Goal: Feedback & Contribution: Submit feedback/report problem

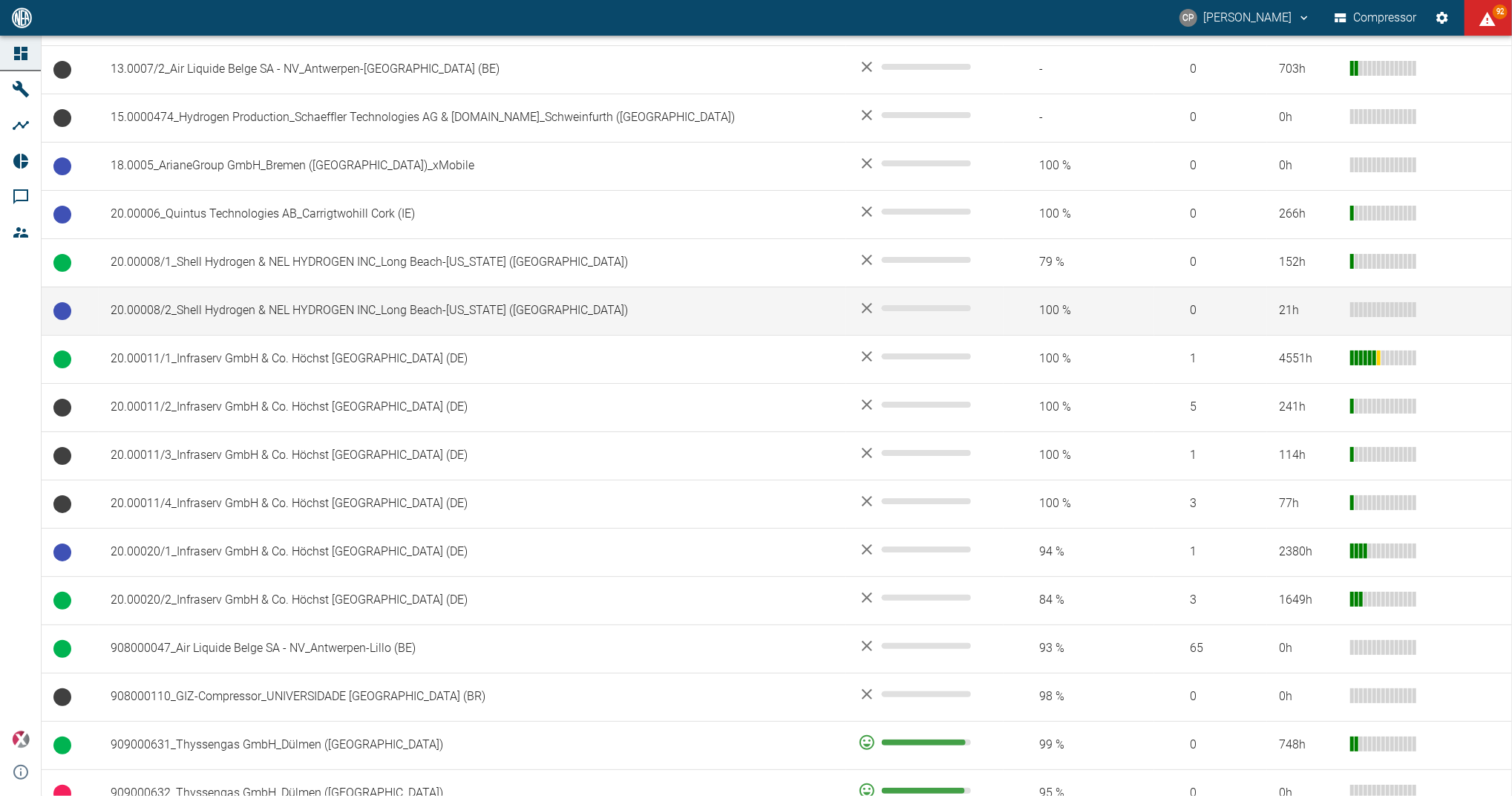
scroll to position [495, 0]
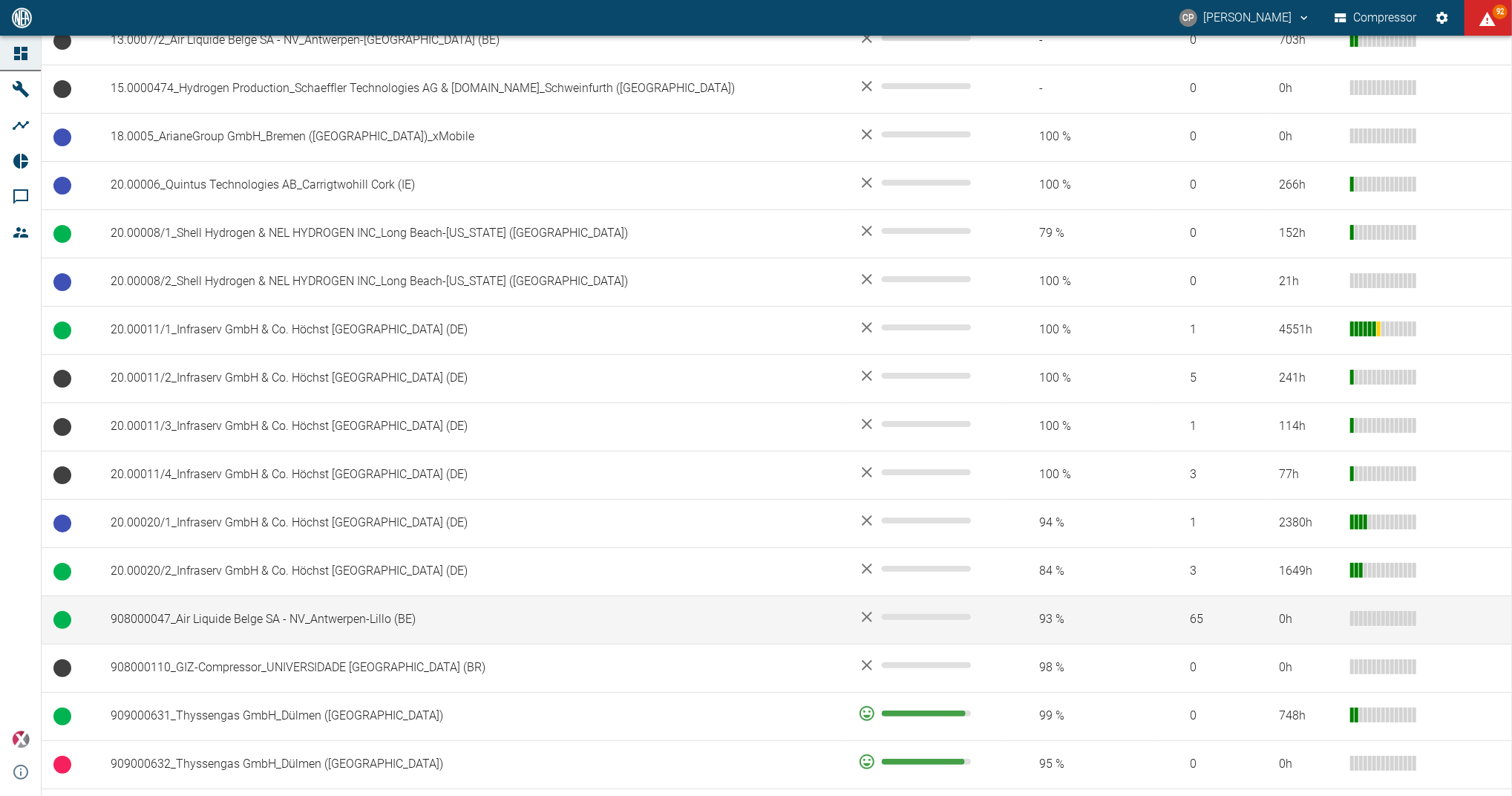
click at [436, 606] on td "908000047_Air Liquide Belge SA - NV_Antwerpen-Lillo (BE)" at bounding box center [472, 619] width 747 height 48
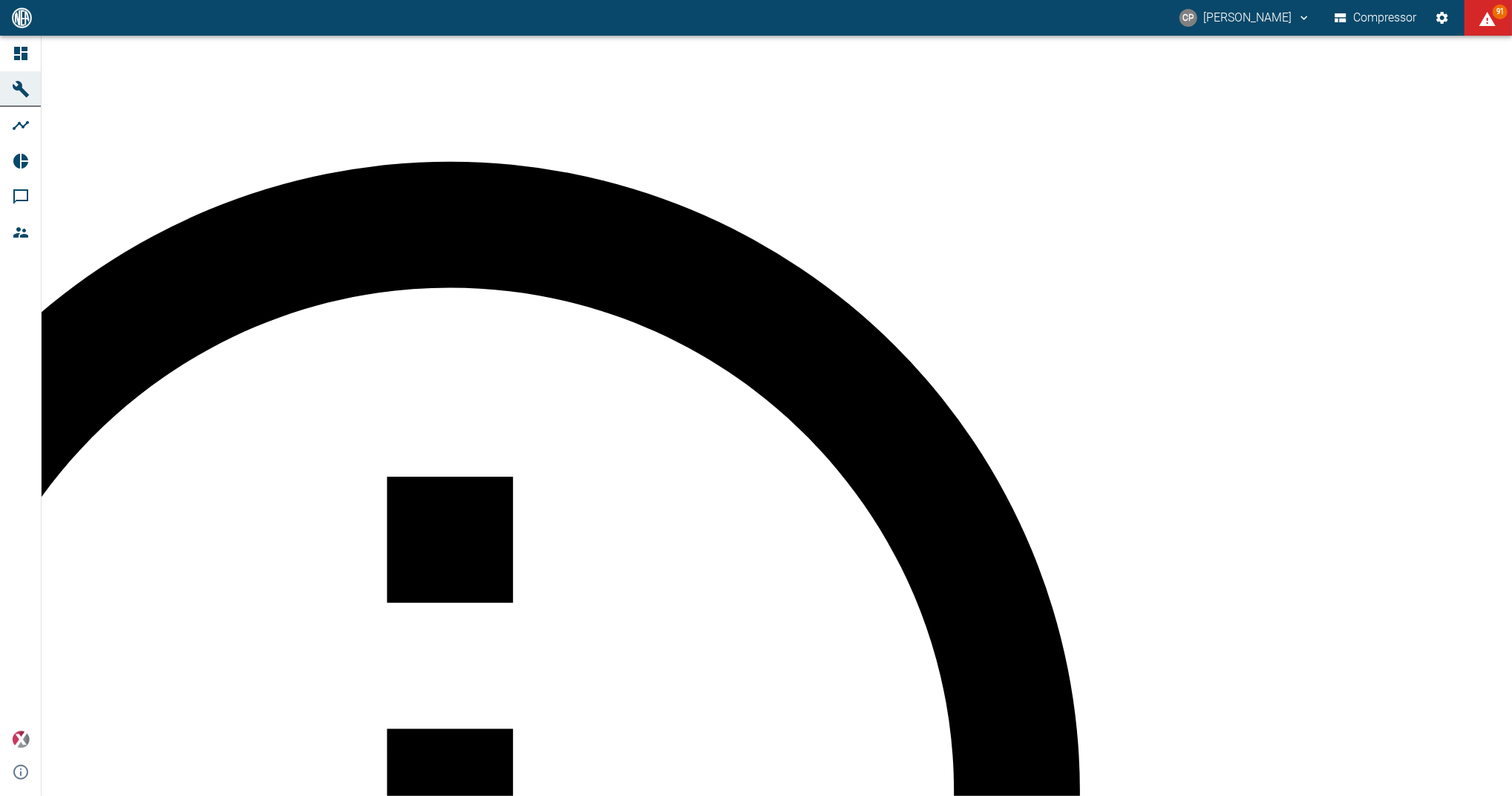
type input "26.08.2025"
type input "2min"
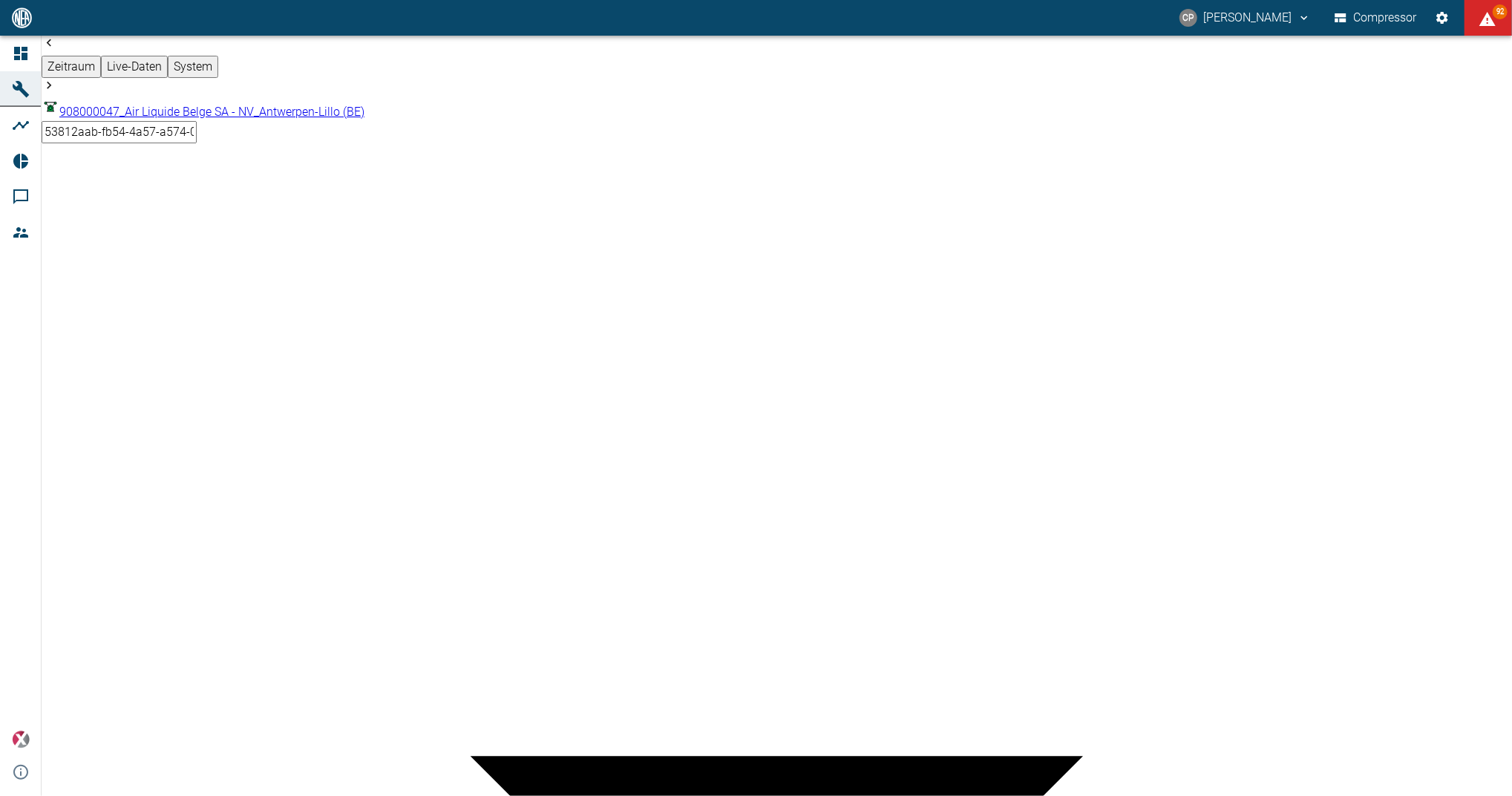
scroll to position [1089, 0]
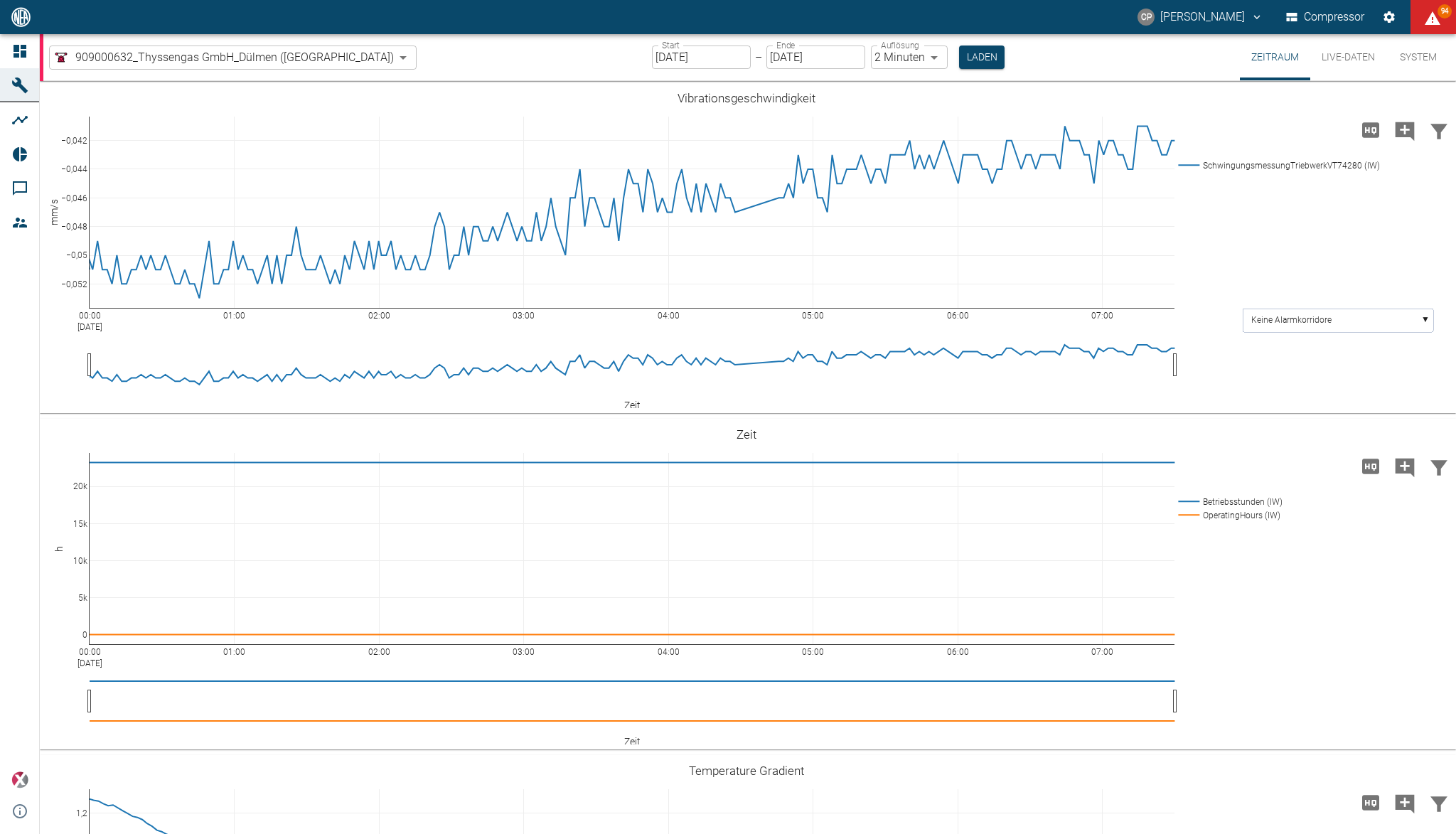
click at [27, 49] on icon at bounding box center [20, 51] width 17 height 17
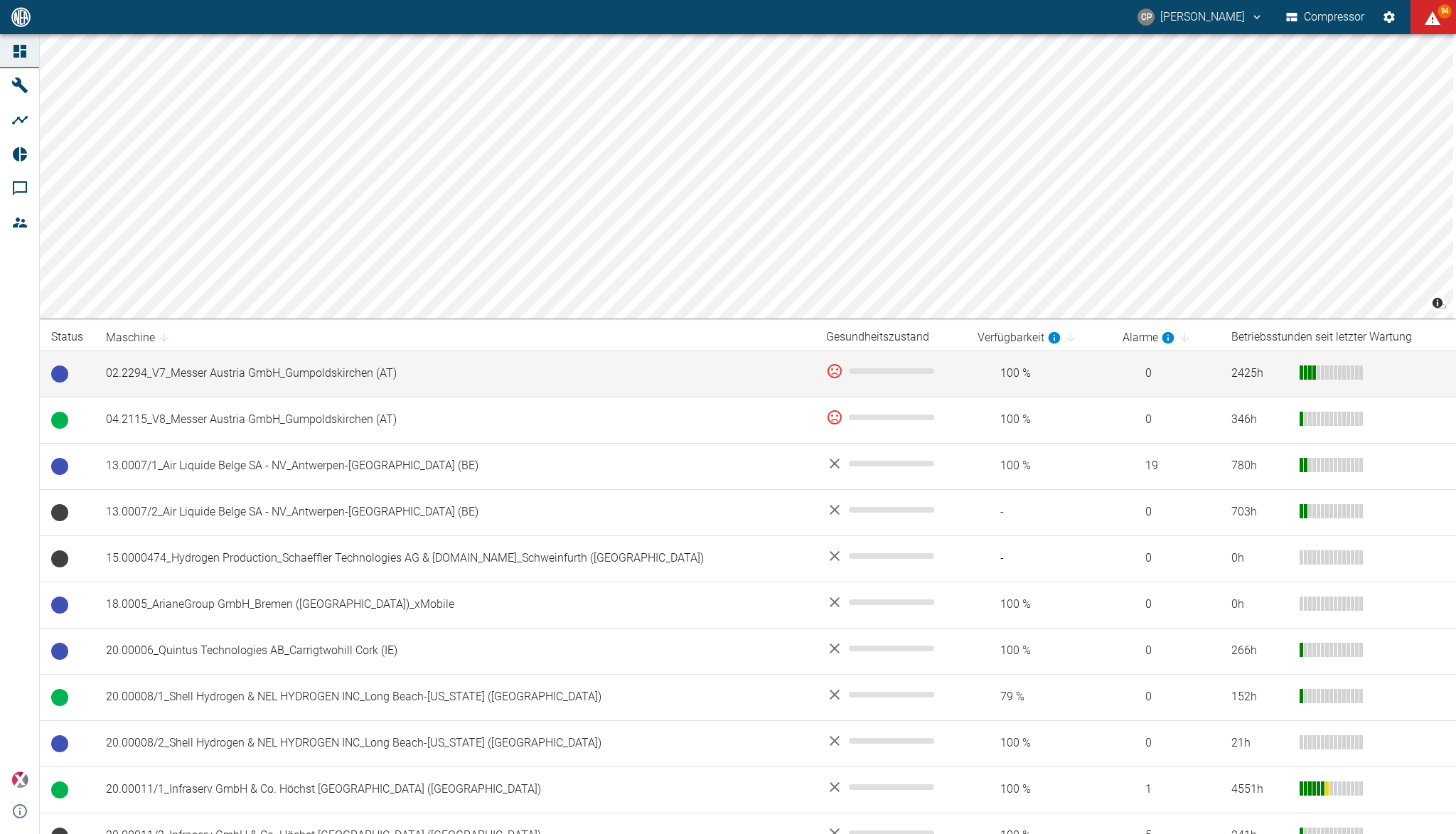
click at [182, 370] on td "02.2294_V7_Messer Austria GmbH_Gumpoldskirchen (AT)" at bounding box center [454, 373] width 720 height 46
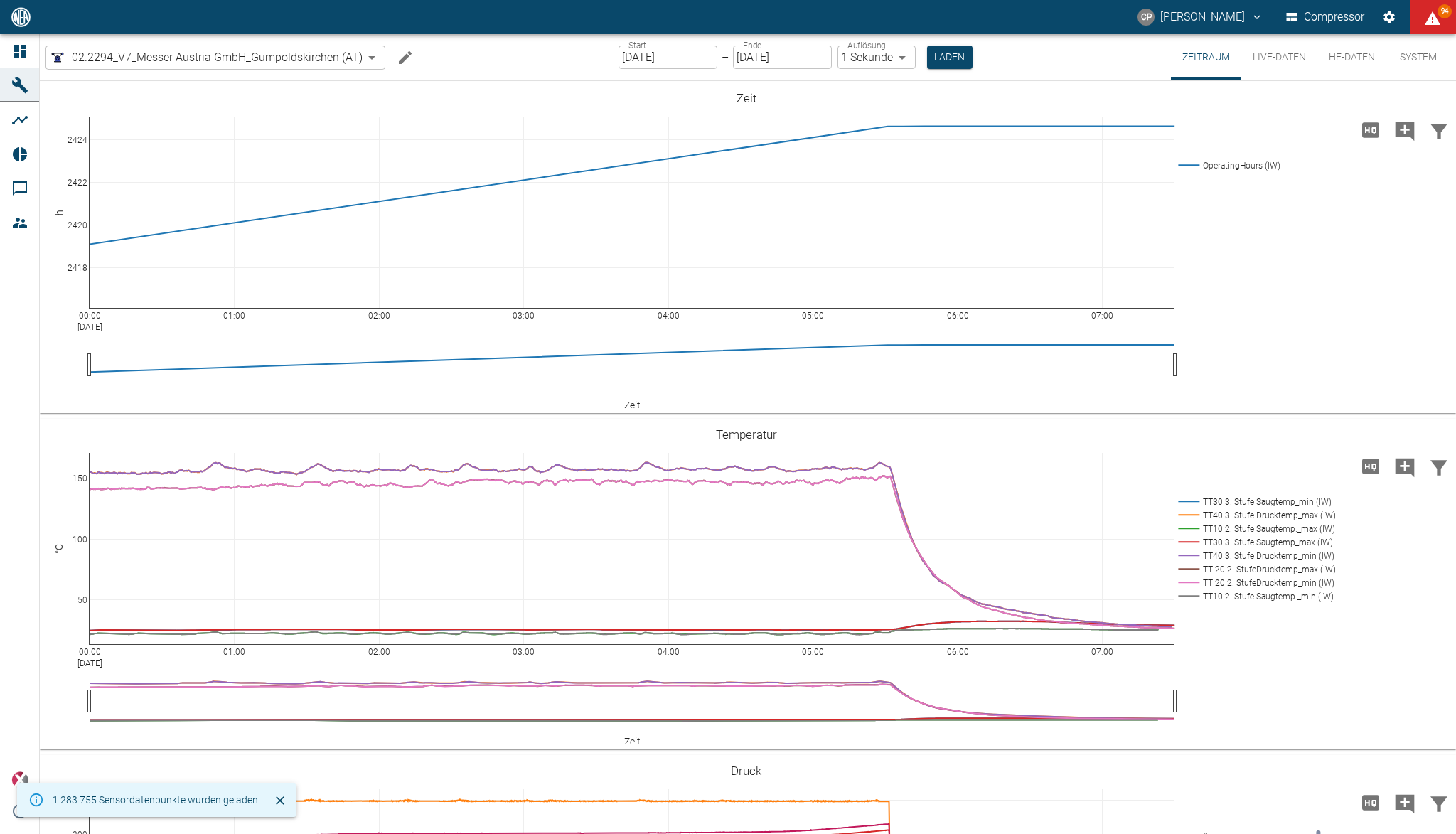
click at [9, 61] on link "Dashboard" at bounding box center [20, 51] width 39 height 34
click at [12, 51] on icon at bounding box center [20, 51] width 17 height 17
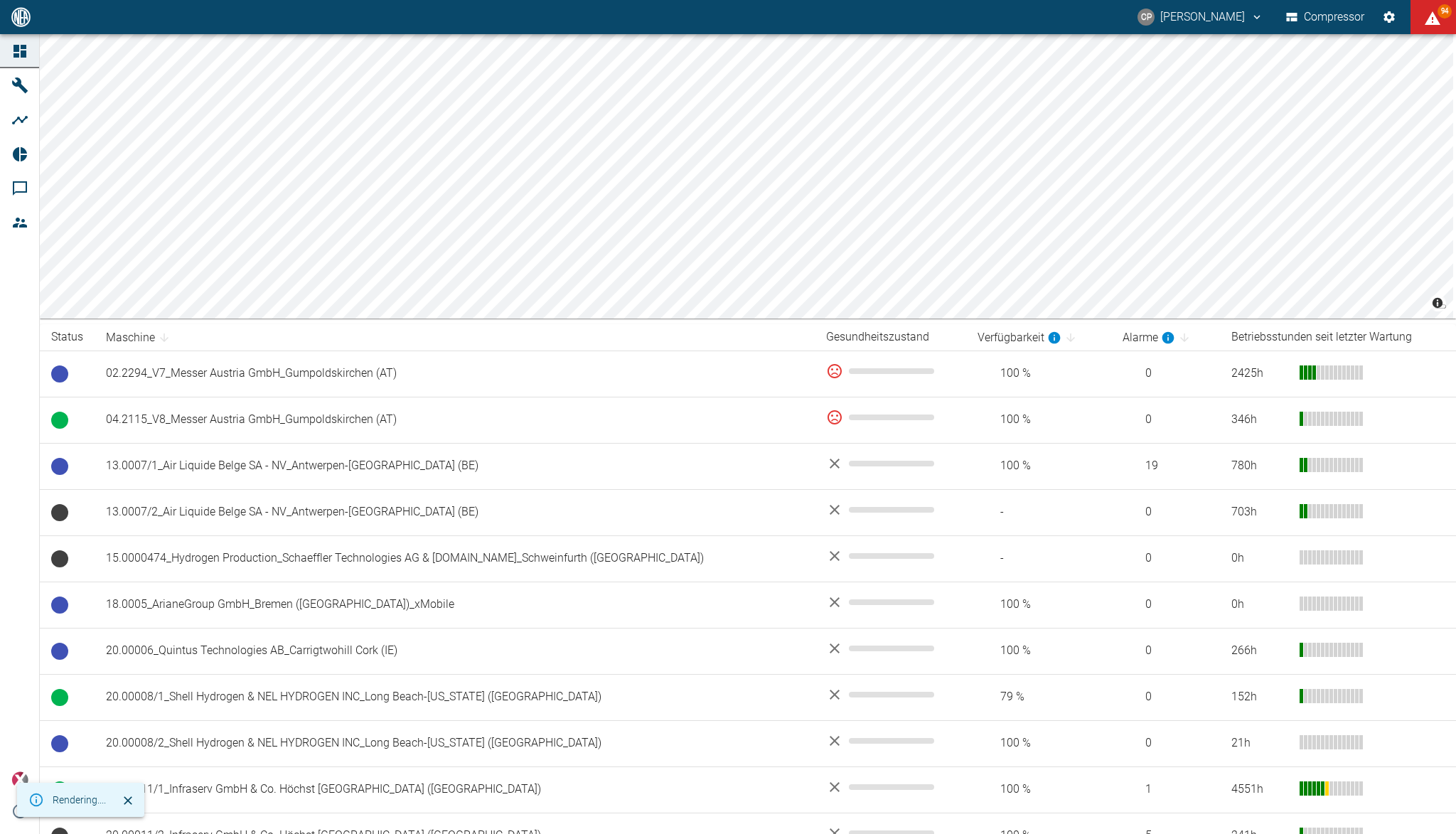
click at [23, 63] on link "Dashboard" at bounding box center [20, 51] width 39 height 34
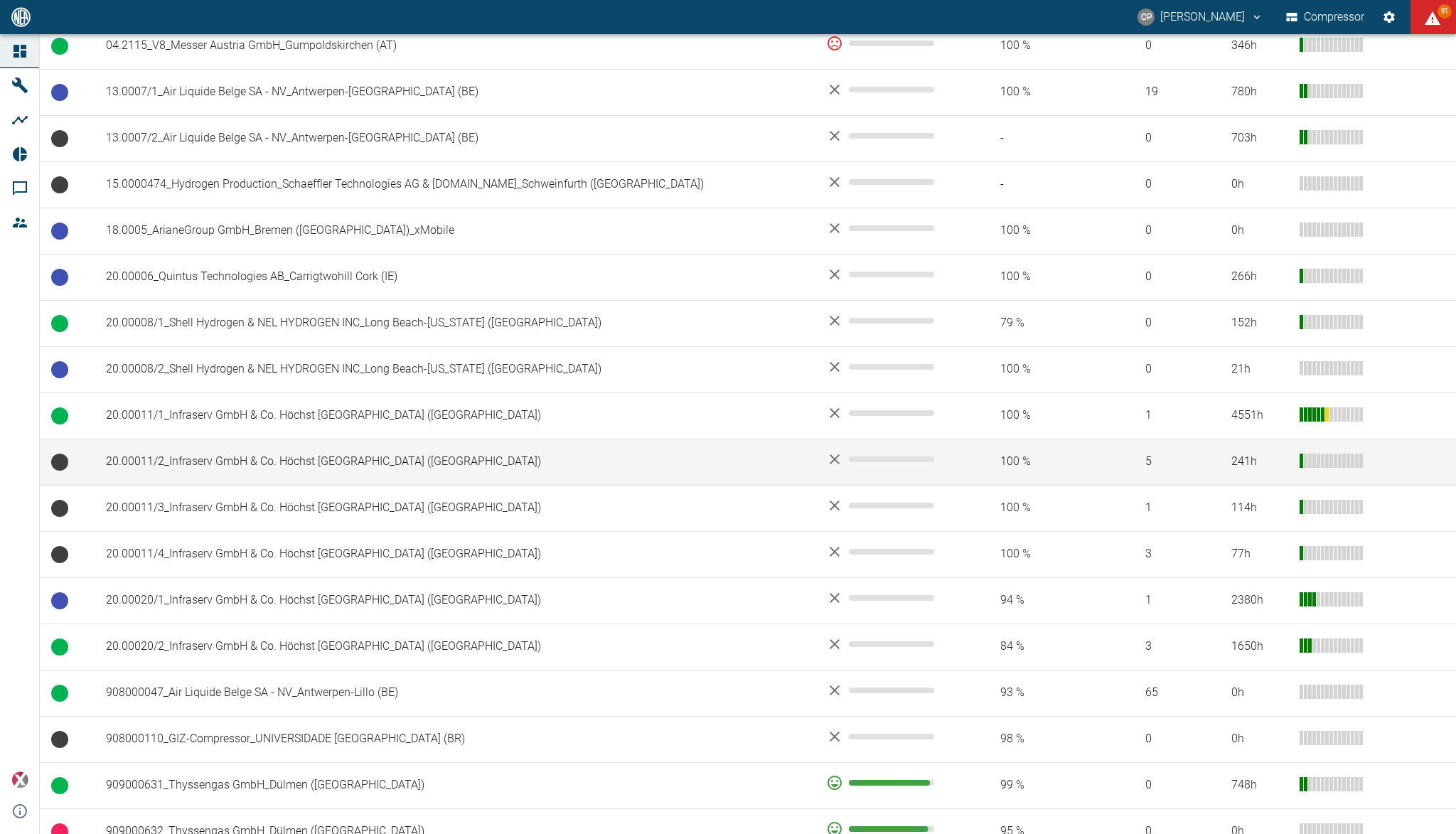
scroll to position [284, 0]
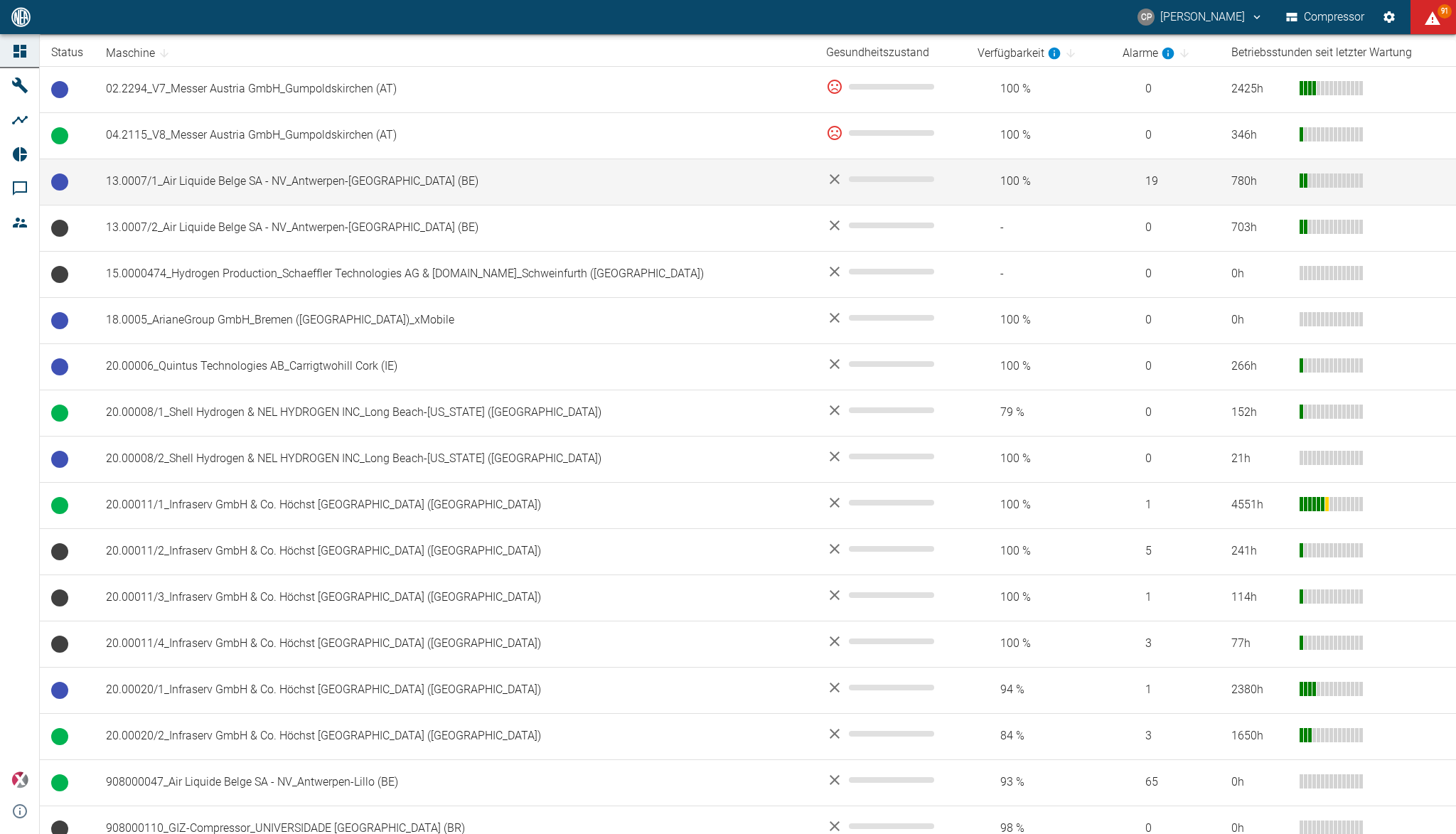
click at [162, 177] on td "13.0007/1_Air Liquide Belge SA - NV_Antwerpen-[GEOGRAPHIC_DATA] (BE)" at bounding box center [454, 182] width 720 height 46
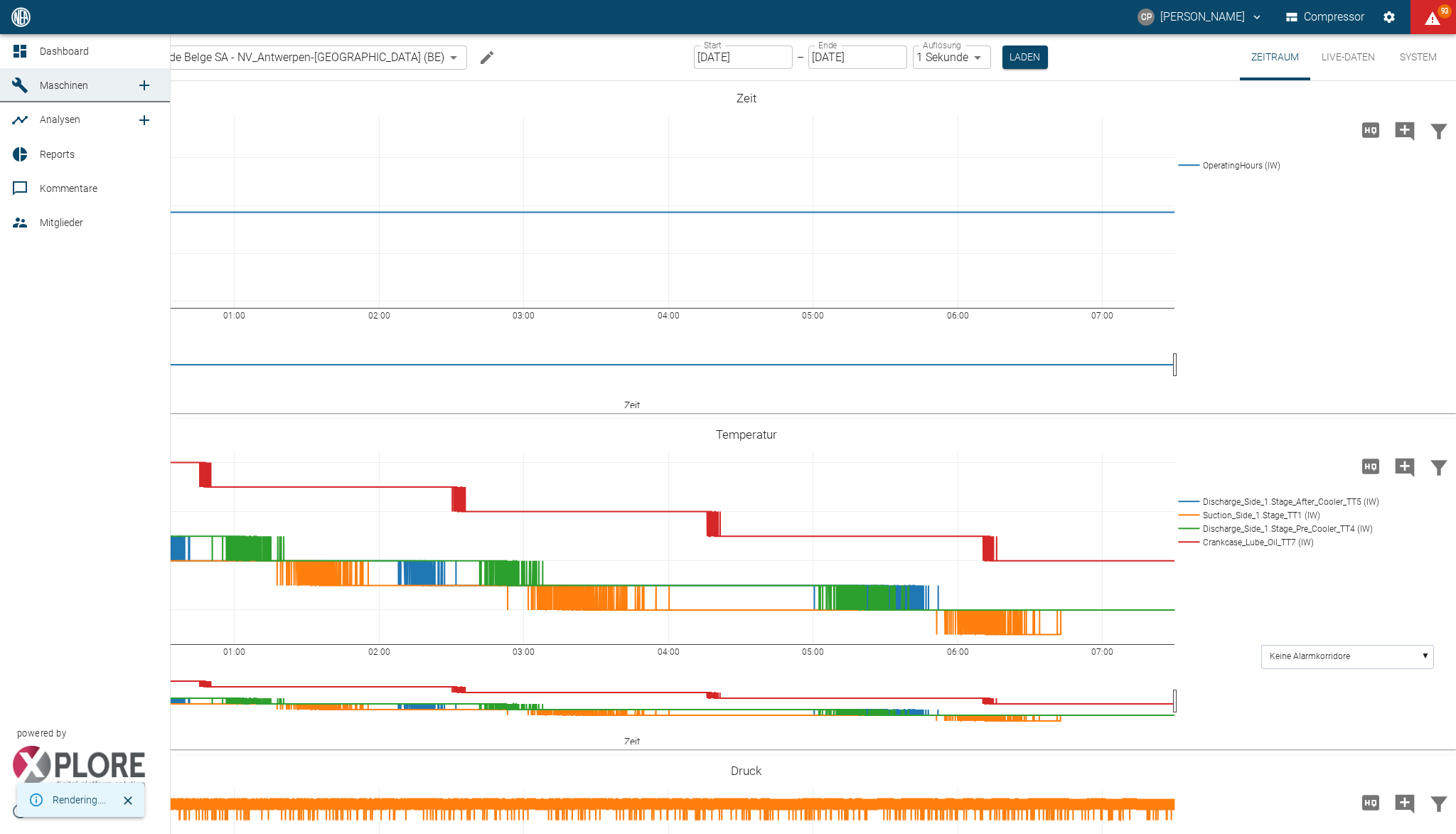
click at [25, 156] on icon at bounding box center [20, 155] width 14 height 14
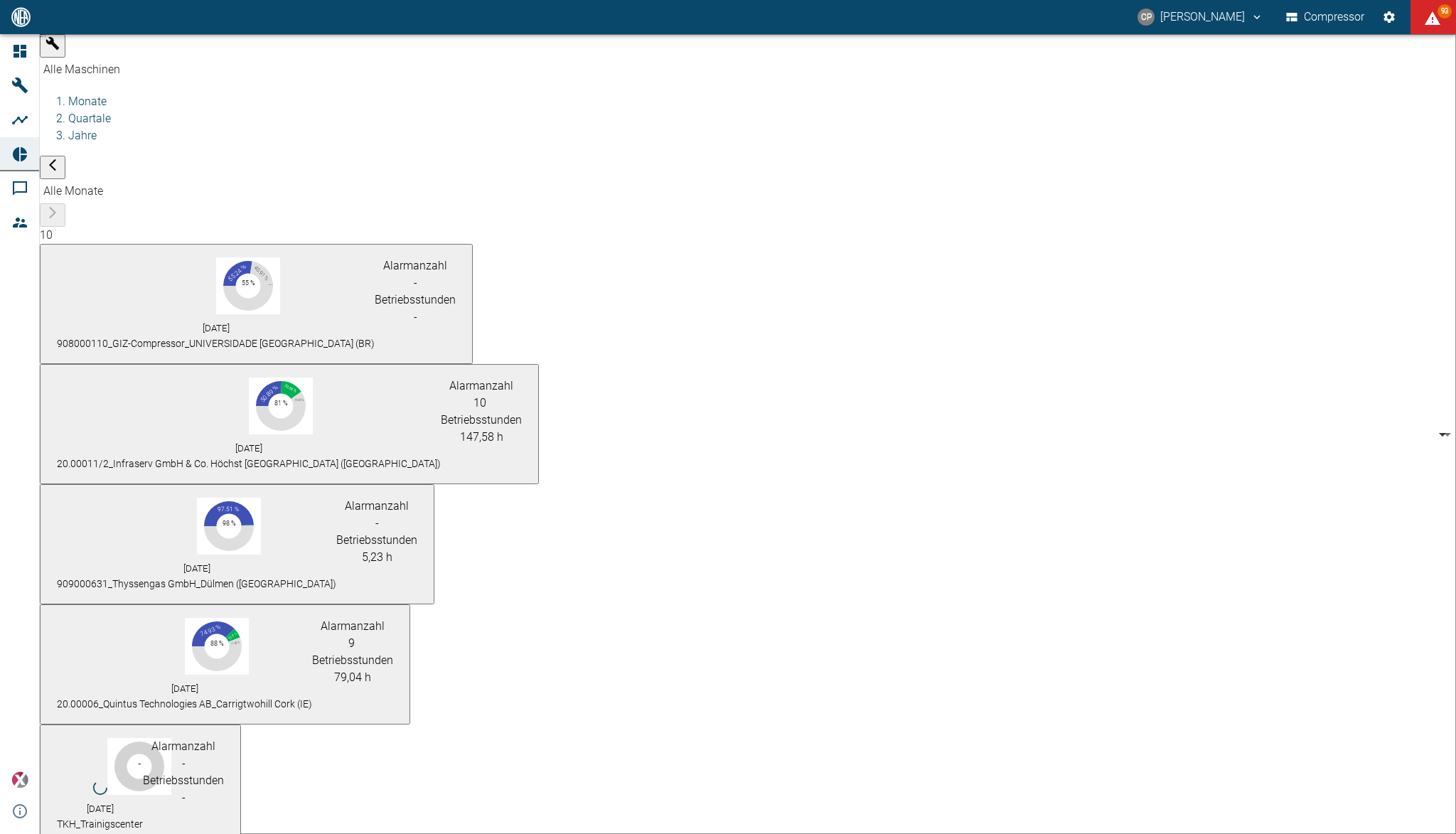
click at [165, 44] on body "CP Christoph Palm Compressor 93 Dashboard Maschinen Analysen Reports Kommentare…" at bounding box center [728, 417] width 1456 height 834
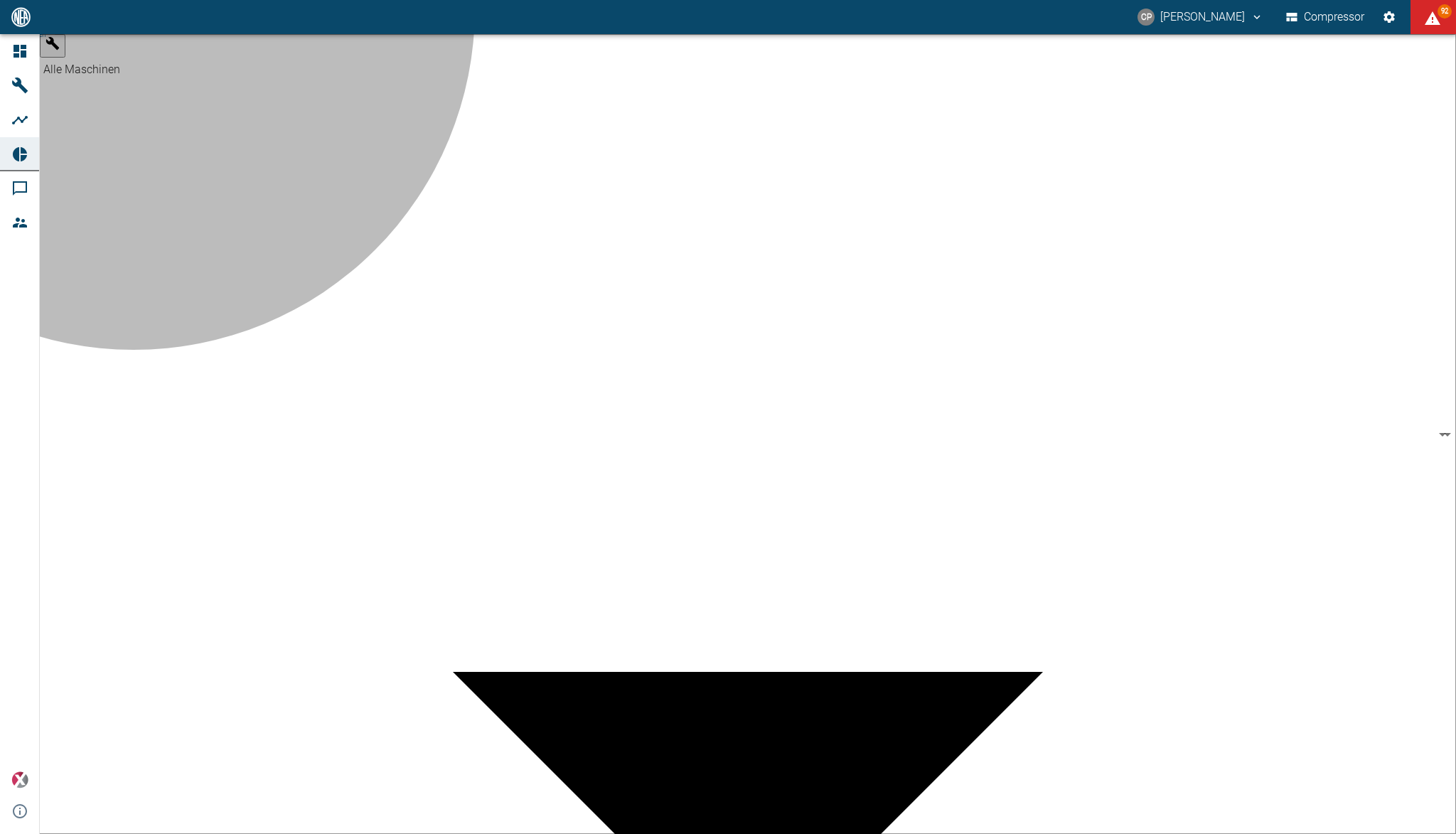
type input "62df7942-7815-4ccf-a722-4ba74b721732"
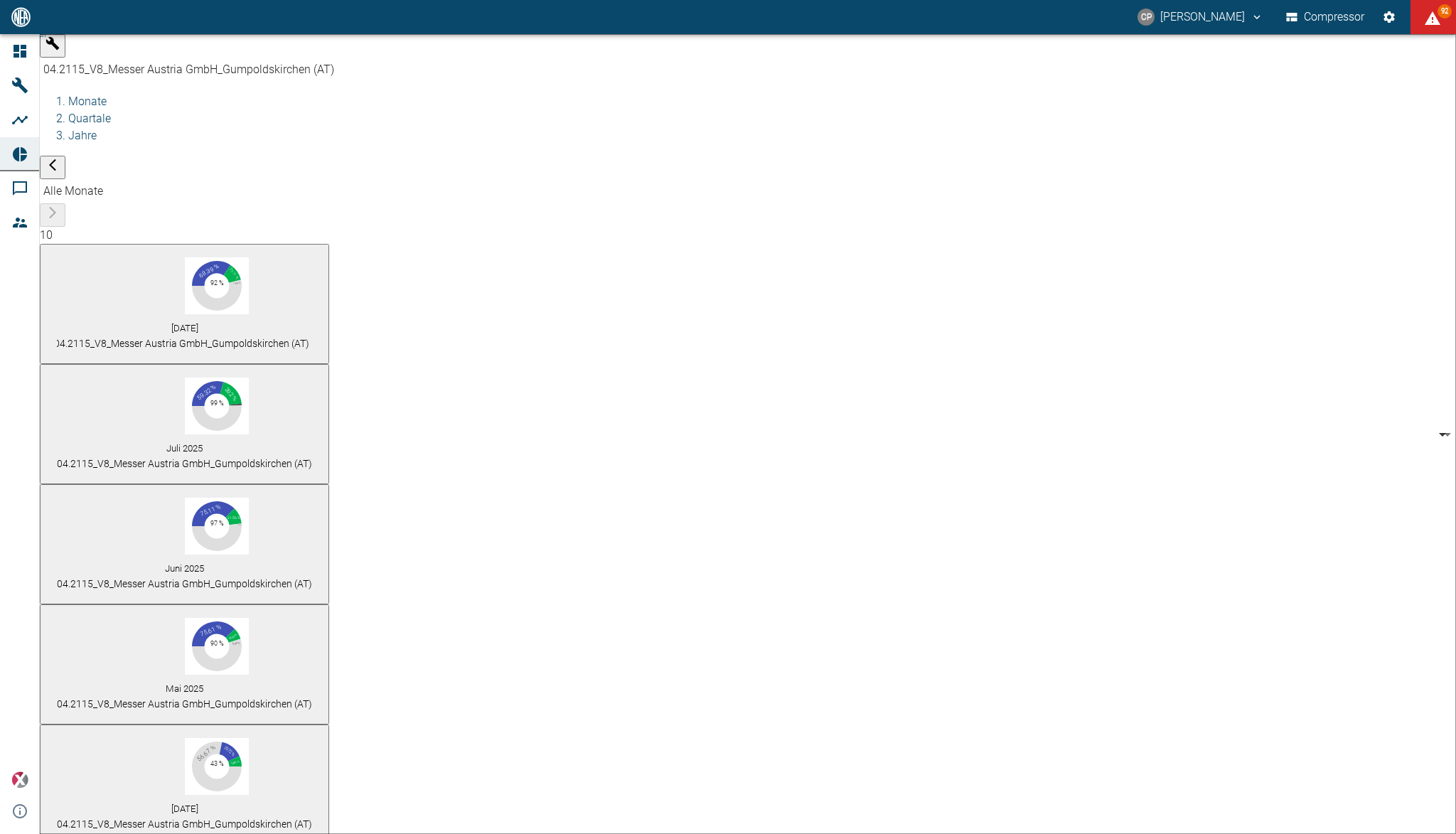
click at [162, 338] on span "04.2115_V8_Messer Austria GmbH_Gumpoldskirchen (AT)" at bounding box center [181, 344] width 255 height 12
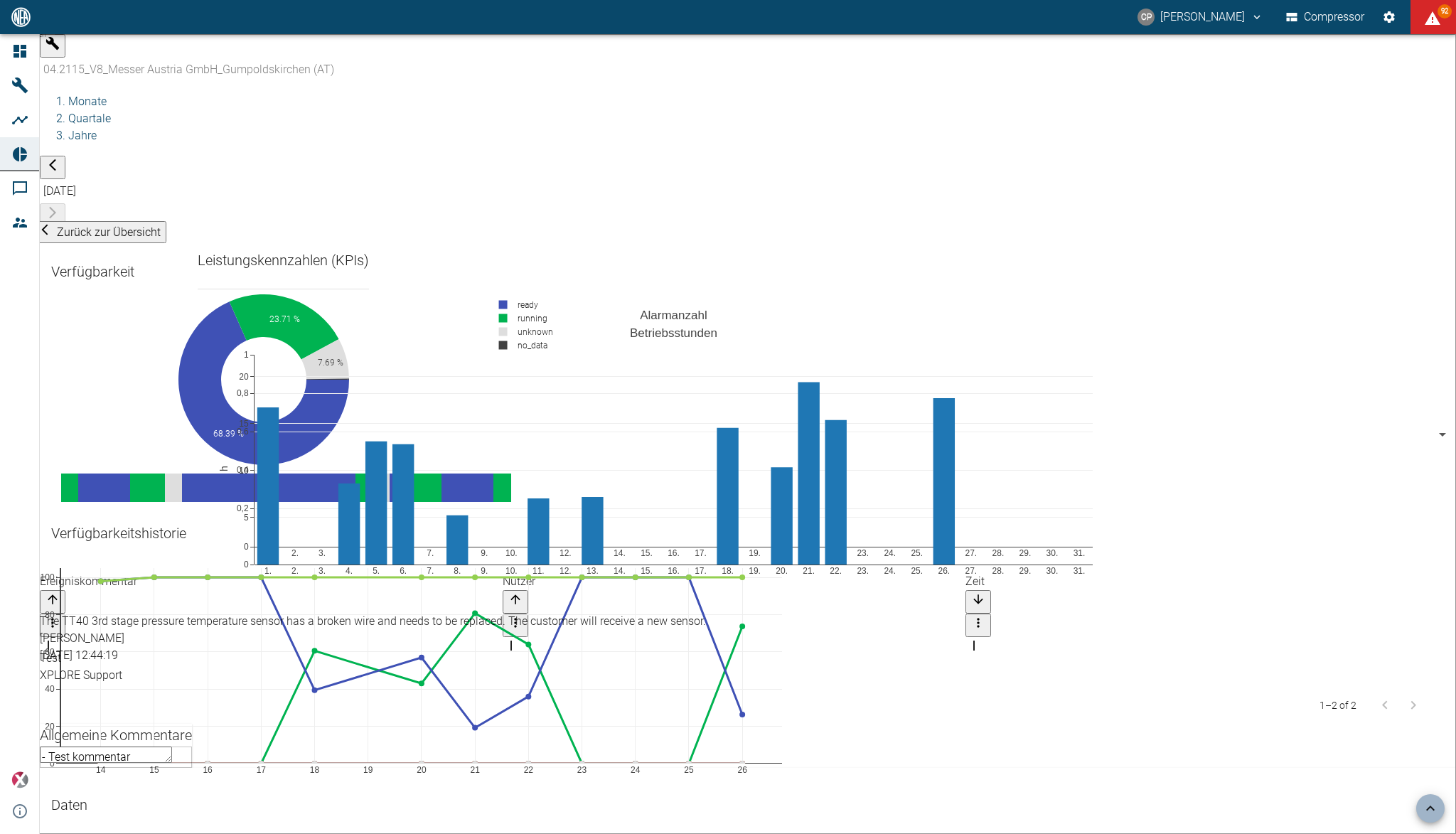
scroll to position [757, 0]
drag, startPoint x: 209, startPoint y: 599, endPoint x: 64, endPoint y: 604, distance: 145.1
click at [64, 747] on div "- Test kommentar x ​" at bounding box center [116, 757] width 152 height 22
click at [82, 747] on textarea "- Test kommentar" at bounding box center [105, 779] width 132 height 66
click at [153, 747] on textarea "- Test kommentar" at bounding box center [105, 779] width 132 height 66
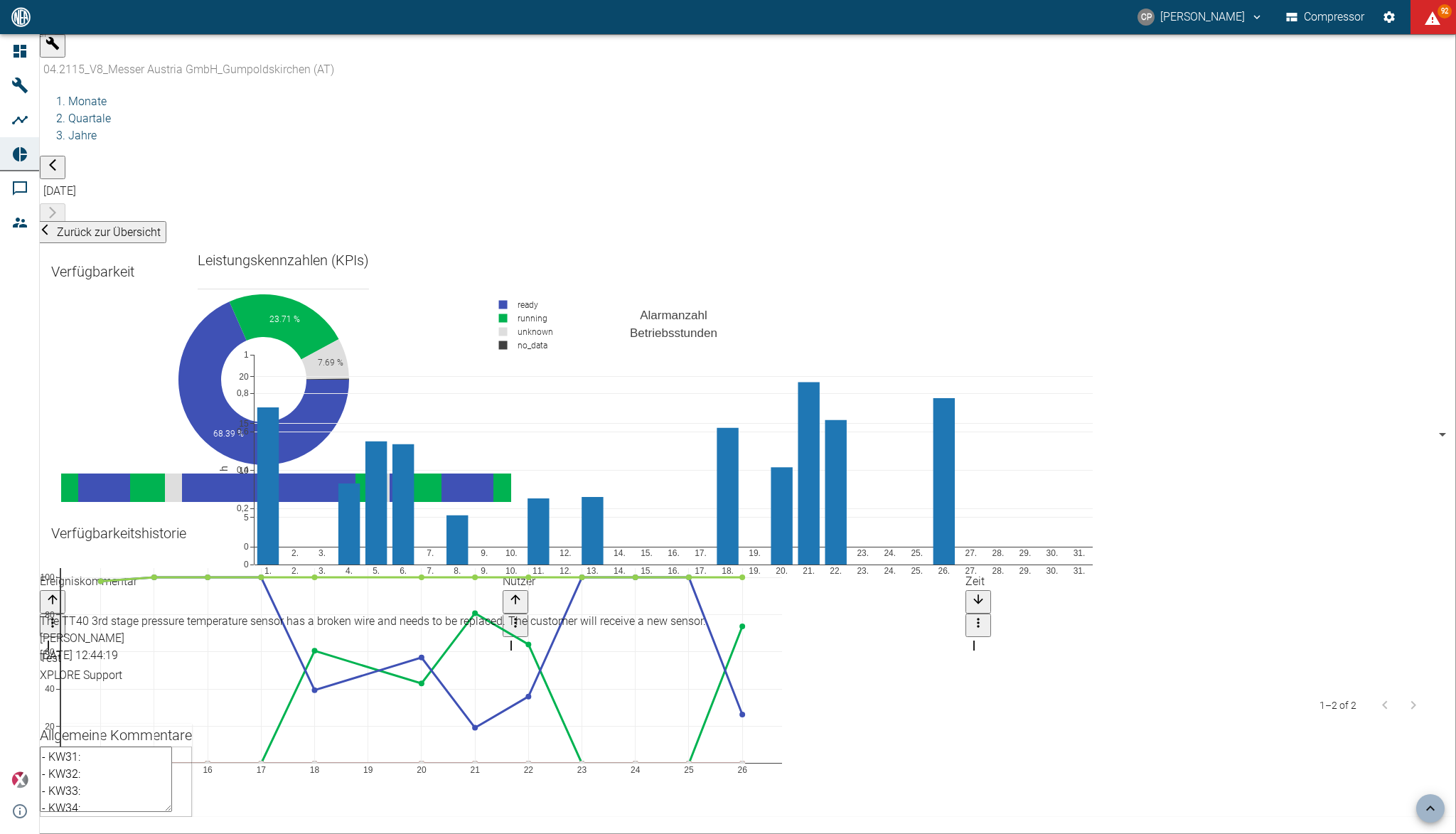
click at [145, 747] on textarea "- Test kommentar" at bounding box center [105, 779] width 132 height 66
click at [172, 747] on textarea "- Test kommentar" at bounding box center [105, 779] width 132 height 66
type textarea "- KW31: Verdichter Betrieb ohne Auffälligkeiten, der Fluktuierende Öl-Druck der…"
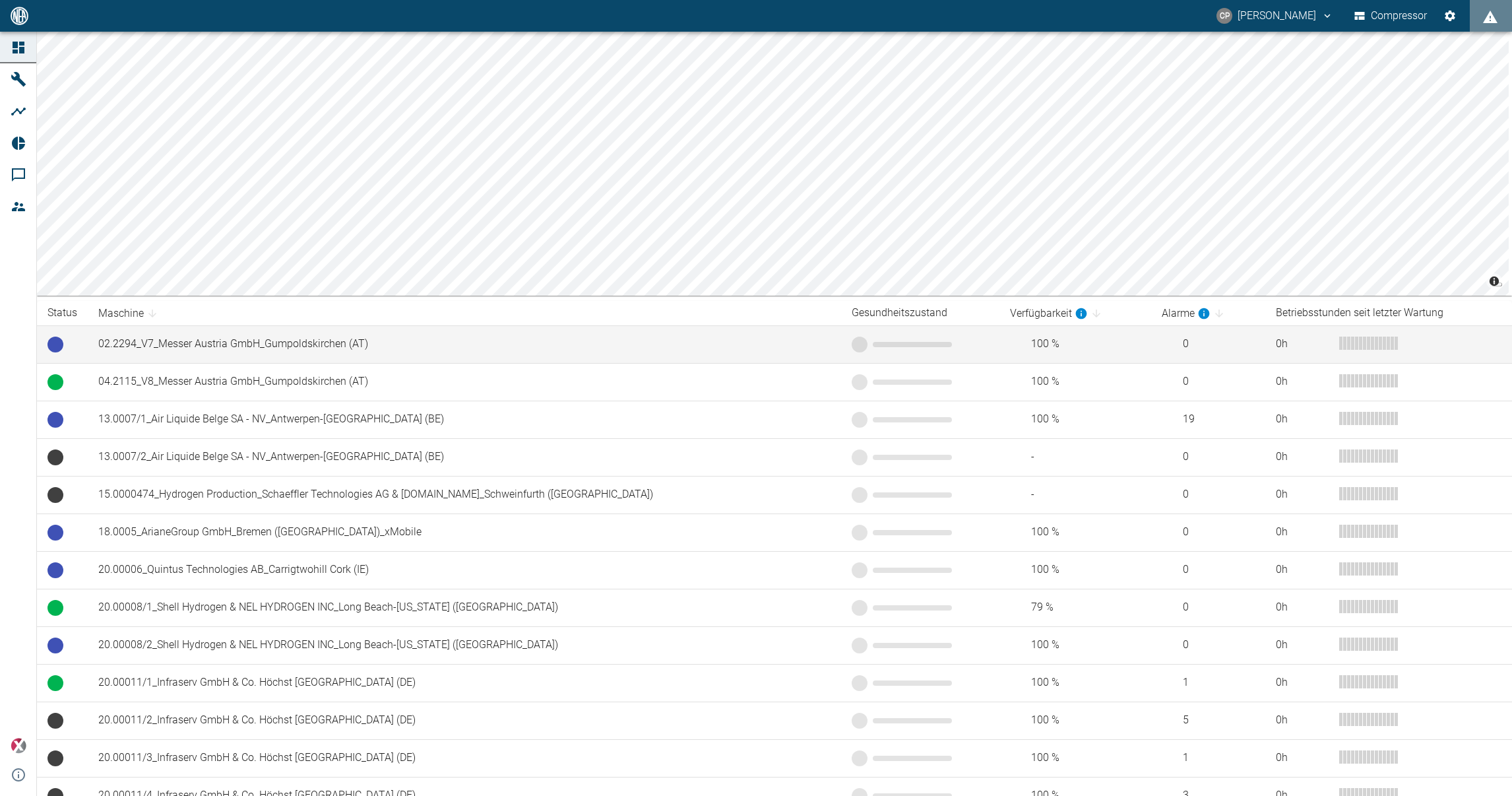
click at [237, 353] on td "02.2294_V7_Messer Austria GmbH_Gumpoldskirchen (AT)" at bounding box center [464, 344] width 753 height 38
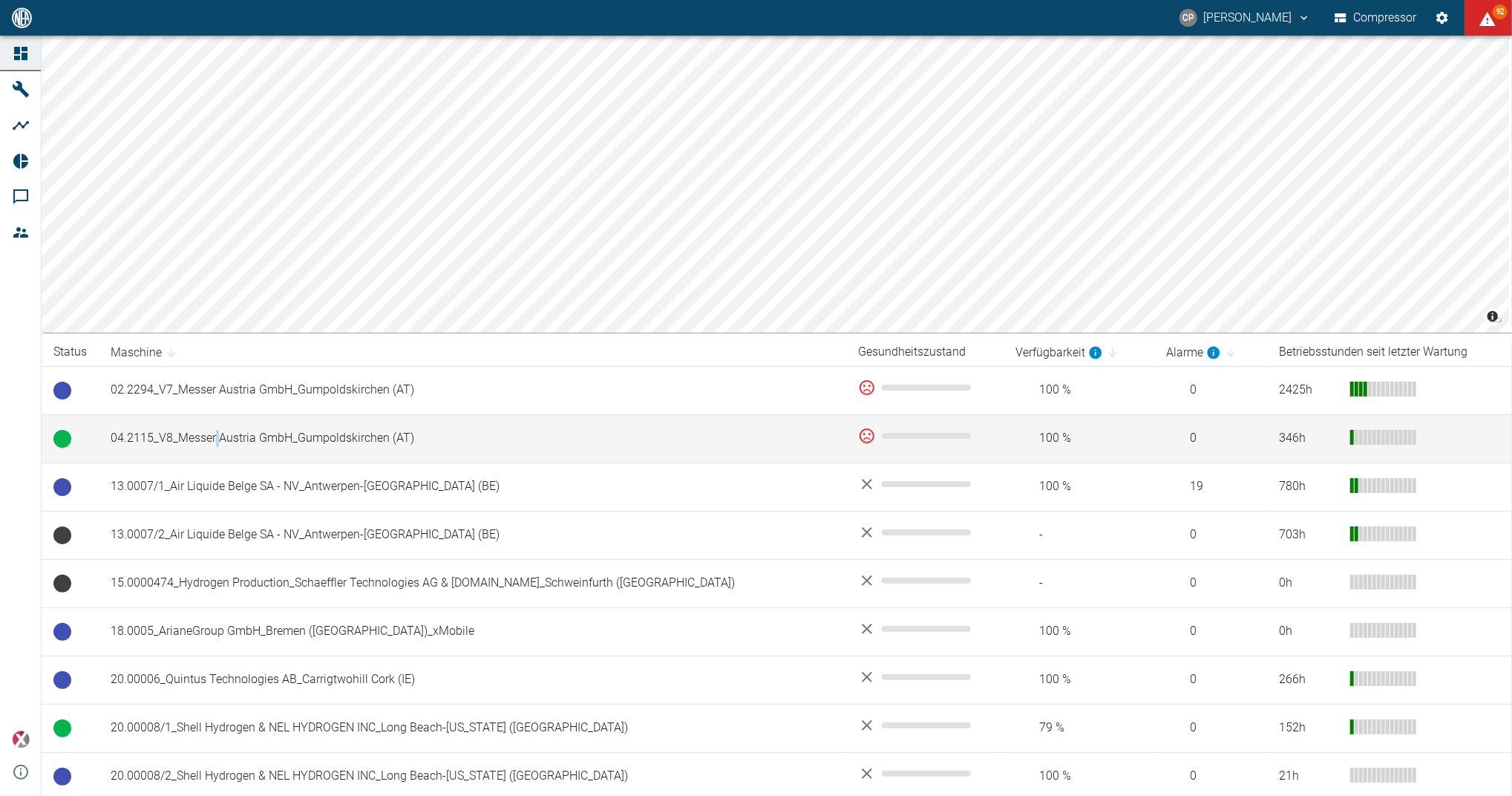
click at [216, 432] on td "04.2115_V8_Messer Austria GmbH_Gumpoldskirchen (AT)" at bounding box center [472, 438] width 747 height 48
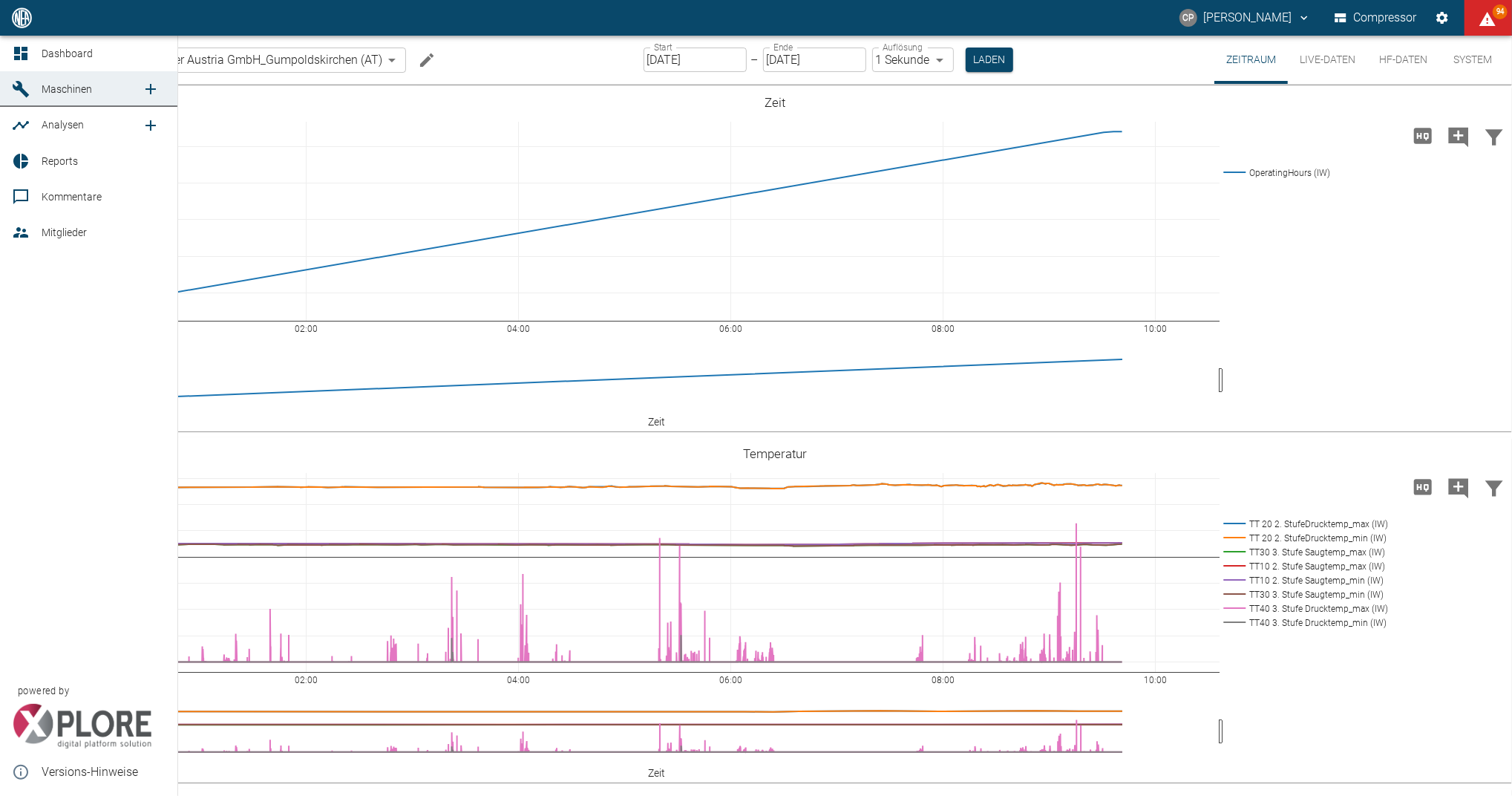
click at [10, 54] on link "Dashboard" at bounding box center [88, 53] width 177 height 35
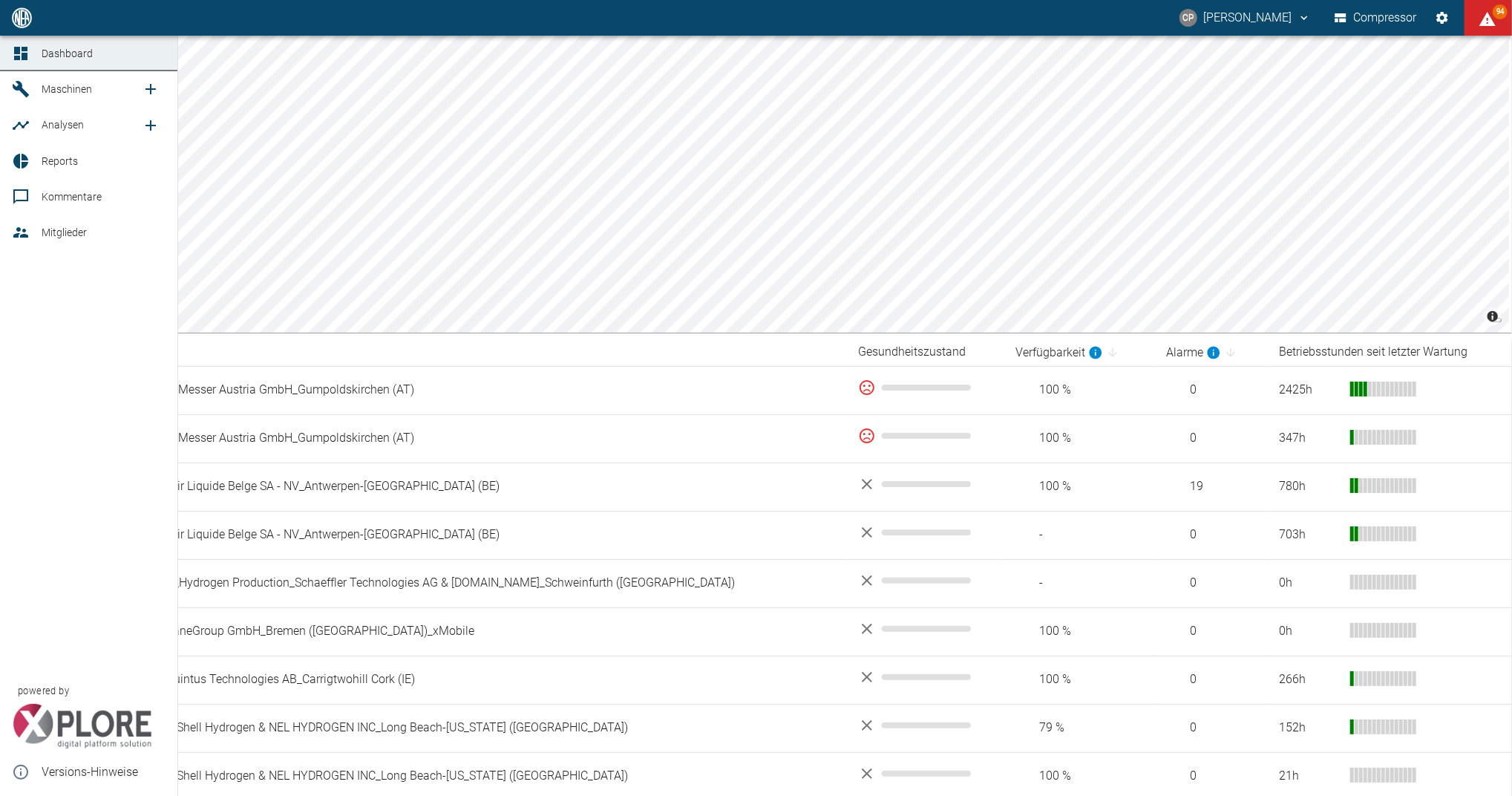
click at [55, 155] on span "Reports" at bounding box center [60, 161] width 36 height 12
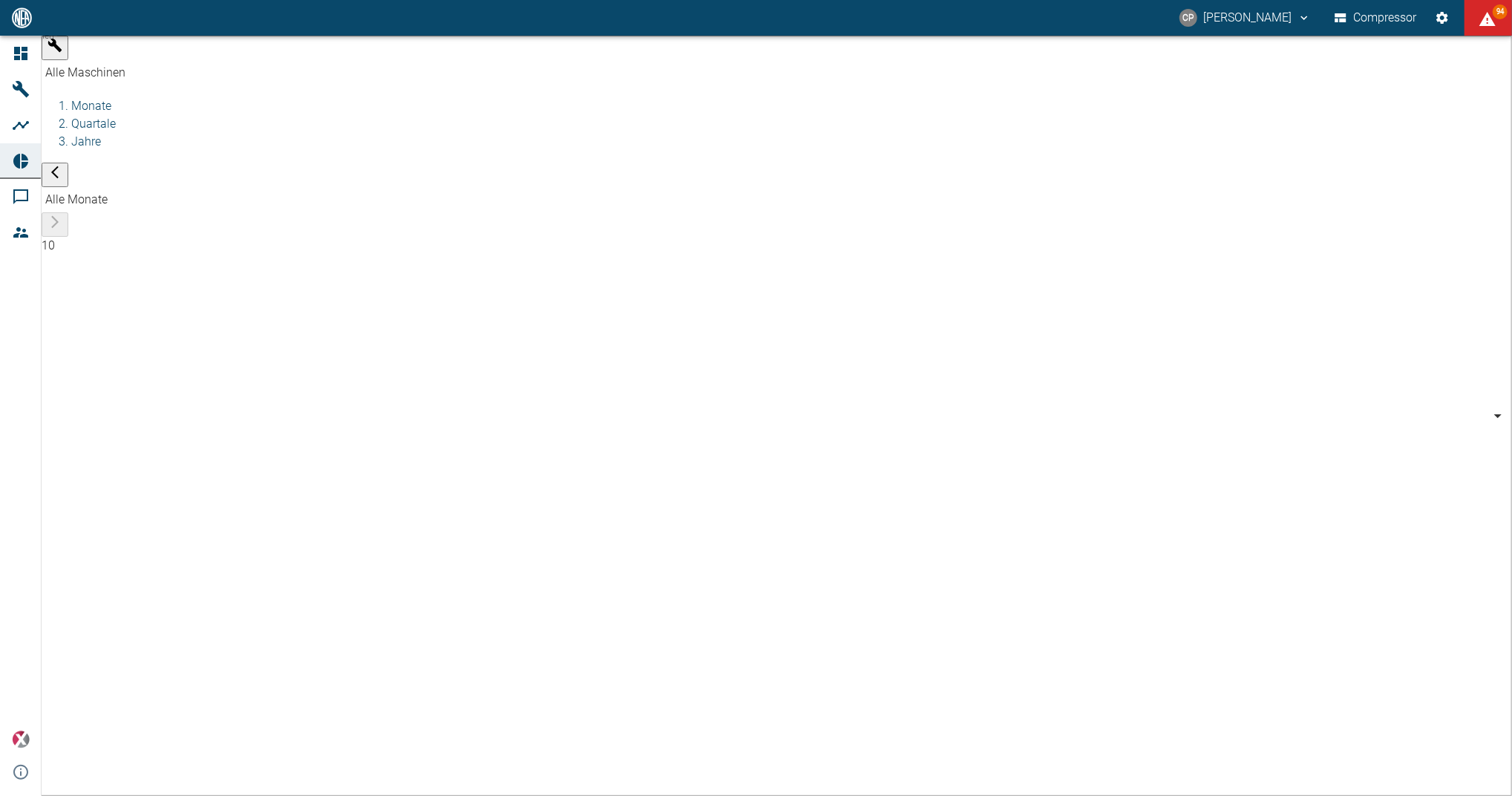
click at [195, 57] on body "CP Christoph Palm Compressor 94 Dashboard Maschinen Analysen Reports Kommentare…" at bounding box center [756, 398] width 1512 height 796
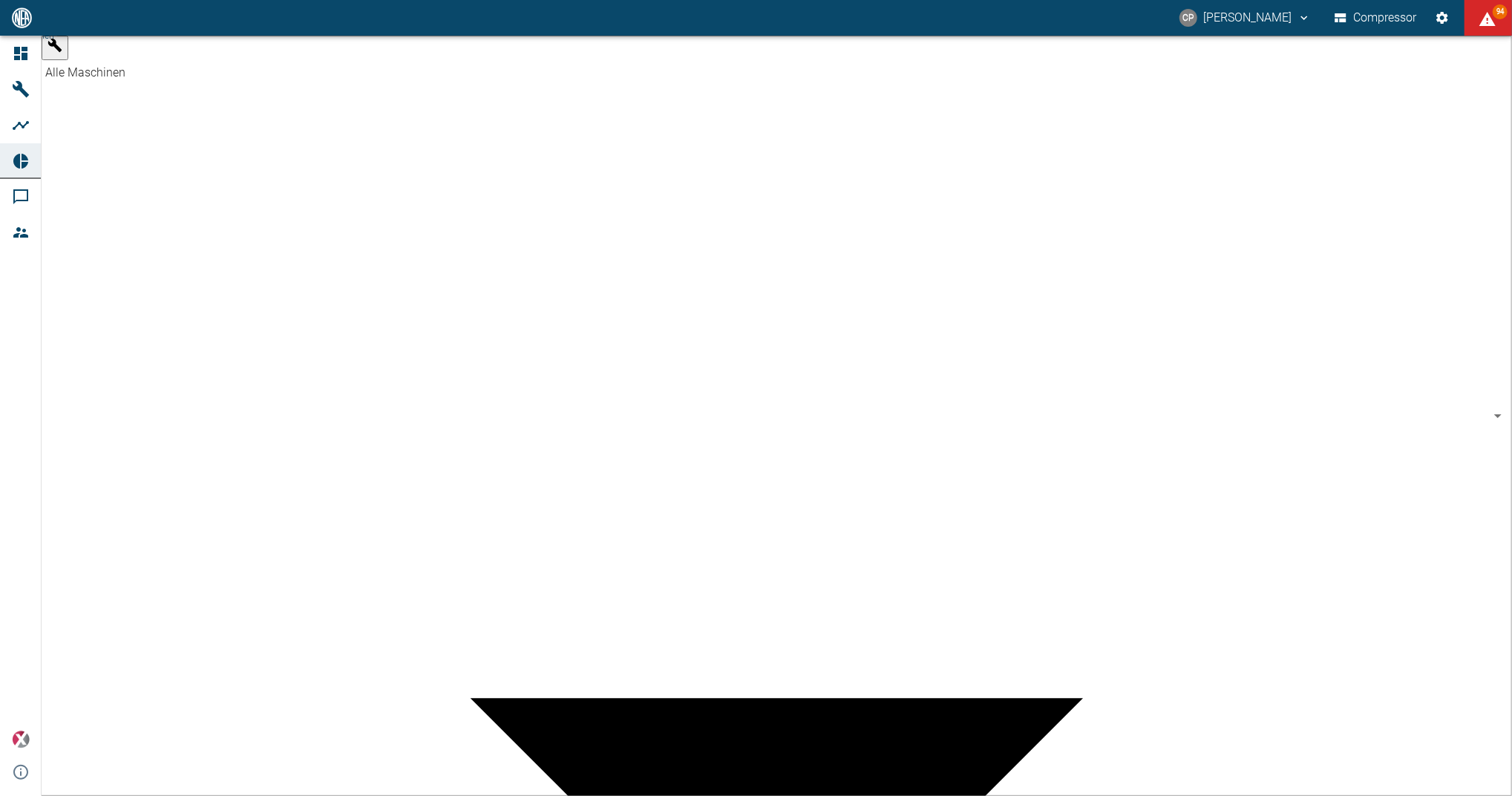
type input "52381507-e89c-473a-84ef-8e4810c4aa68"
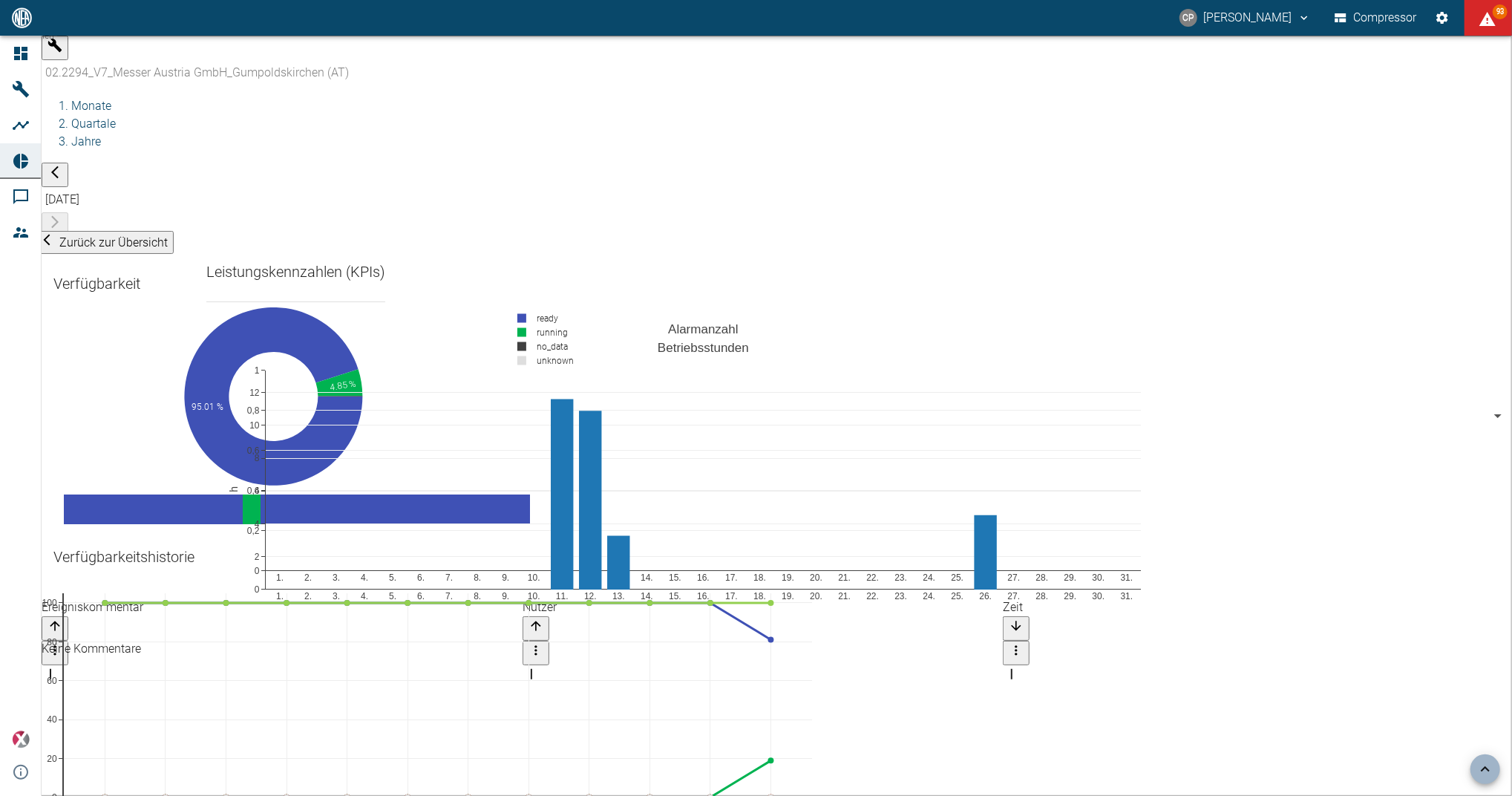
scroll to position [813, 0]
click at [190, 60] on div "02.2294_V7_Messer Austria GmbH_Gumpoldskirchen (AT)" at bounding box center [790, 72] width 1498 height 25
click at [185, 60] on div "02.2294_V7_Messer Austria GmbH_Gumpoldskirchen (AT)" at bounding box center [790, 72] width 1498 height 25
click at [194, 60] on div "02.2294_V7_Messer Austria GmbH_Gumpoldskirchen (AT)" at bounding box center [790, 72] width 1498 height 25
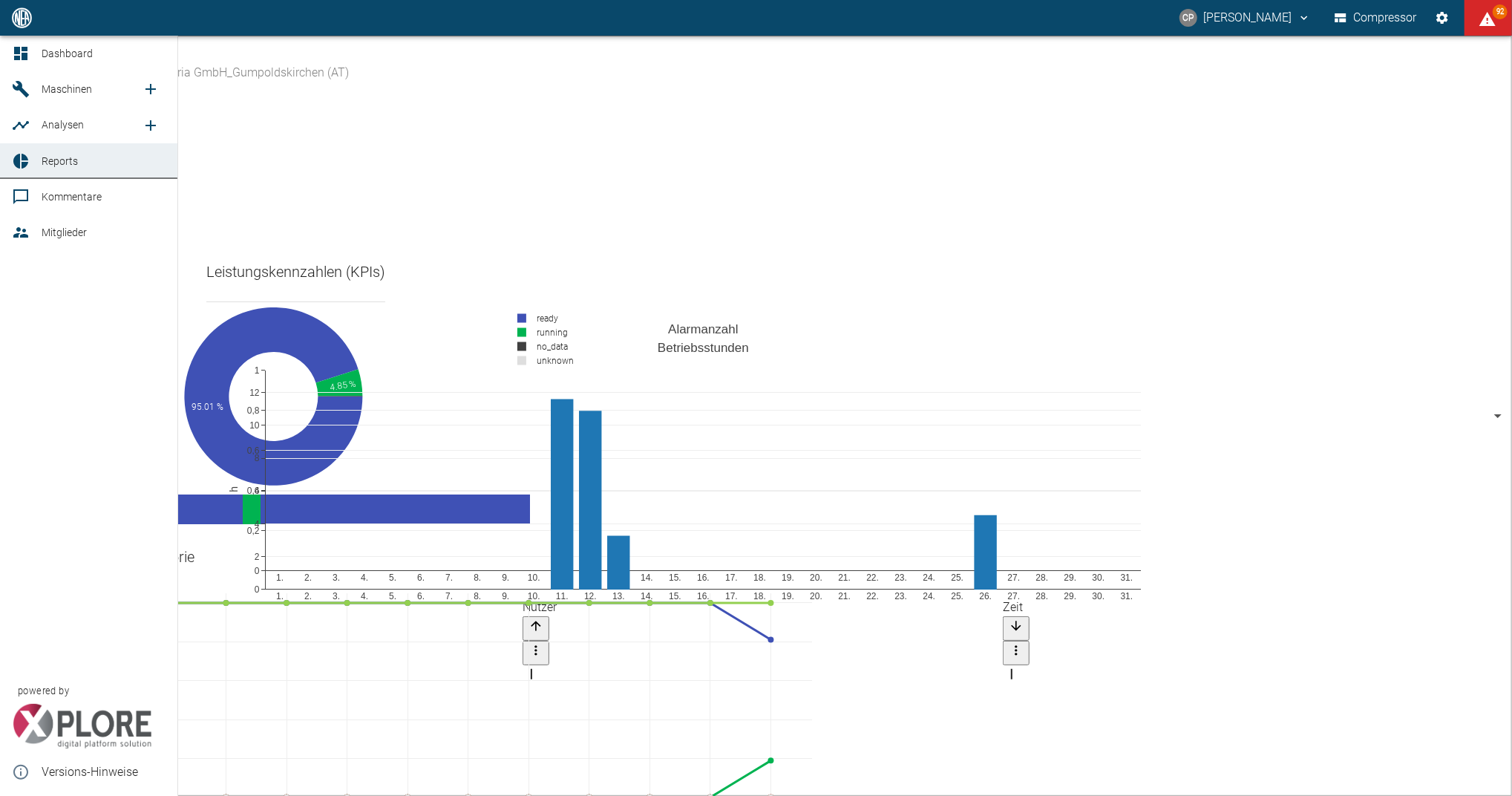
click at [25, 157] on icon at bounding box center [21, 161] width 15 height 15
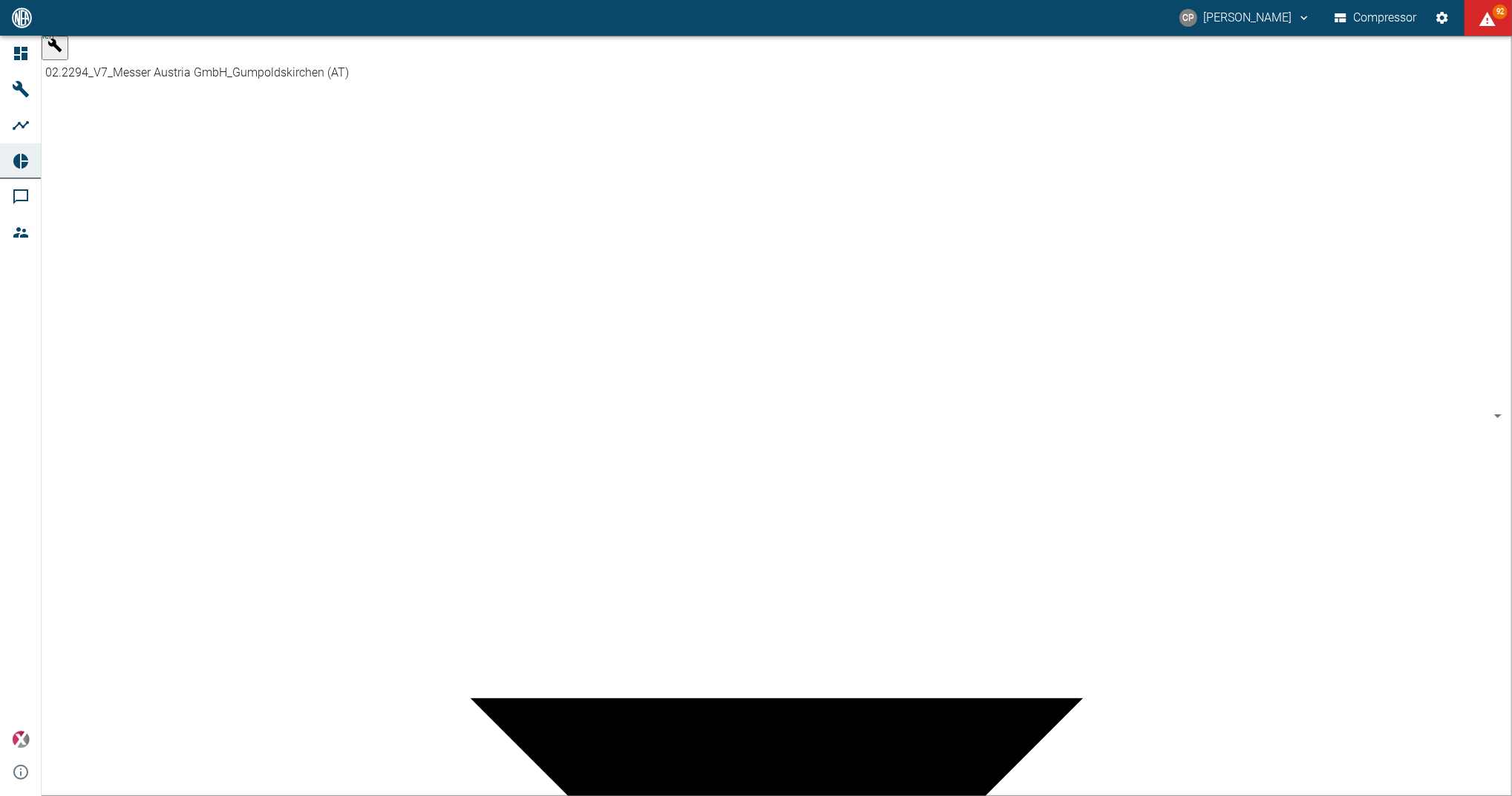
click at [189, 55] on body "CP Christoph Palm Compressor 92 Dashboard Maschinen Analysen Reports Kommentare…" at bounding box center [756, 398] width 1512 height 796
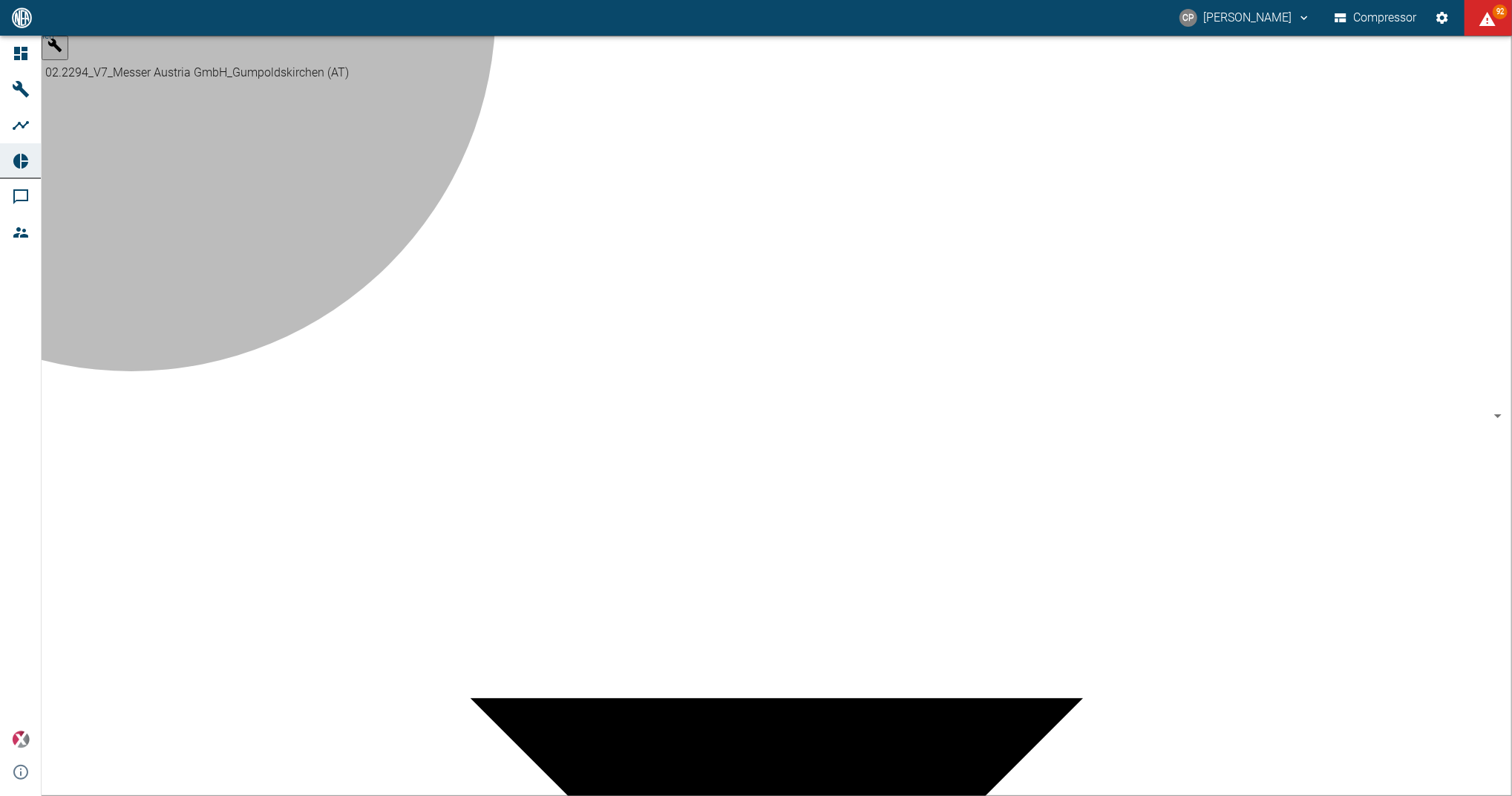
type input "62df7942-7815-4ccf-a722-4ba74b721732"
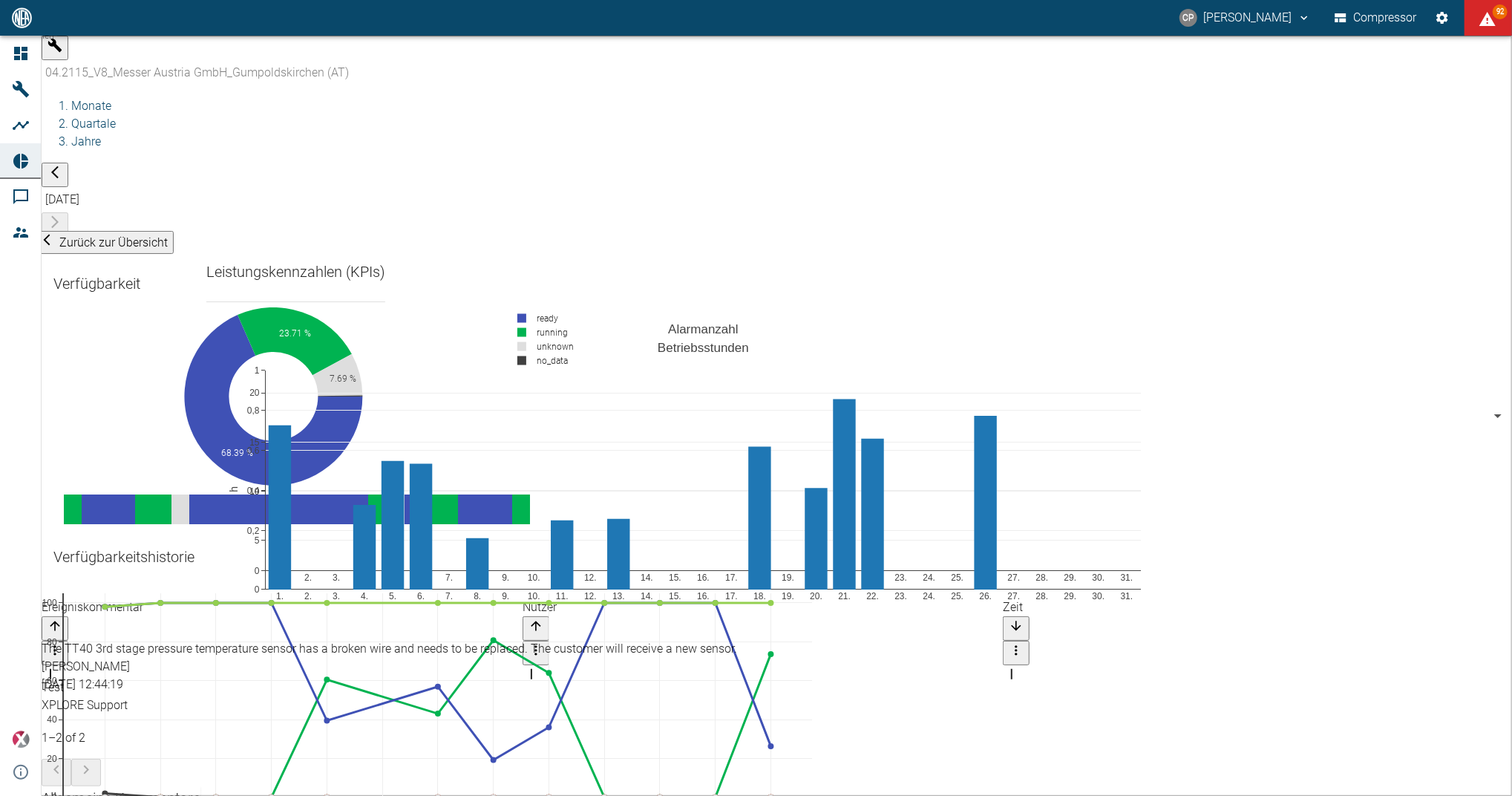
scroll to position [994, 0]
paste textarea "The Health Score is currently still being tested and is not yet evaluated in th…"
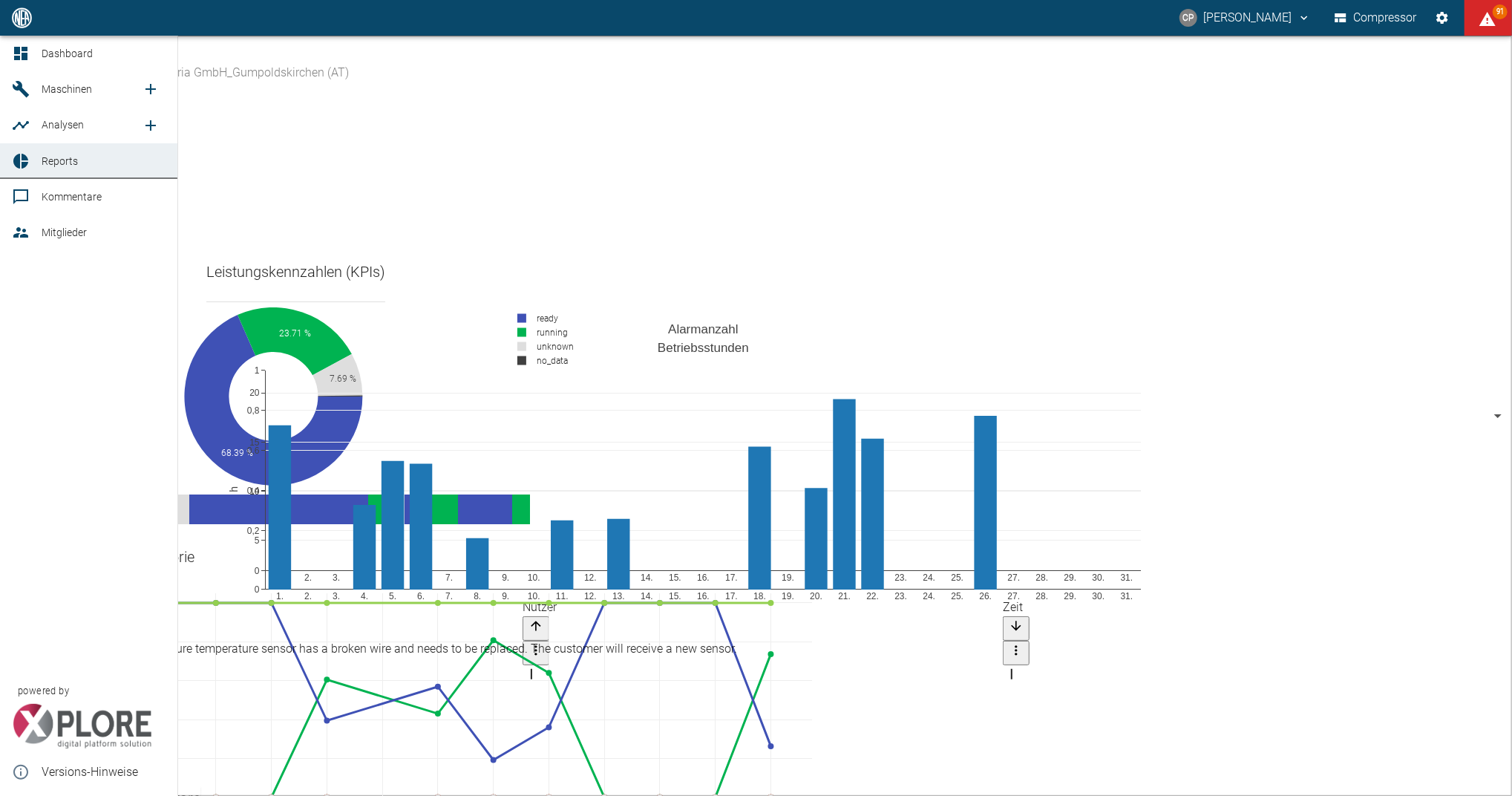
type textarea "The Health Score is currently still being tested and is not yet evaluated in th…"
click at [38, 52] on link "Dashboard" at bounding box center [88, 53] width 177 height 35
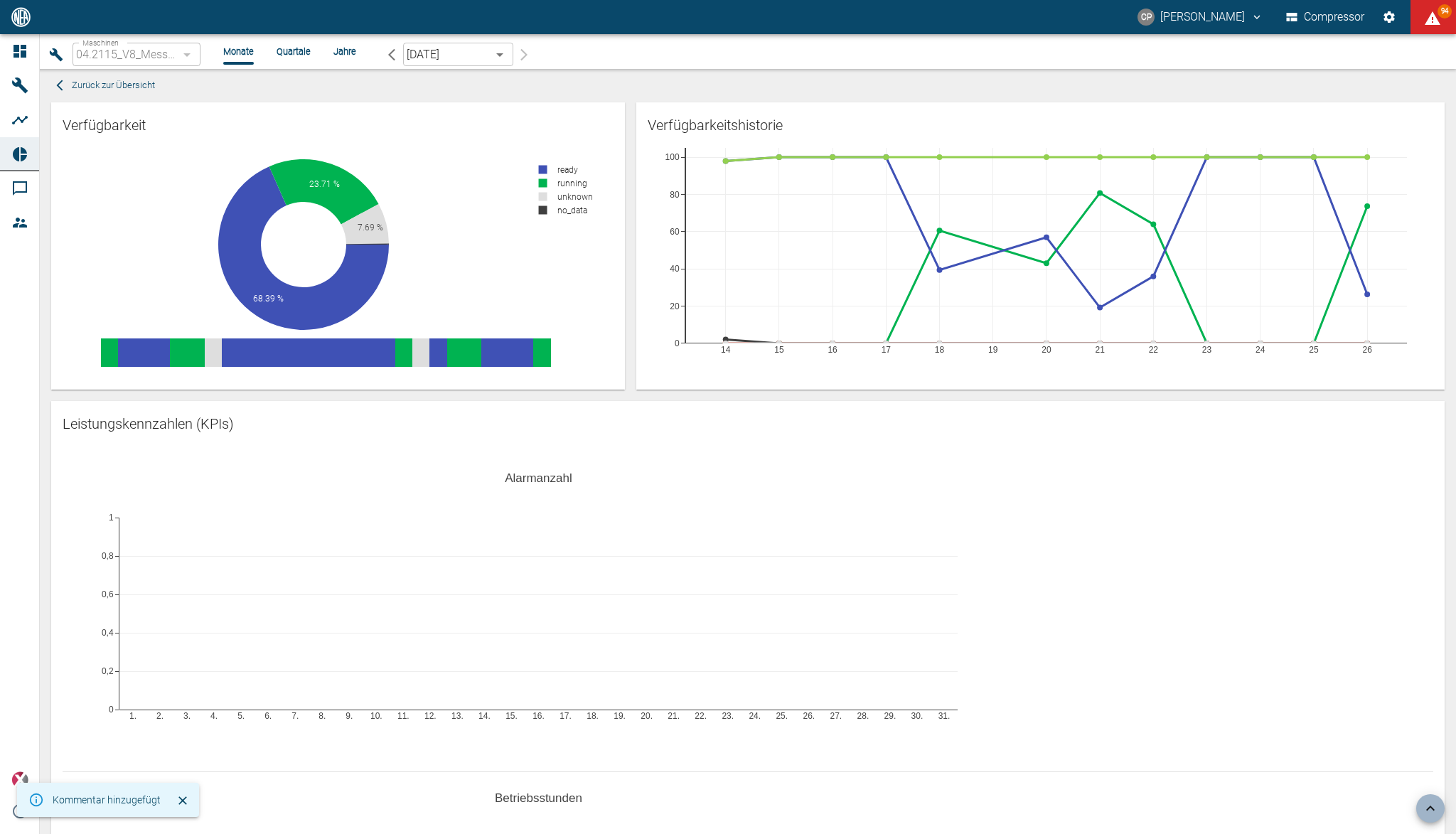
scroll to position [757, 0]
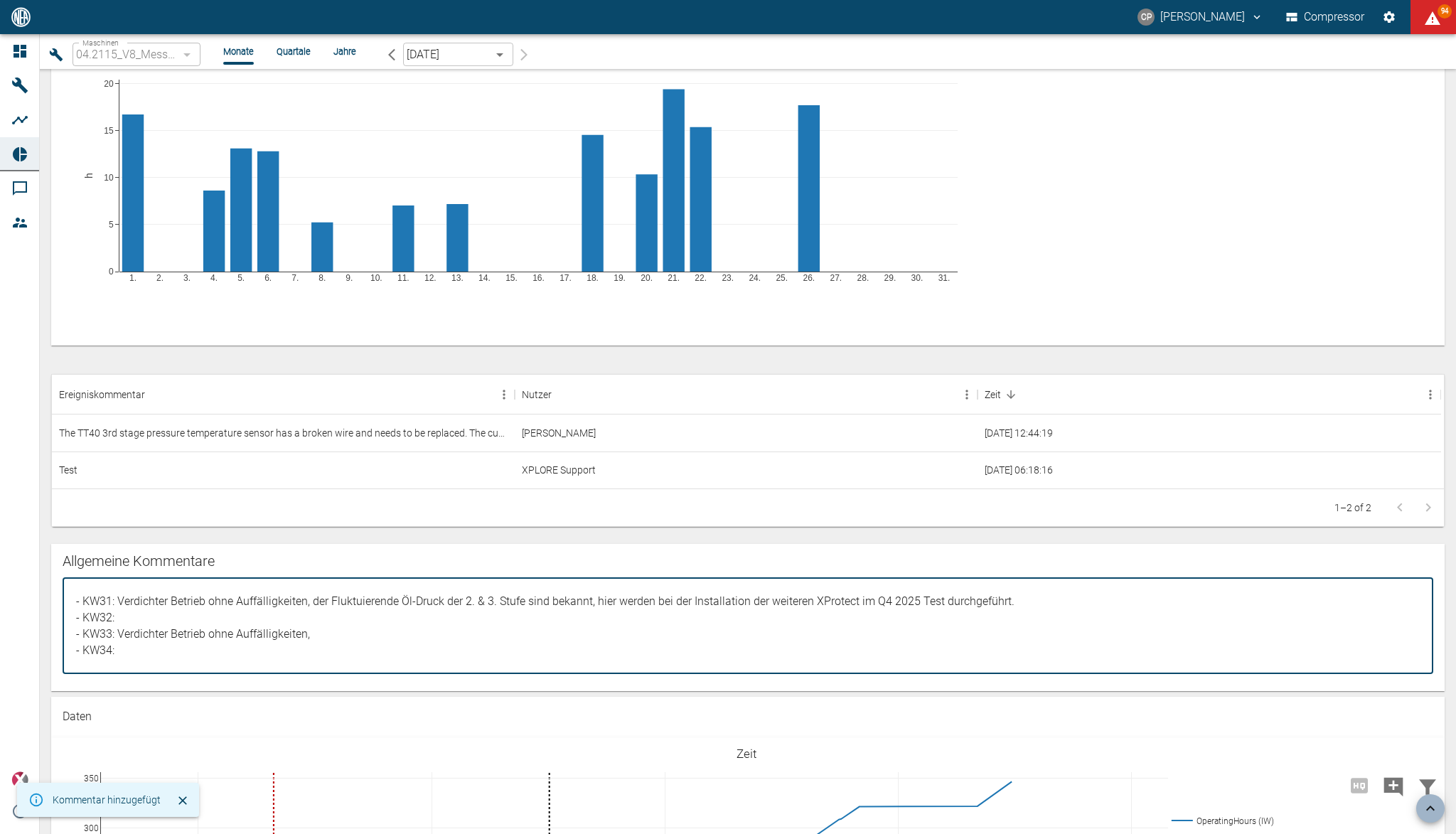
click at [74, 584] on div "- Test kommentar x ​" at bounding box center [748, 625] width 1371 height 96
click at [76, 604] on textarea "- Test kommentar" at bounding box center [748, 625] width 1351 height 72
drag, startPoint x: 922, startPoint y: 598, endPoint x: 935, endPoint y: 616, distance: 22.2
click at [923, 598] on textarea "- Test kommentar" at bounding box center [748, 625] width 1351 height 72
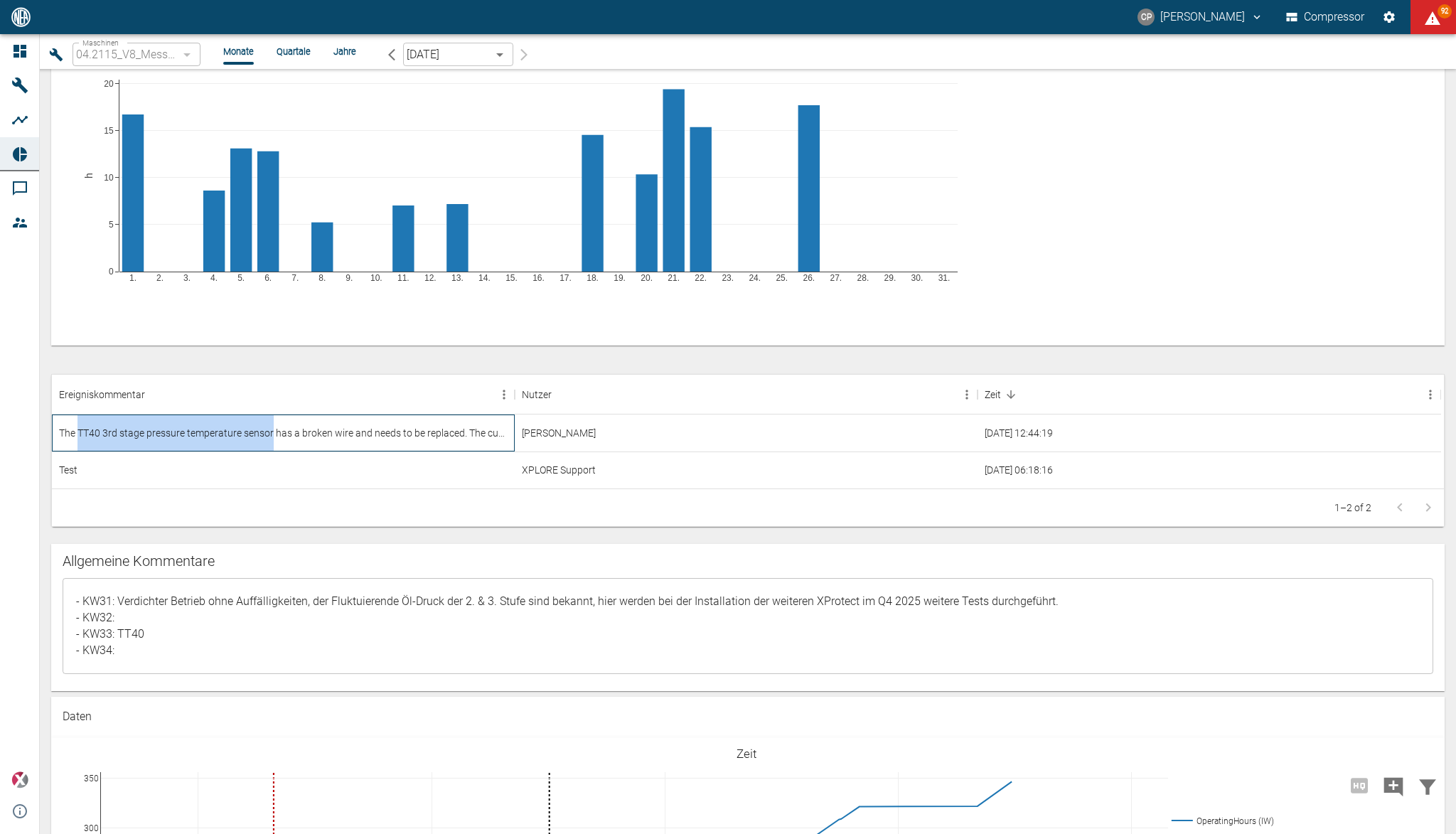
drag, startPoint x: 80, startPoint y: 431, endPoint x: 271, endPoint y: 442, distance: 191.3
click at [271, 442] on div "The TT40 3rd stage pressure temperature sensor has a broken wire and needs to b…" at bounding box center [283, 433] width 463 height 37
copy div "TT40 3rd stage pressure temperature sensor"
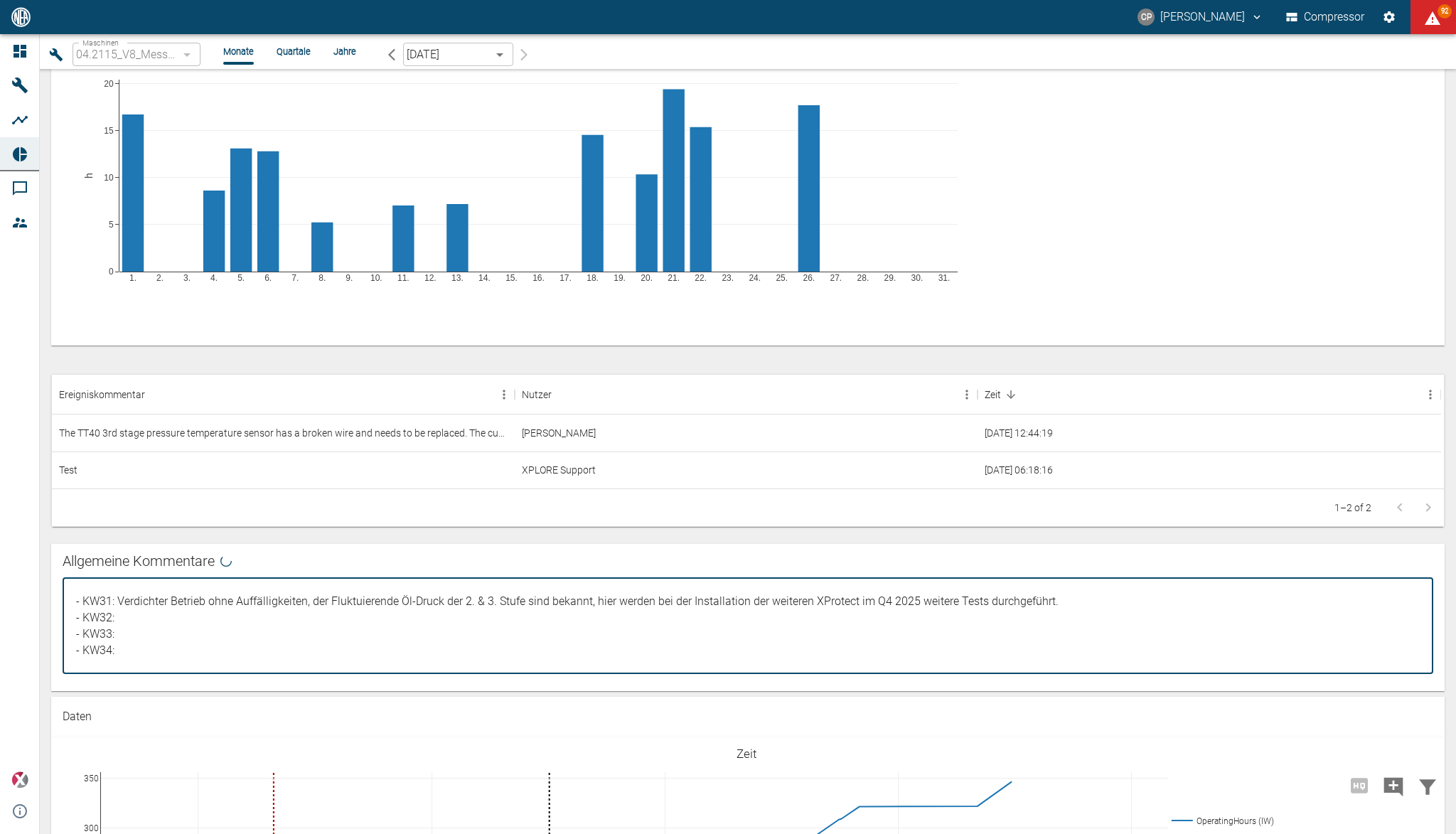
paste textarea "TT40 3rd stage pressure temperature sensor"
click at [433, 629] on textarea "- Test kommentar" at bounding box center [748, 625] width 1351 height 72
paste textarea "Compressor operated without further abnormalities."
drag, startPoint x: 1067, startPoint y: 599, endPoint x: 119, endPoint y: 595, distance: 948.0
drag, startPoint x: 849, startPoint y: 633, endPoint x: 956, endPoint y: 633, distance: 107.0
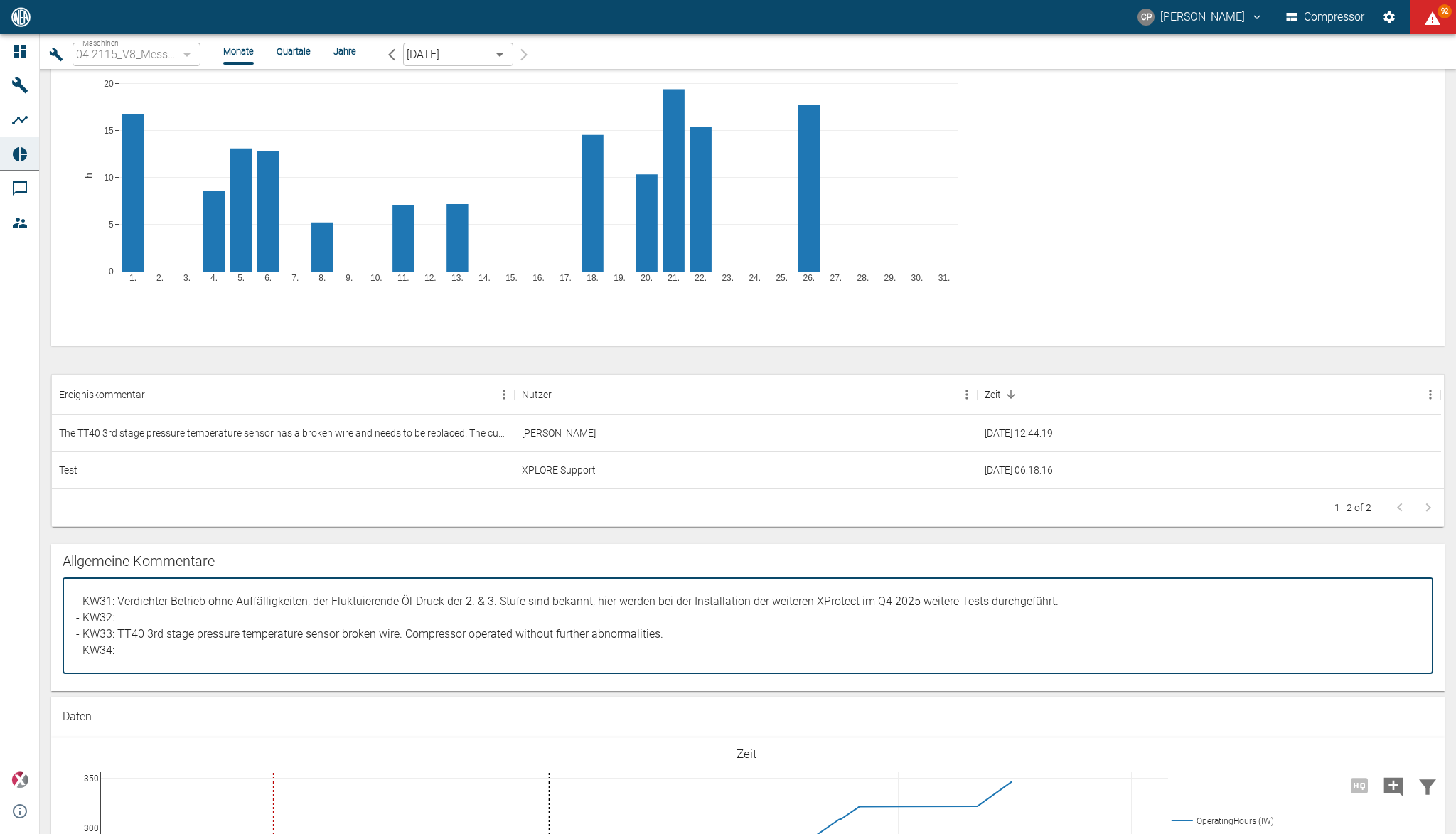
click at [849, 633] on textarea "- Test kommentar" at bounding box center [748, 625] width 1351 height 72
drag, startPoint x: 1063, startPoint y: 596, endPoint x: 116, endPoint y: 584, distance: 947.1
click at [116, 584] on div "- Test kommentar x ​" at bounding box center [748, 625] width 1371 height 96
paste textarea "Compressor operation without abnormalities, fluctuating oil pressure in stages …"
click at [131, 615] on textarea "- Test kommentar" at bounding box center [748, 625] width 1351 height 72
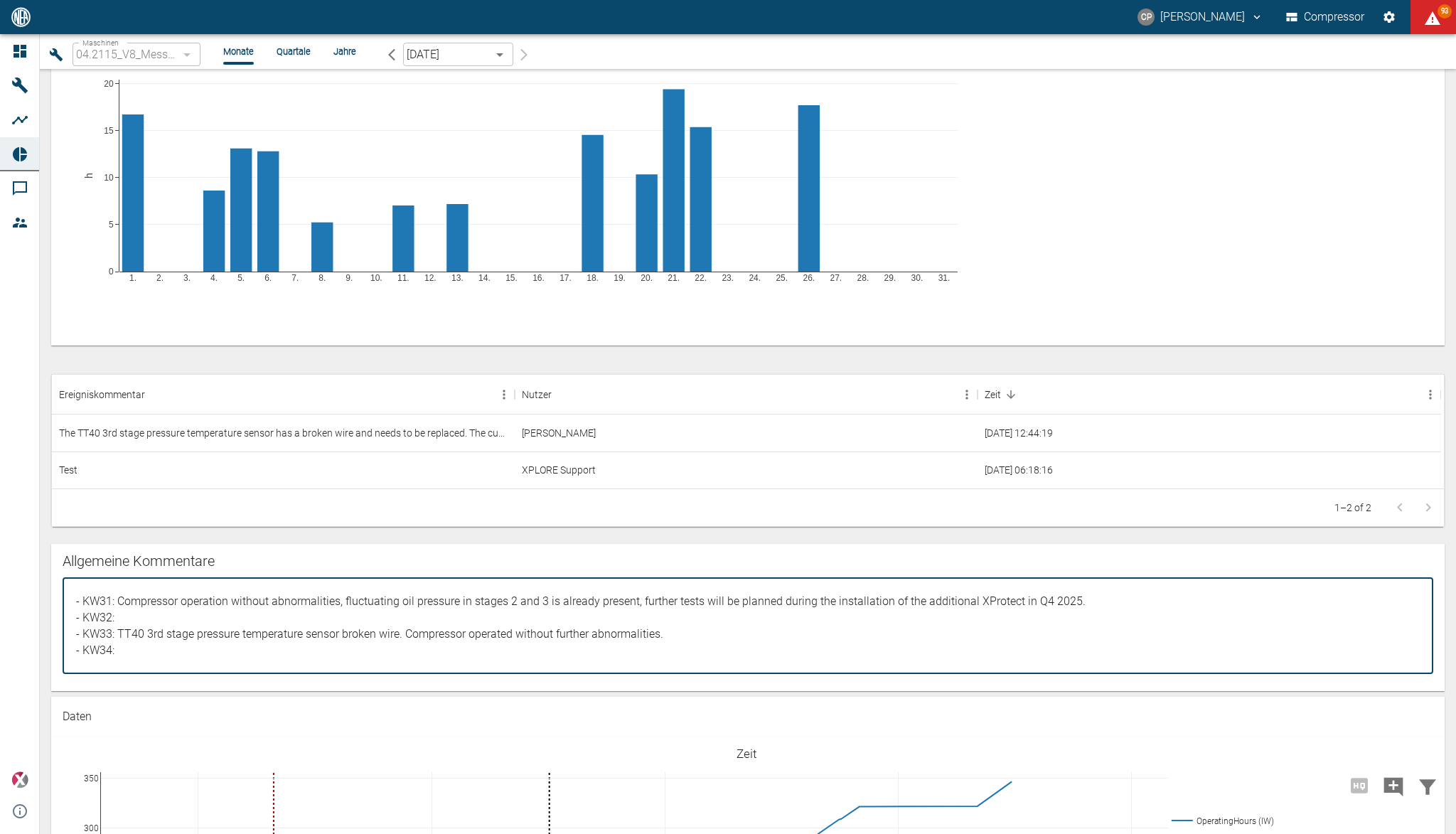
drag, startPoint x: 339, startPoint y: 604, endPoint x: 119, endPoint y: 594, distance: 220.2
click at [119, 594] on textarea "- Test kommentar" at bounding box center [748, 625] width 1351 height 72
click at [135, 620] on textarea "- Test kommentar" at bounding box center [748, 625] width 1351 height 72
paste textarea "Compressor operation without abnormalities"
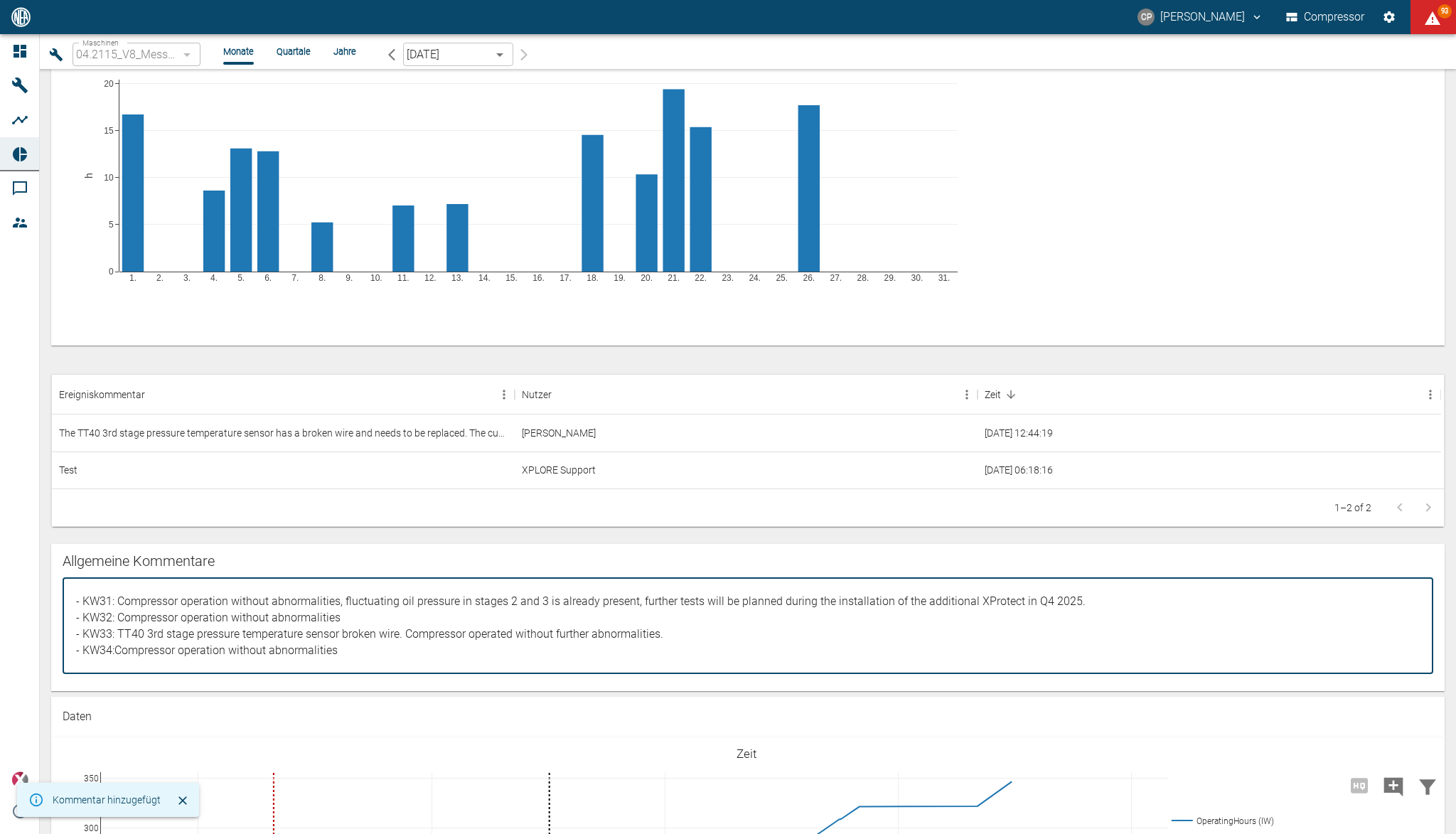
click at [116, 648] on textarea "- Test kommentar" at bounding box center [748, 625] width 1351 height 72
click at [365, 660] on textarea "- Test kommentar" at bounding box center [748, 625] width 1351 height 72
type textarea "- KW31: Compressor operation without abnormalities, fluctuating oil pressure in…"
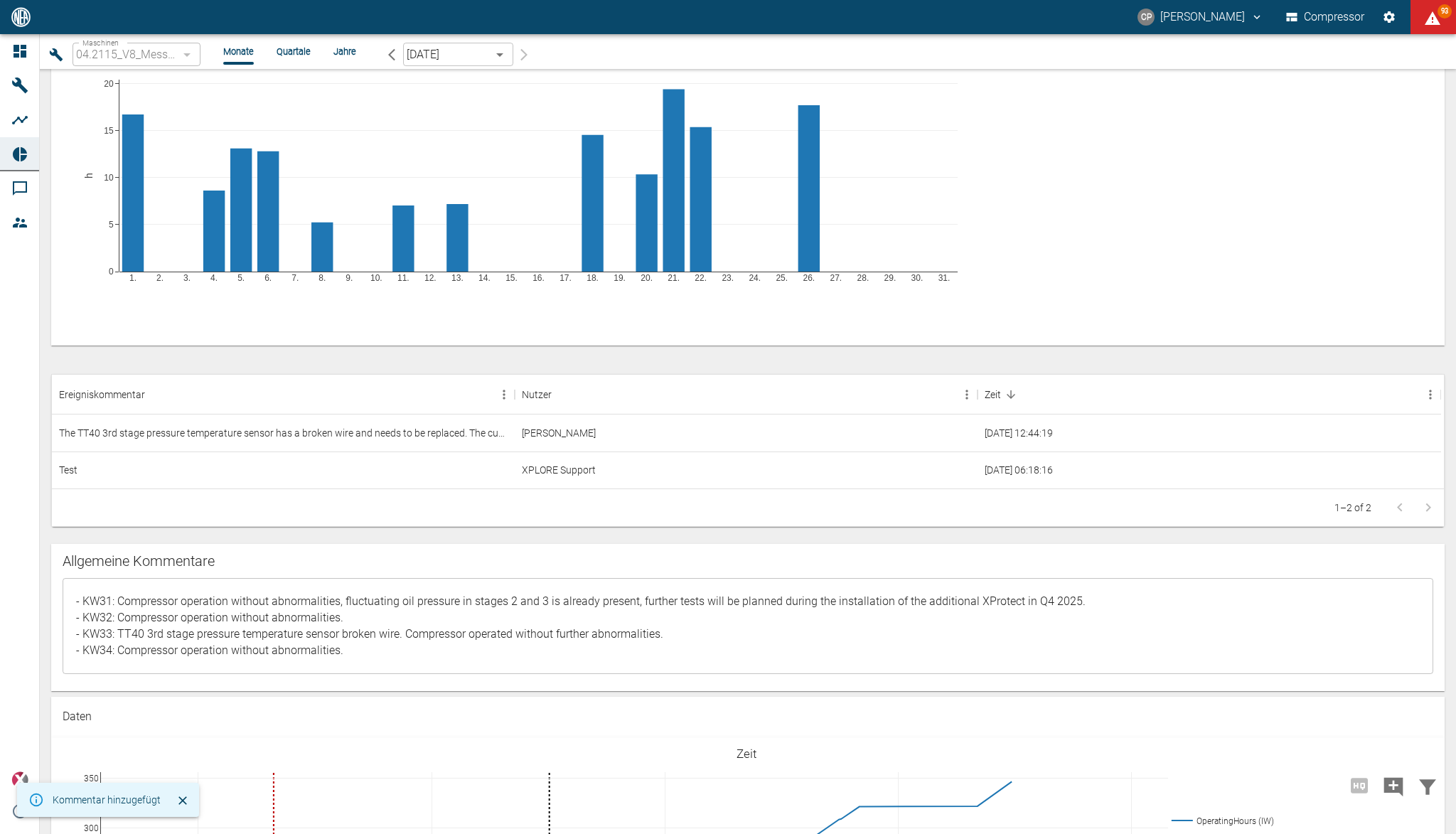
click at [368, 685] on div "- Test kommentar x ​" at bounding box center [748, 634] width 1393 height 113
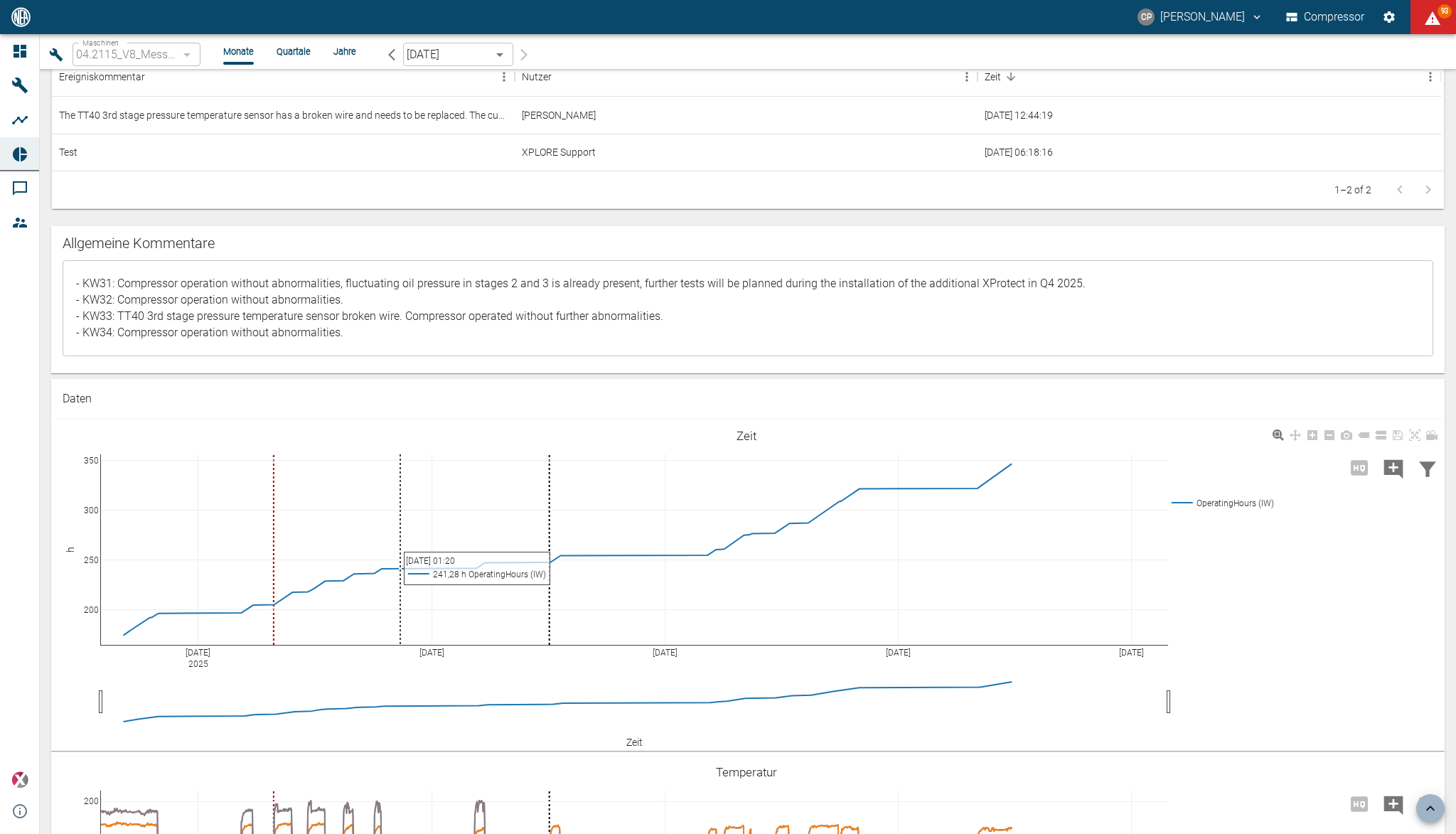
scroll to position [1137, 0]
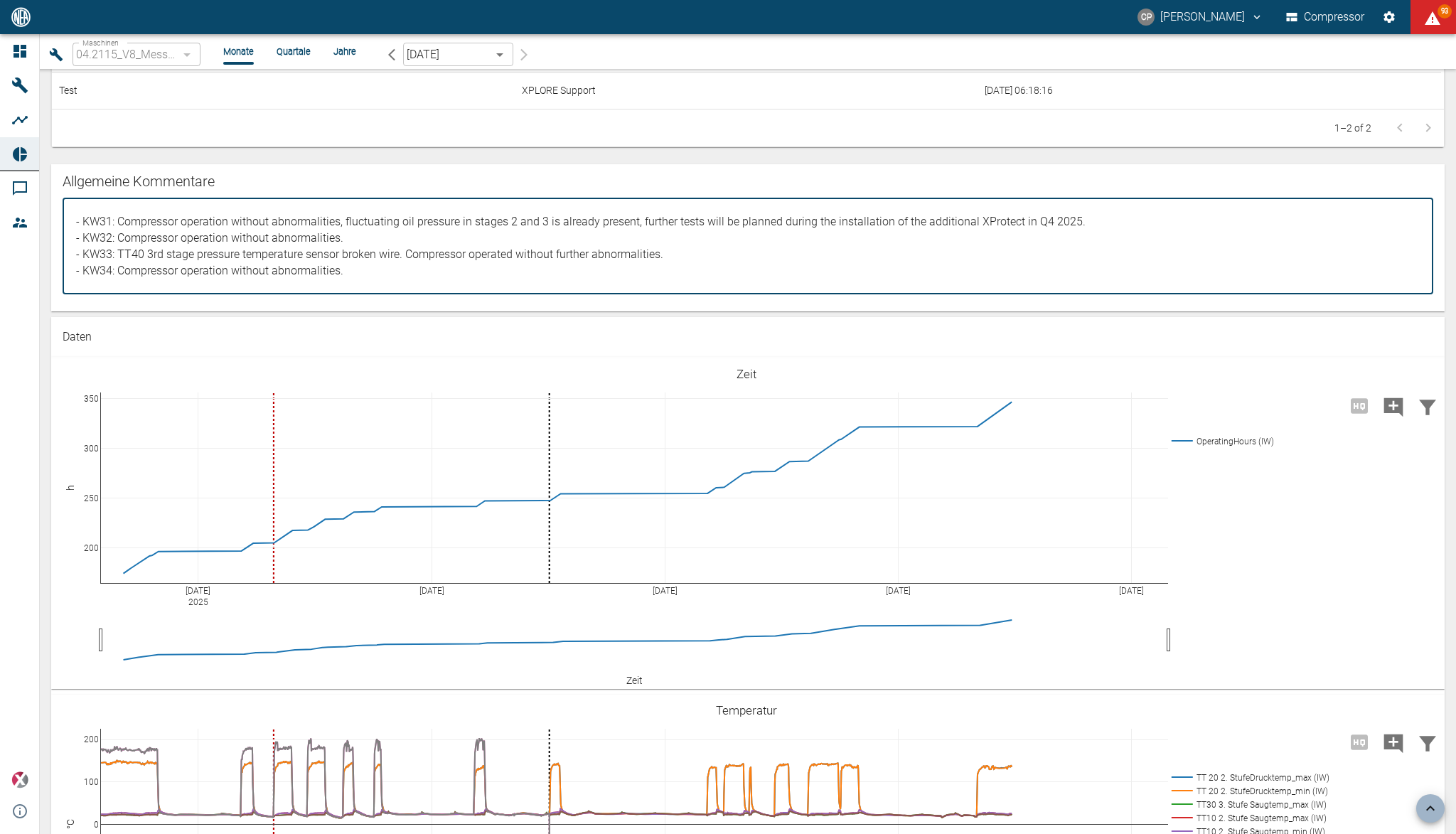
drag, startPoint x: 361, startPoint y: 277, endPoint x: 59, endPoint y: 207, distance: 310.0
click at [361, 286] on div "- Test kommentar x ​" at bounding box center [748, 246] width 1371 height 96
click at [352, 308] on div "- Test kommentar x ​" at bounding box center [748, 255] width 1393 height 113
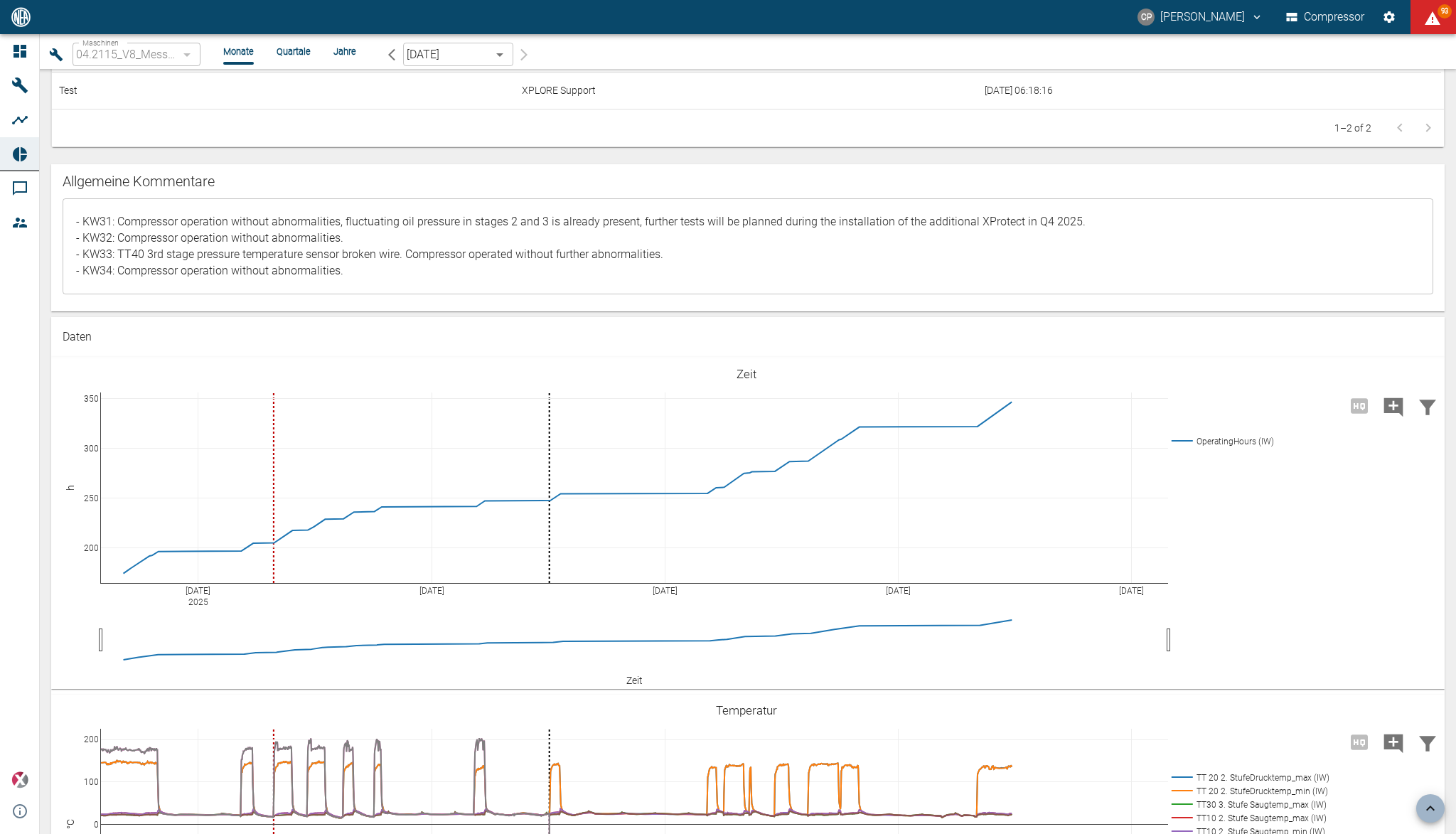
click at [352, 298] on div "- Test kommentar x ​" at bounding box center [748, 255] width 1393 height 113
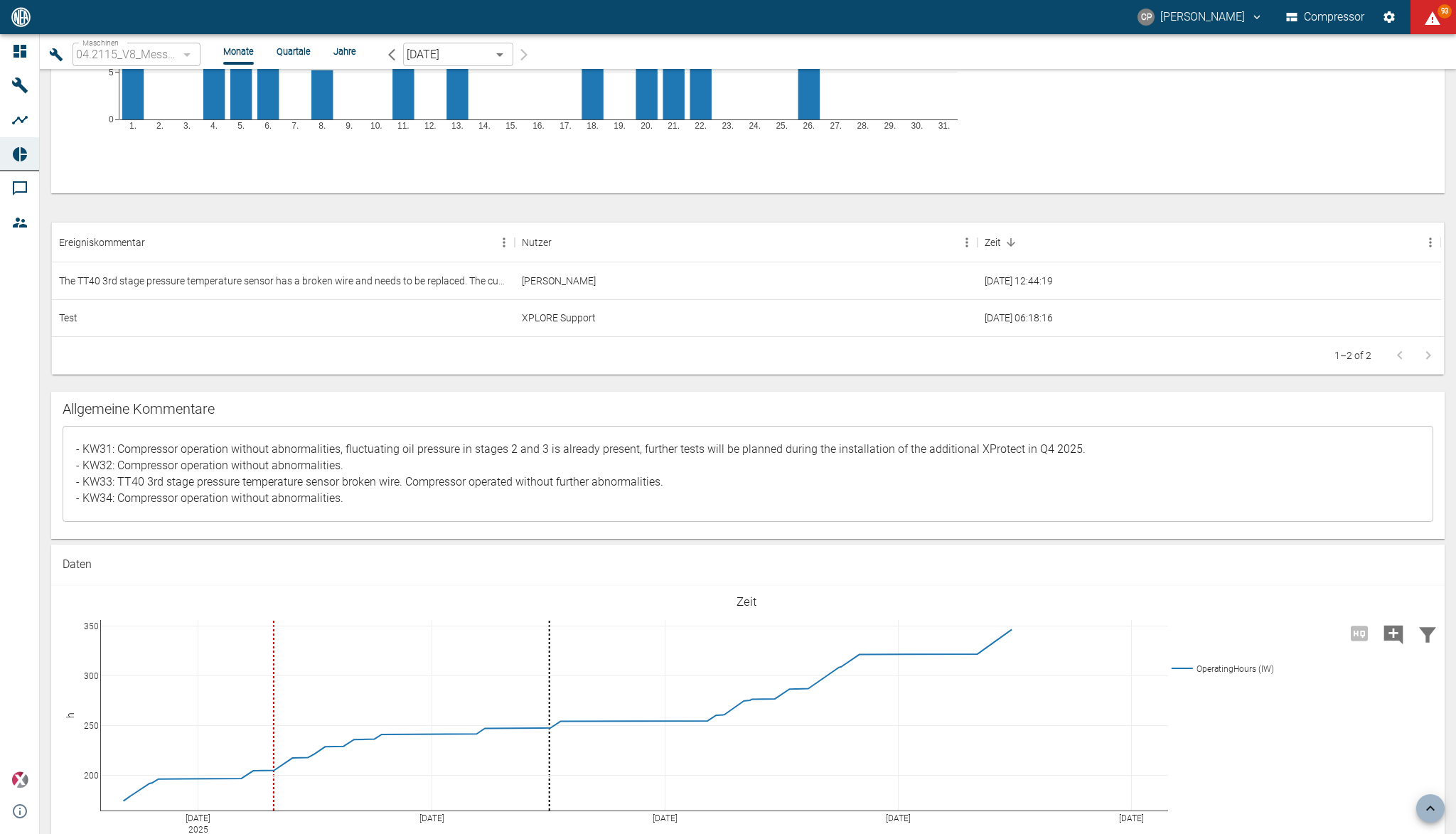
scroll to position [757, 0]
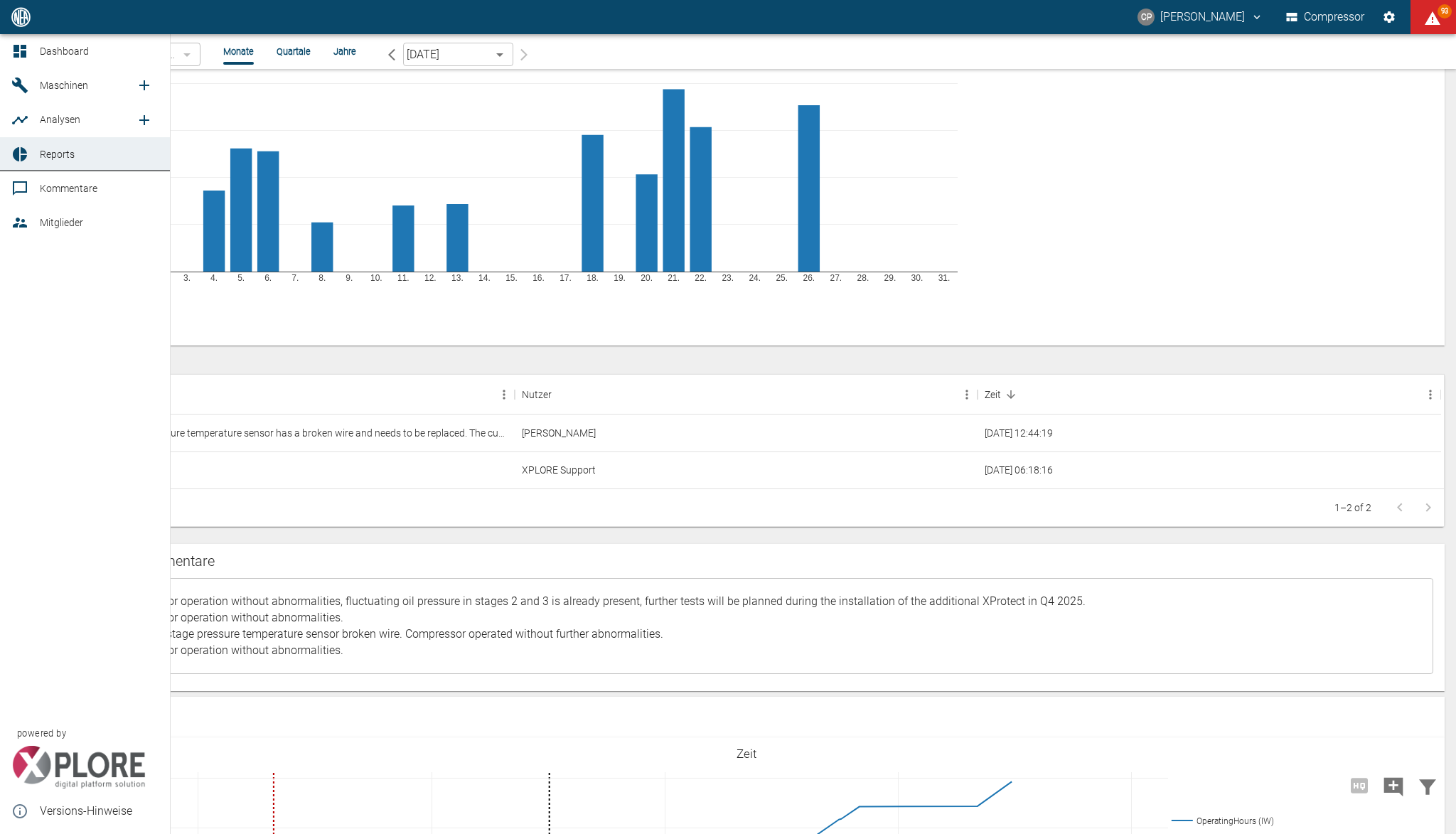
click at [40, 152] on span "Reports" at bounding box center [57, 155] width 35 height 12
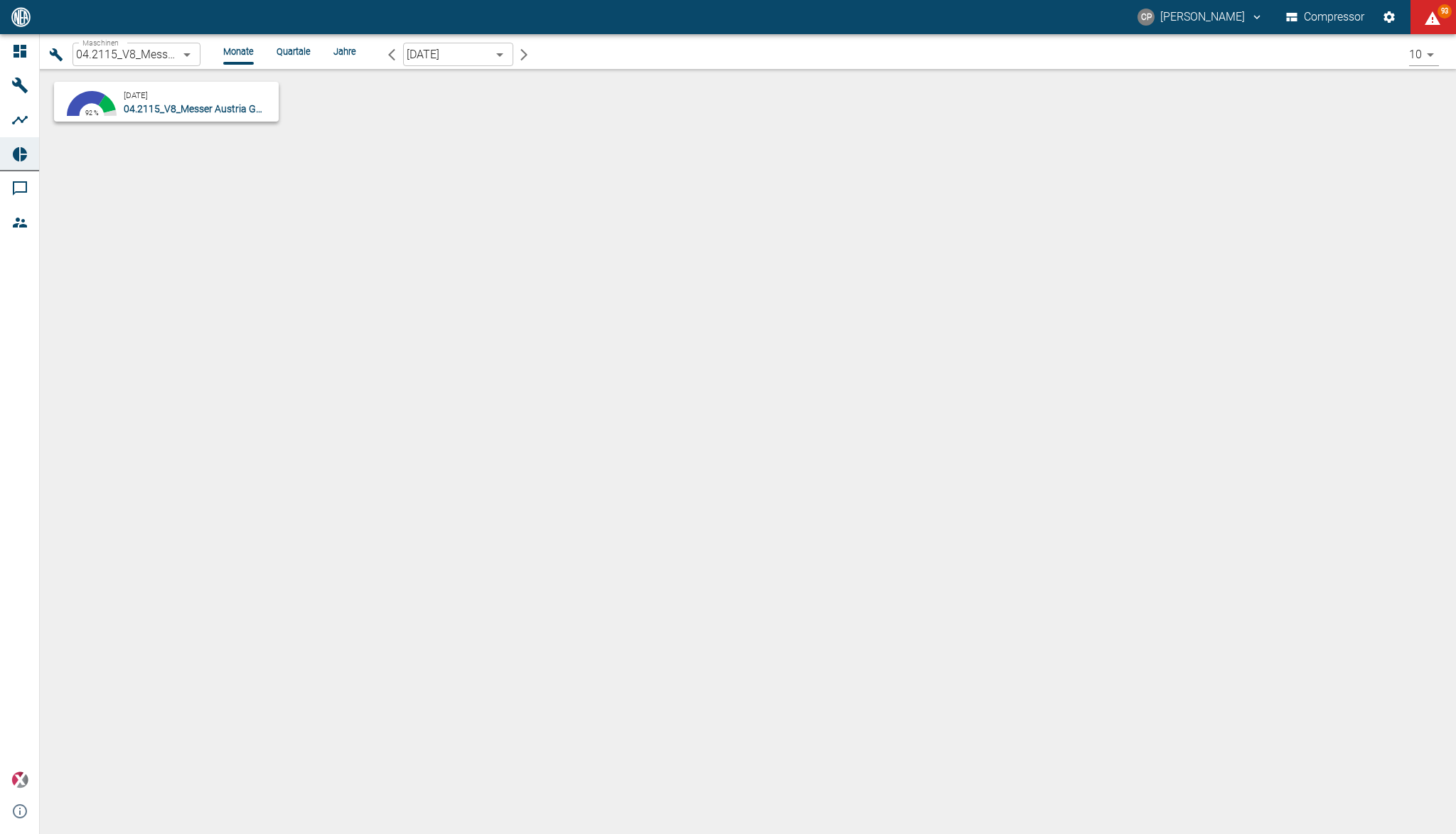
click at [189, 54] on body "CP Christoph Palm Compressor 93 Dashboard Maschinen Analysen Reports Kommentare…" at bounding box center [728, 417] width 1456 height 834
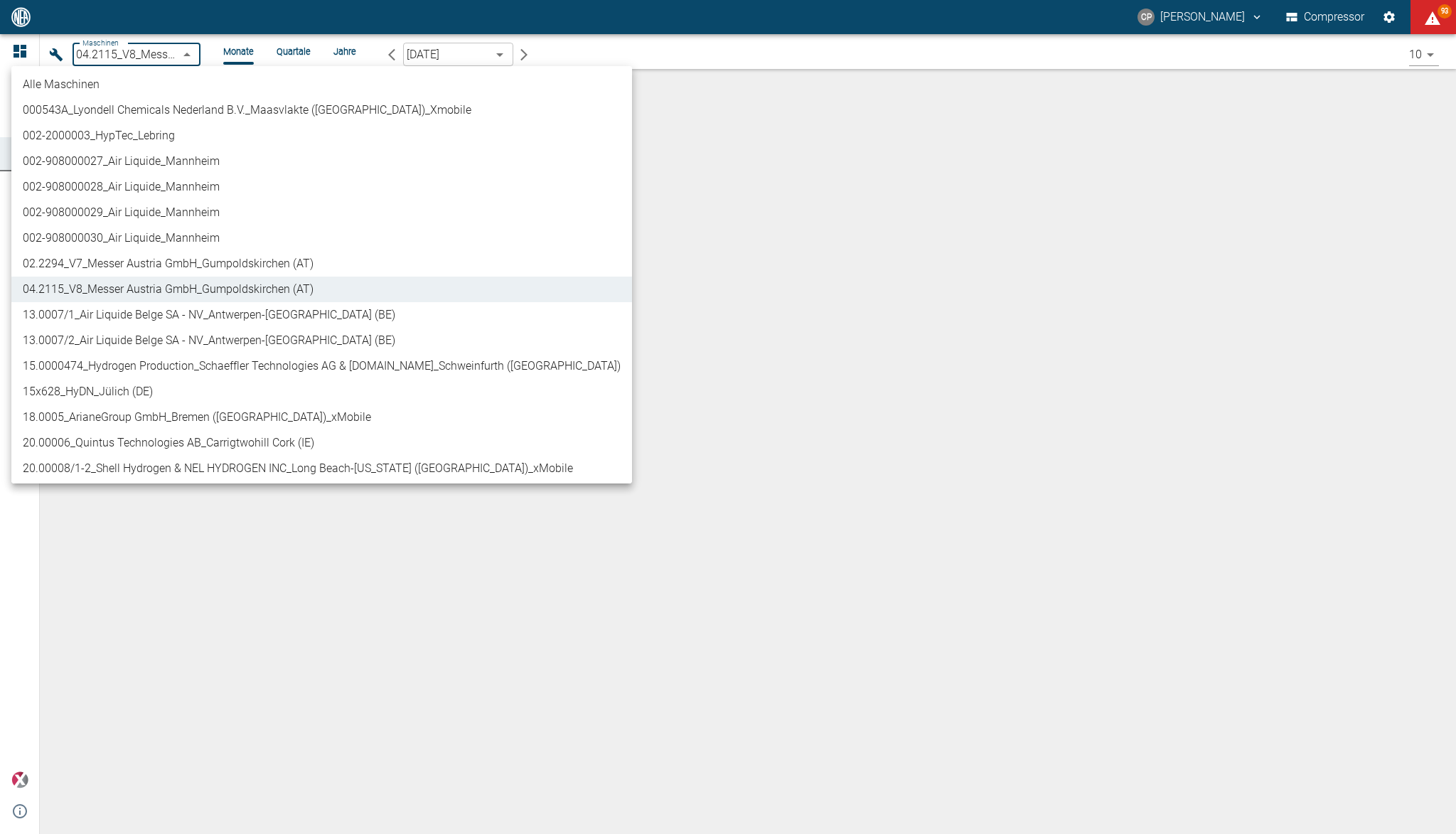
click at [144, 259] on li "02.2294_V7_Messer Austria GmbH_Gumpoldskirchen (AT)" at bounding box center [321, 263] width 620 height 25
type input "52381507-e89c-473a-84ef-8e4810c4aa68"
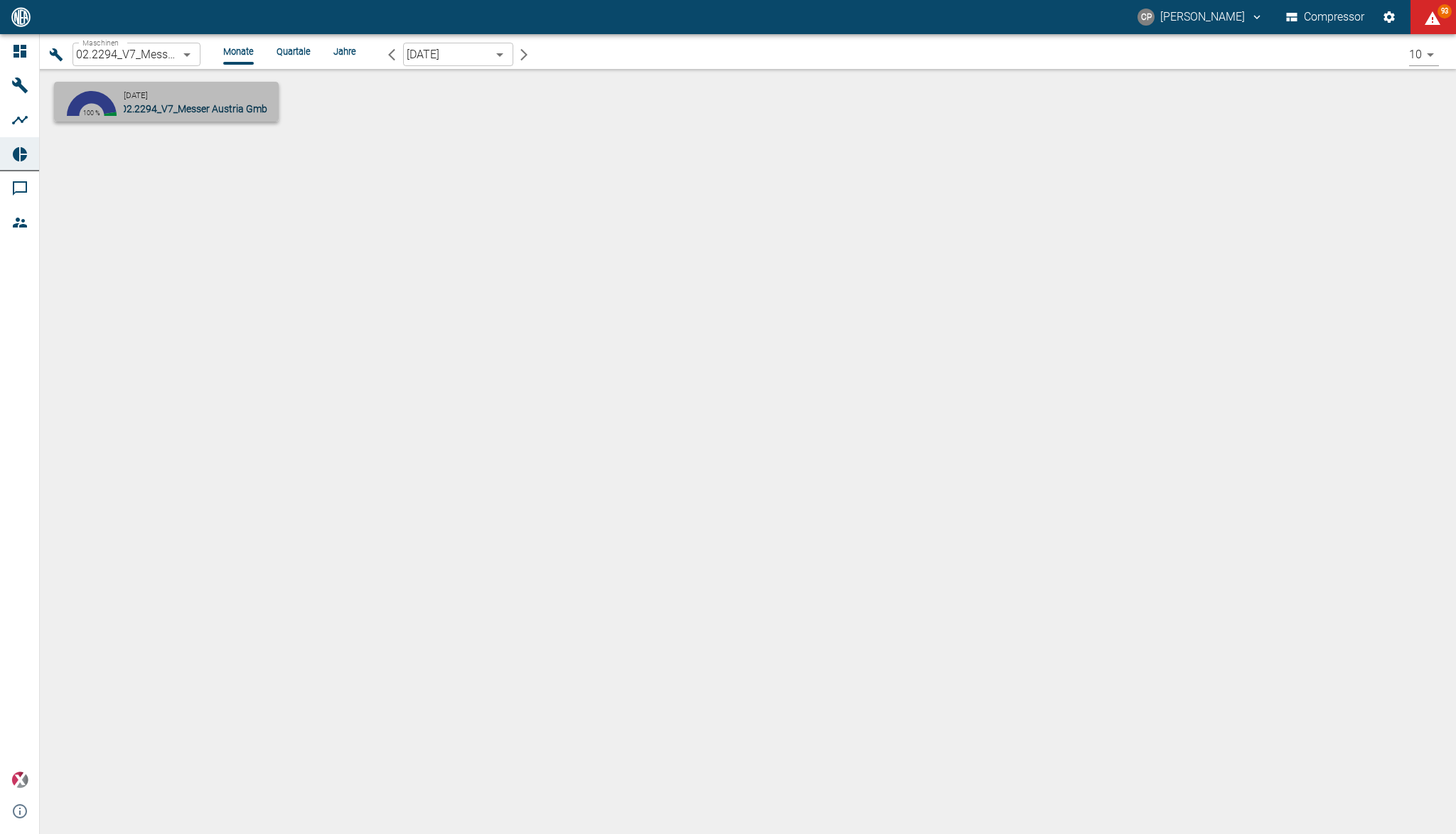
click at [187, 109] on span "02.2294_V7_Messer Austria GmbH_Gumpoldskirchen (AT)" at bounding box center [248, 109] width 255 height 12
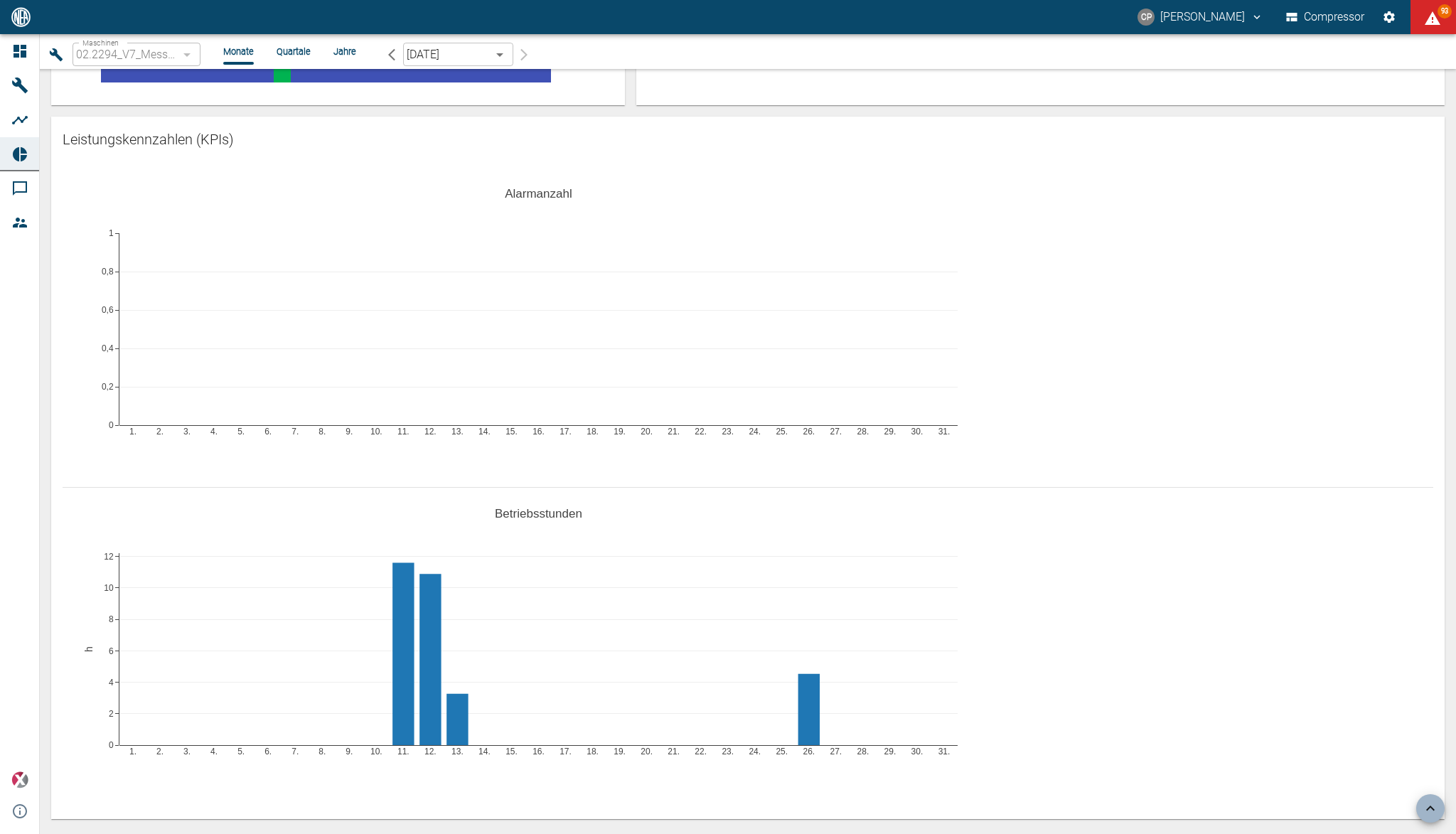
scroll to position [663, 0]
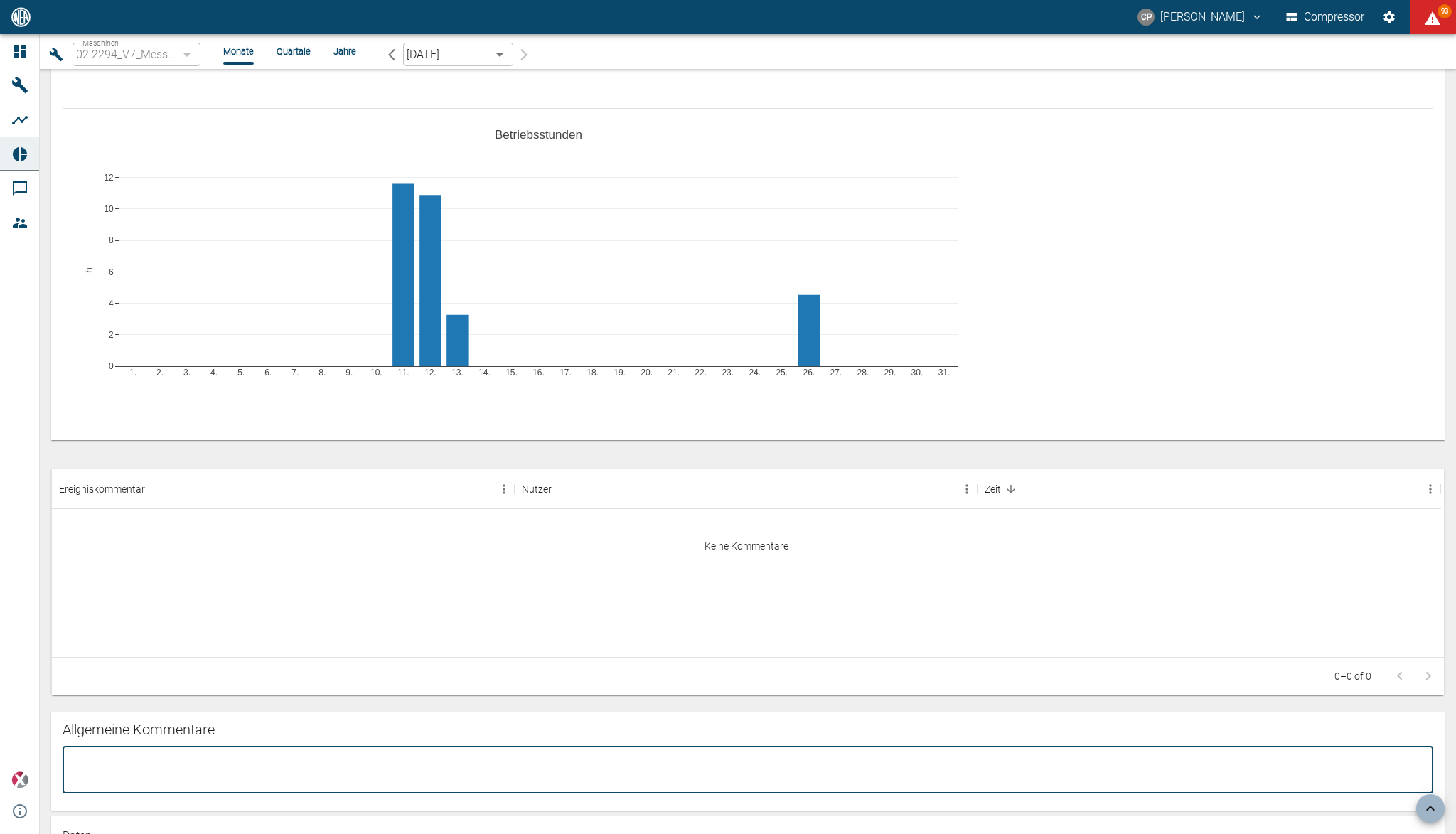
click at [148, 757] on textarea at bounding box center [748, 769] width 1351 height 23
paste textarea "- KW31: Compressor operation without abnormalities, fluctuating oil pressure in…"
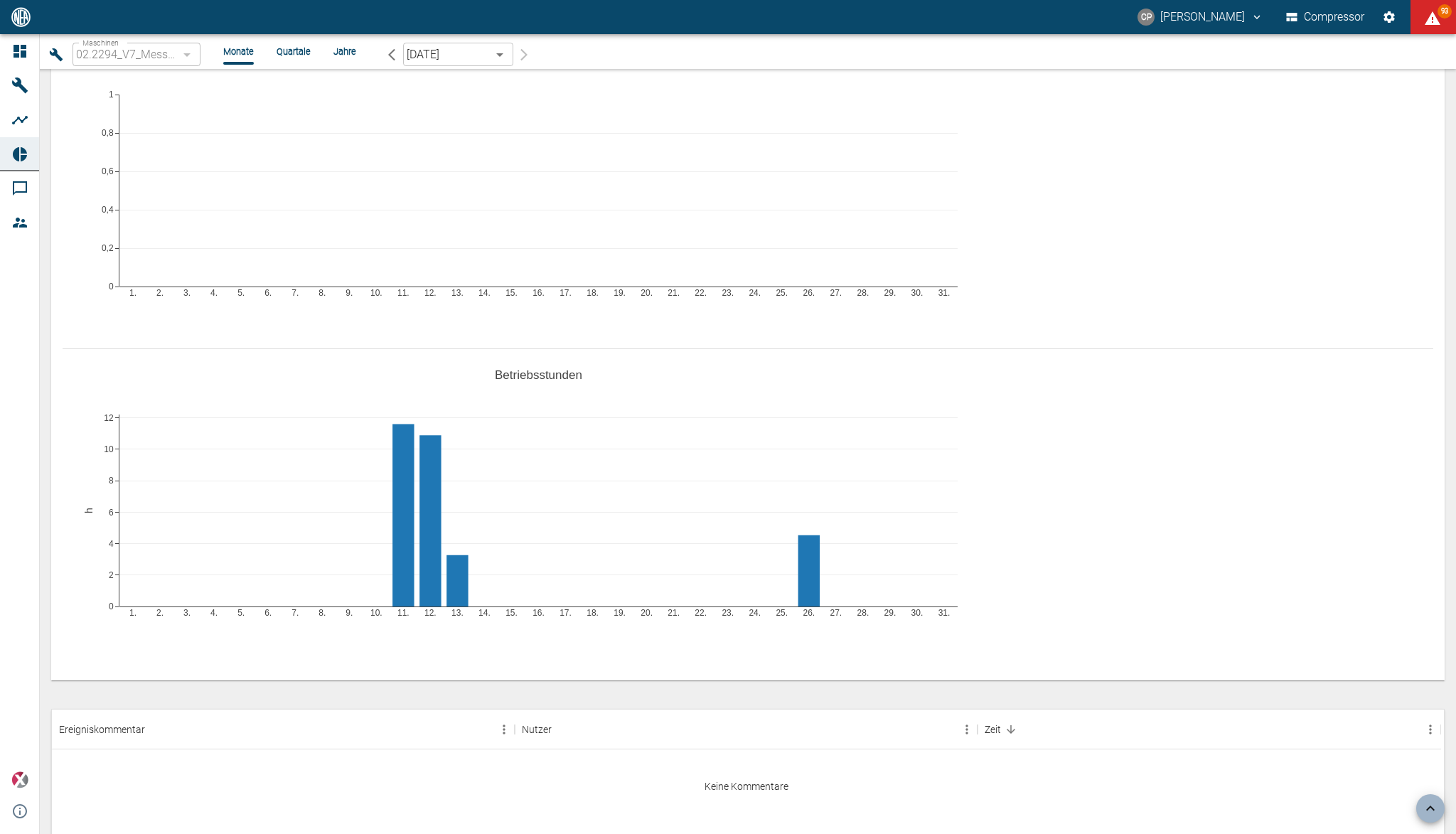
scroll to position [802, 0]
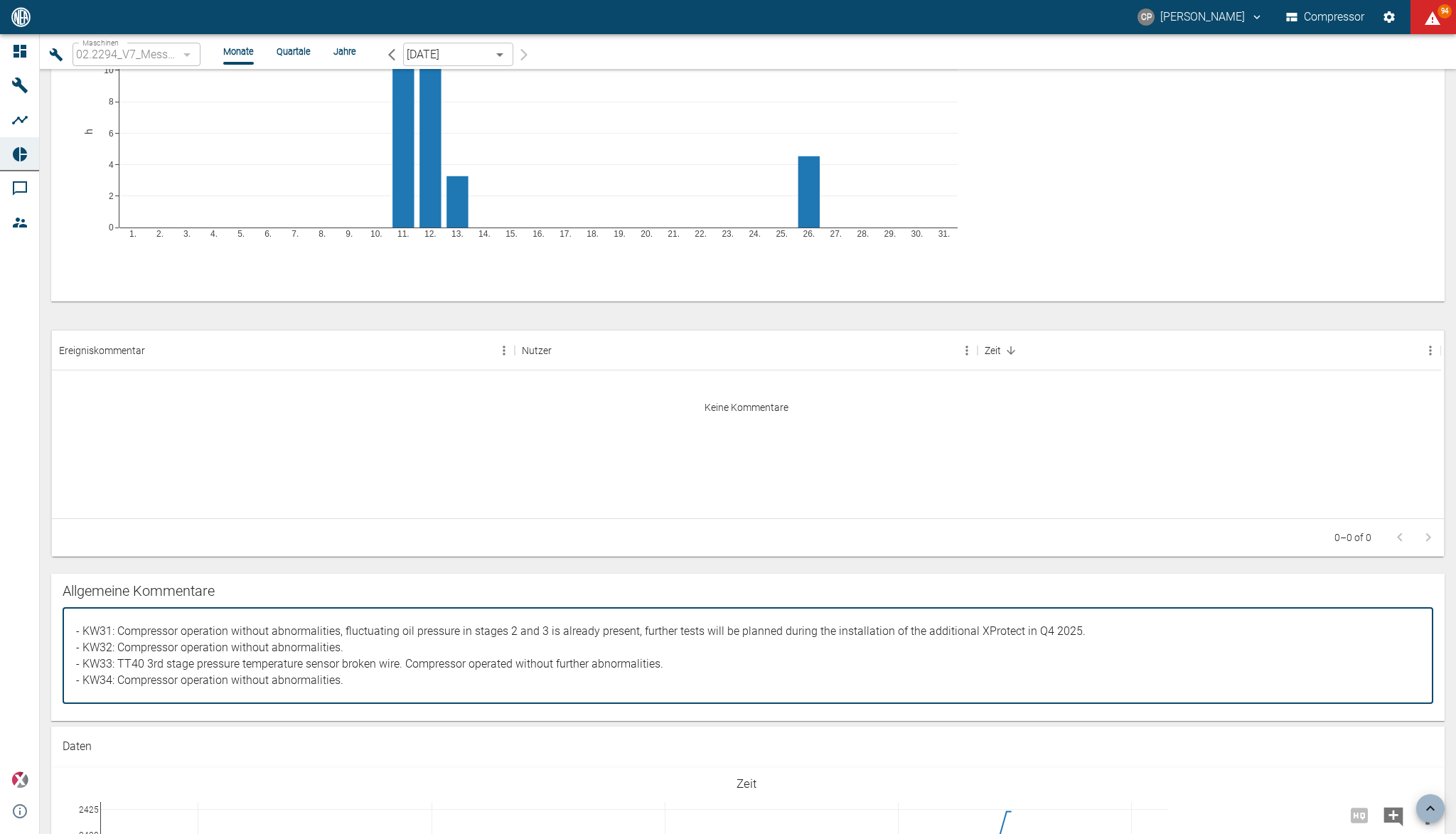
drag, startPoint x: 1078, startPoint y: 555, endPoint x: 118, endPoint y: 557, distance: 960.0
click at [118, 619] on textarea "- KW31: Compressor operation without abnormalities, fluctuating oil pressure in…" at bounding box center [748, 655] width 1351 height 72
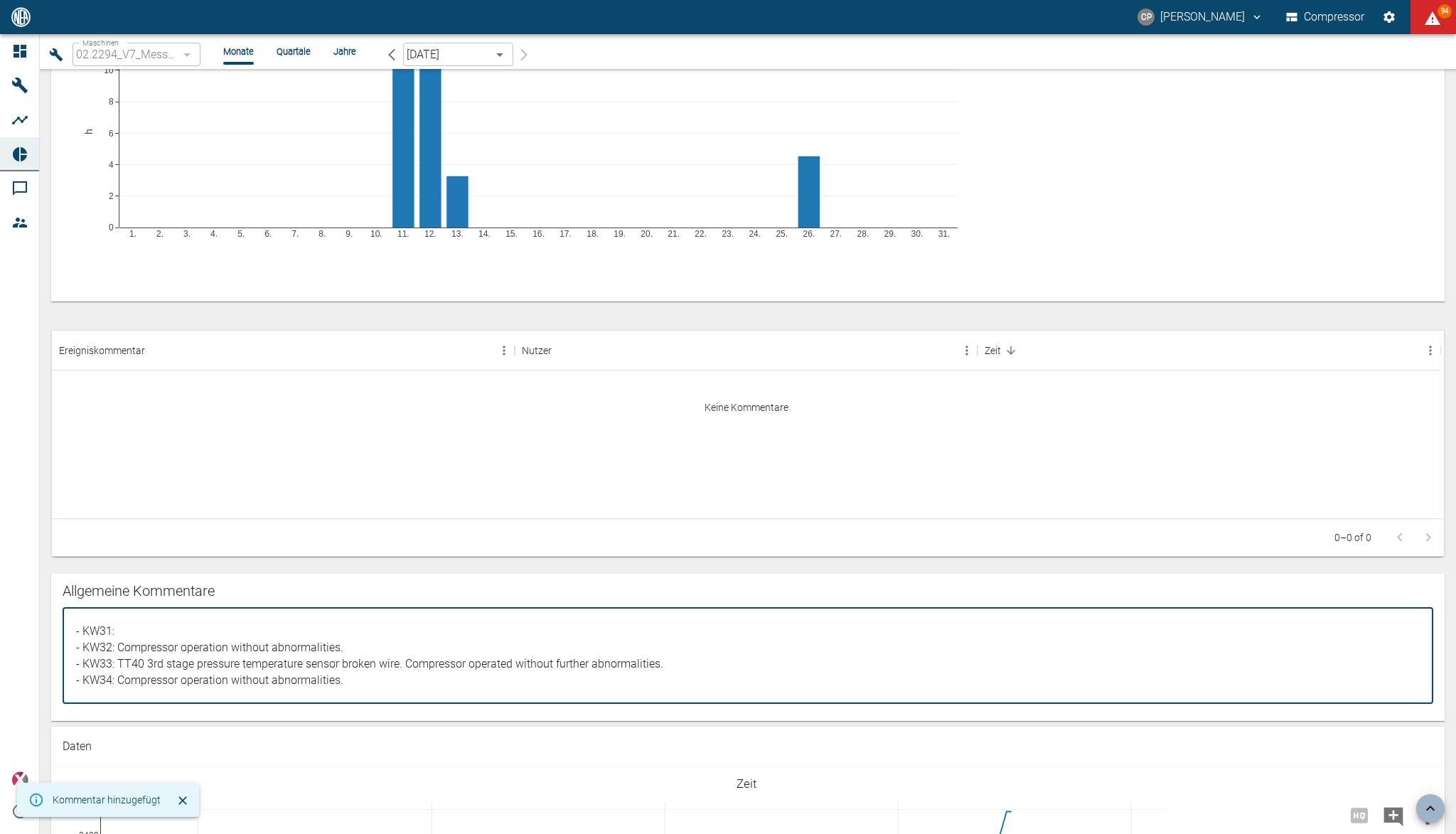
drag, startPoint x: 358, startPoint y: 570, endPoint x: 118, endPoint y: 578, distance: 240.1
click at [118, 619] on textarea "- KW31: - KW32: Compressor operation without abnormalities. - KW33: TT40 3rd st…" at bounding box center [748, 655] width 1351 height 72
drag, startPoint x: 667, startPoint y: 591, endPoint x: 141, endPoint y: 592, distance: 526.0
click at [119, 619] on textarea "- KW31: - KW32: - KW33: TT40 3rd stage pressure temperature sensor broken wire.…" at bounding box center [748, 655] width 1351 height 72
drag, startPoint x: 268, startPoint y: 612, endPoint x: 126, endPoint y: 619, distance: 142.2
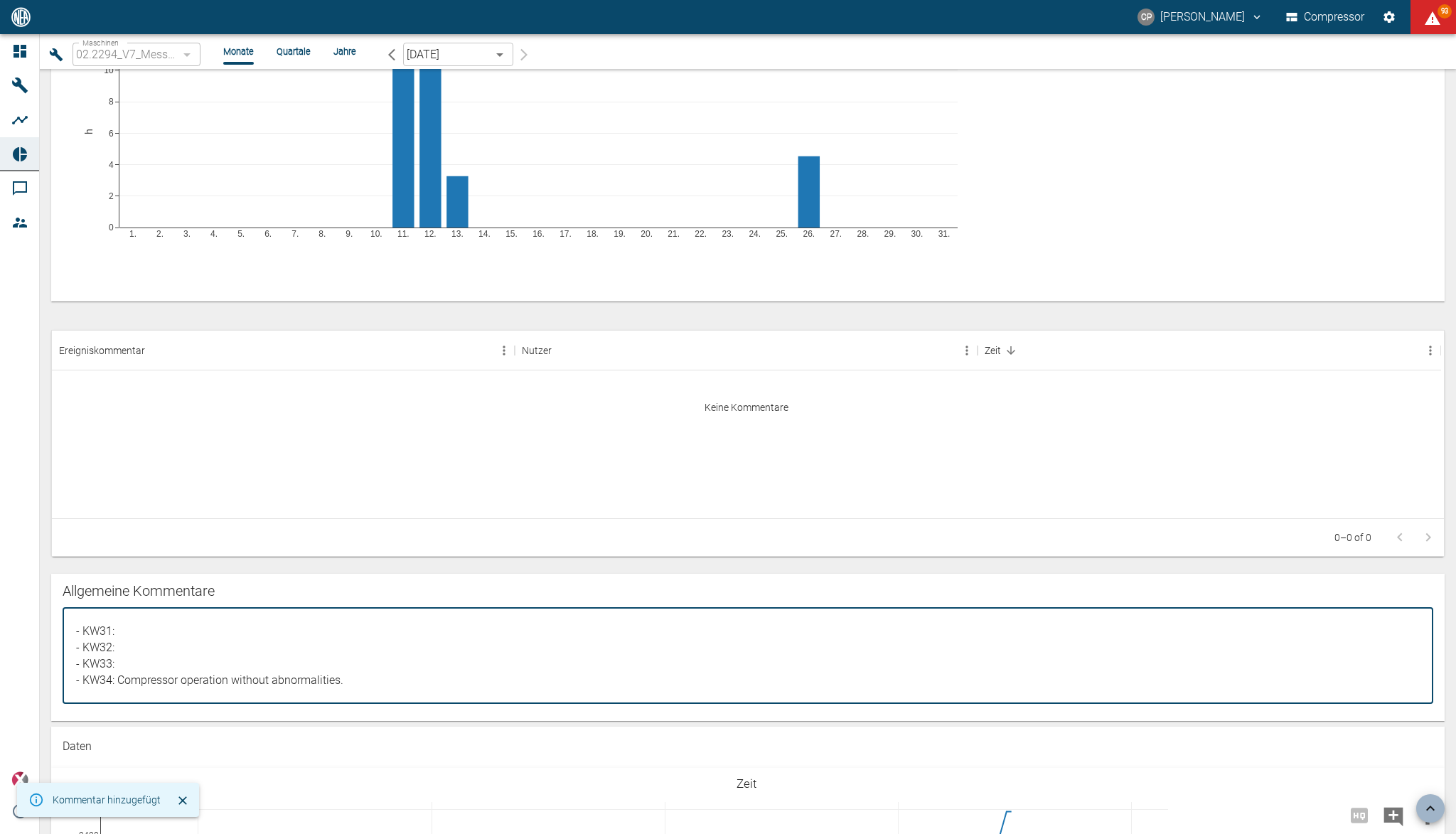
click at [126, 623] on div "- KW31: - KW32: - KW33: - KW34: Compressor operation without abnormalities. x ​" at bounding box center [748, 656] width 1371 height 96
drag, startPoint x: 119, startPoint y: 607, endPoint x: 357, endPoint y: 611, distance: 238.0
click at [357, 619] on textarea "- KW31: - KW32: - KW33: - KW34: Compressor operation without abnormalities." at bounding box center [748, 655] width 1351 height 72
click at [127, 619] on textarea "- KW31: - KW32: - KW33: - KW34: Compressor operation without abnormalities." at bounding box center [748, 655] width 1351 height 72
paste textarea "Compressor operation without abnormalities."
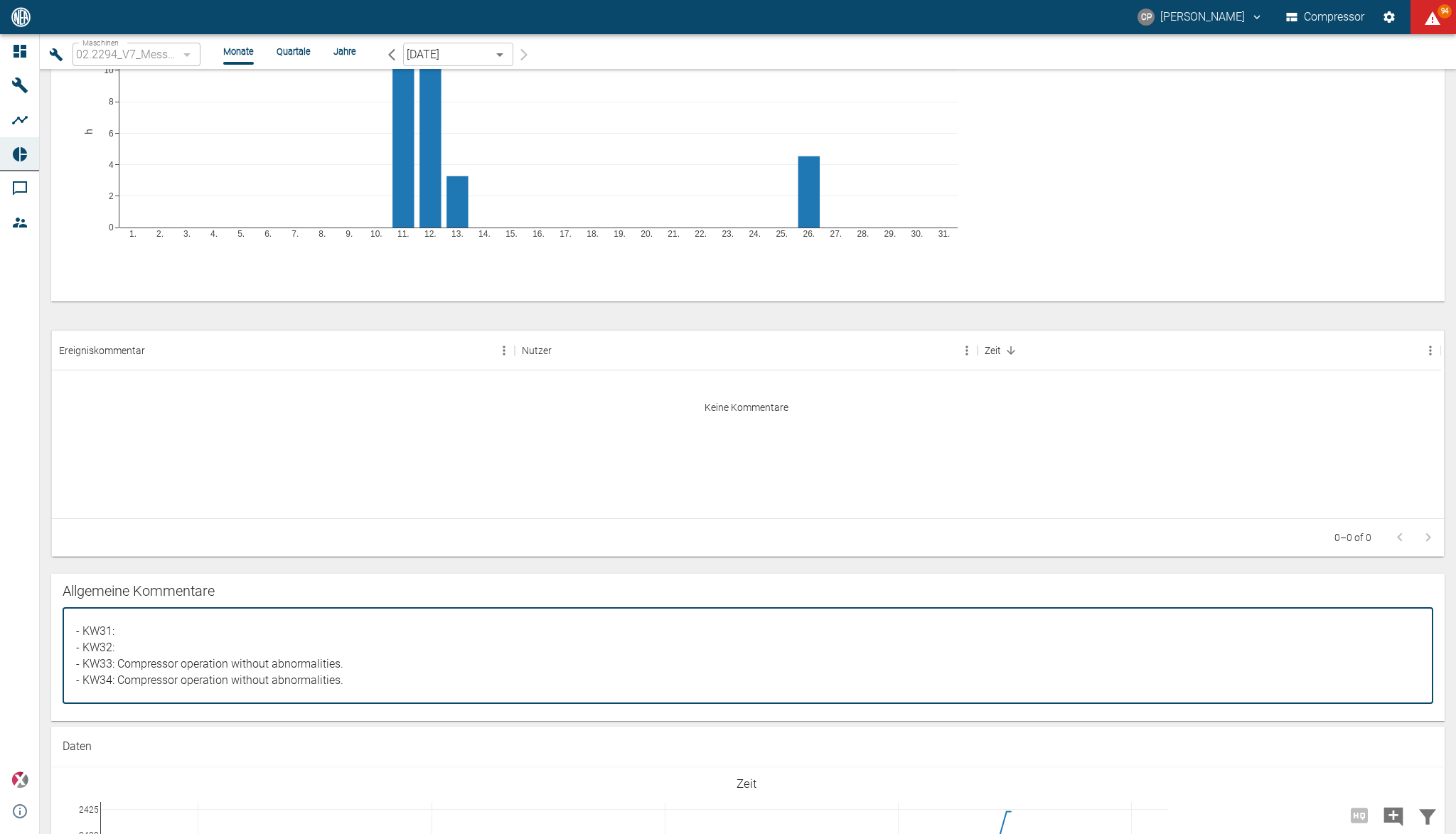
click at [360, 619] on textarea "- KW31: - KW32: - KW33: Compressor operation without abnormalities. - KW34: Com…" at bounding box center [748, 655] width 1351 height 72
click at [361, 619] on textarea "- KW31: - KW32: - KW33: Compressor operation without abnormalities. - KW34: Com…" at bounding box center [748, 655] width 1351 height 72
click at [188, 619] on textarea "- KW31: - KW32: - KW33: Compressor operation without abnormalities. - KW34: Com…" at bounding box center [748, 655] width 1351 height 72
paste textarea "Compressor not in operation"
click at [173, 619] on textarea "- KW31: Compressor not in operation - KW32: - KW33: Compressor operation withou…" at bounding box center [748, 655] width 1351 height 72
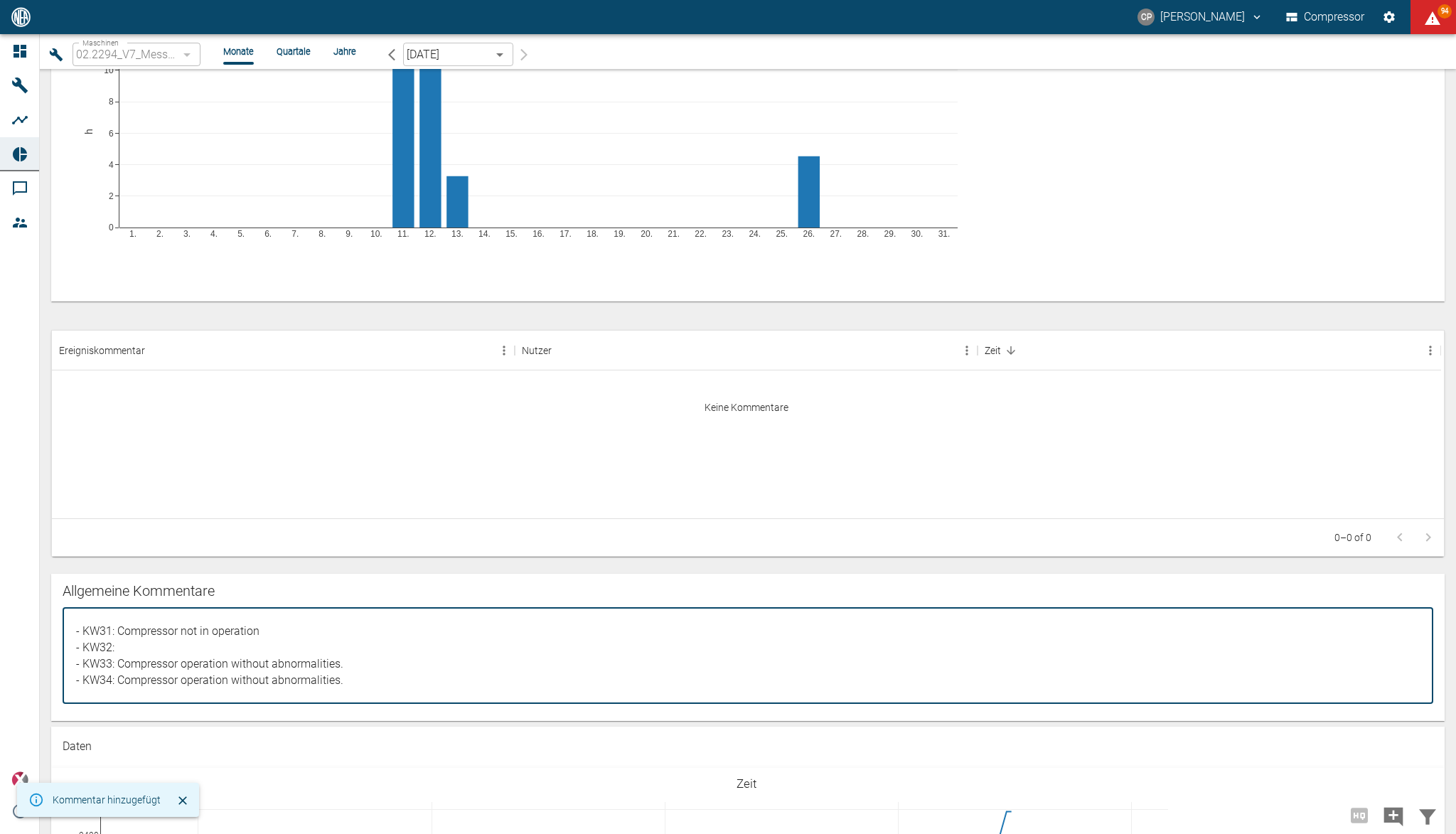
paste textarea "Compressor not in operation"
click at [77, 619] on textarea "- KW31: Compressor not in operation - KW32: Compressor not in operation - KW33:…" at bounding box center [748, 655] width 1351 height 72
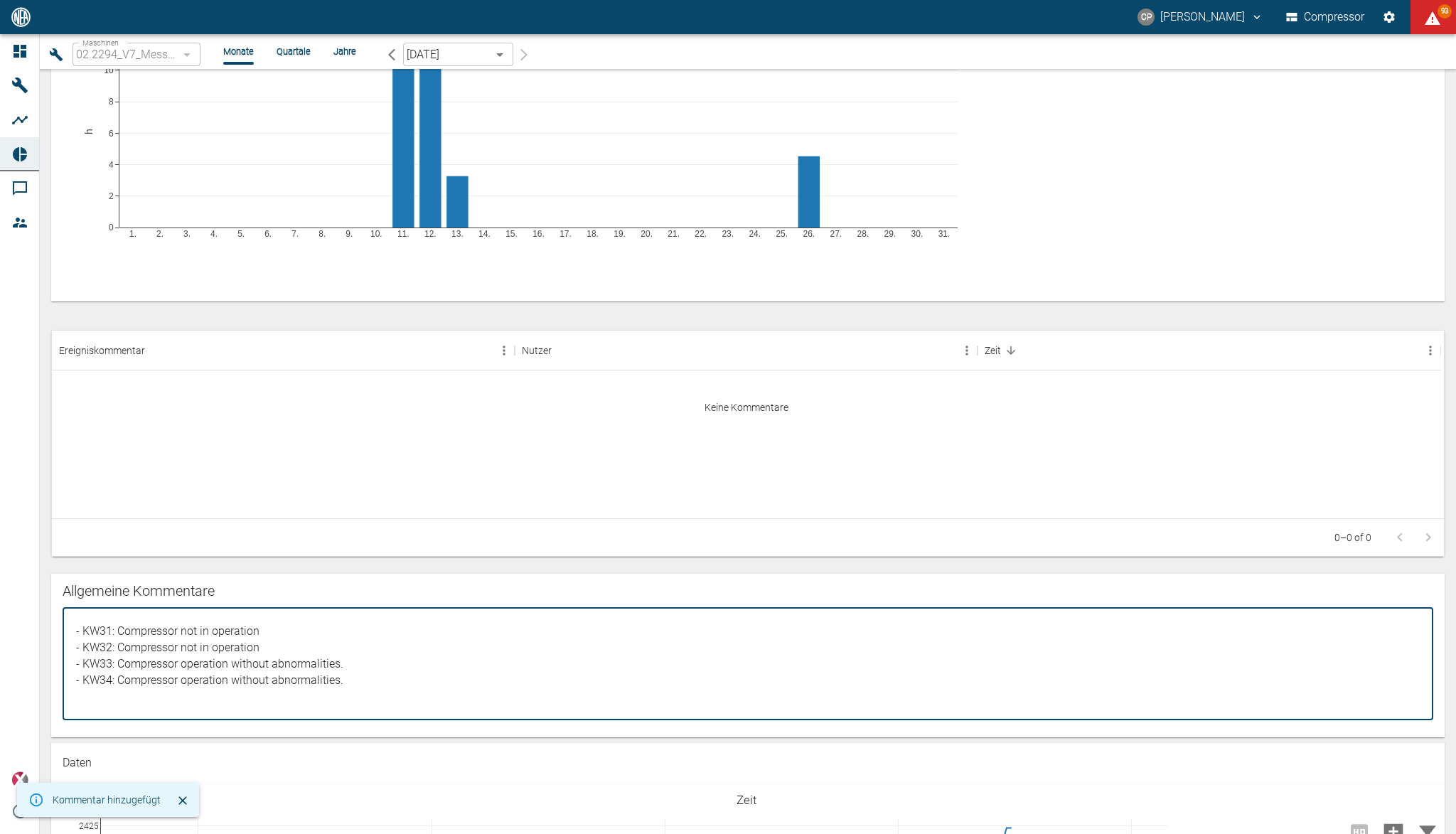
paste textarea "The Health Score is currently still being tested and is not yet evaluated in th…"
type textarea "The Health Score is currently still being tested and is not yet evaluated in th…"
click at [318, 648] on div "The Health Score is currently still being tested and is not yet evaluated in th…" at bounding box center [748, 672] width 1393 height 129
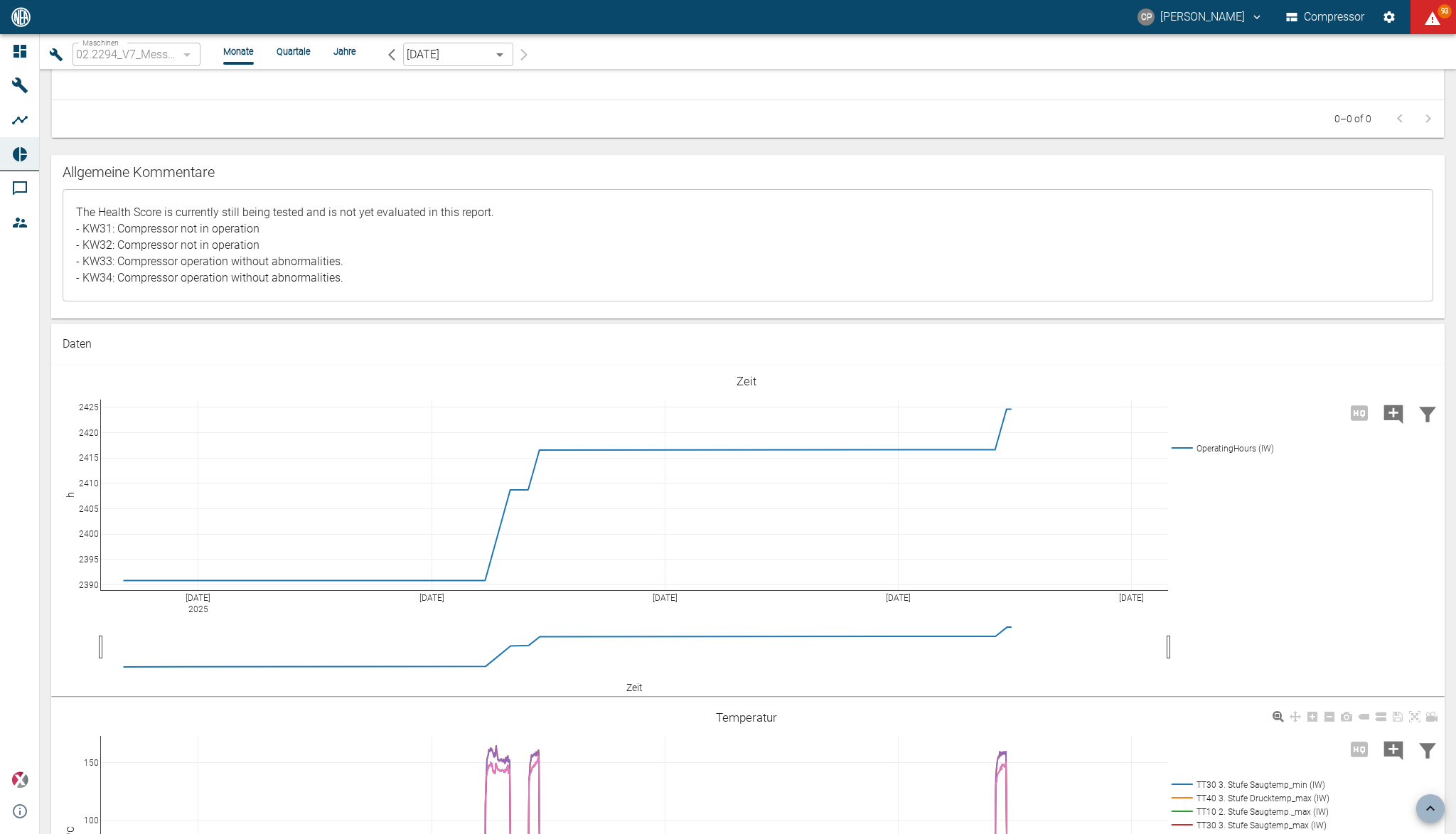
scroll to position [1371, 0]
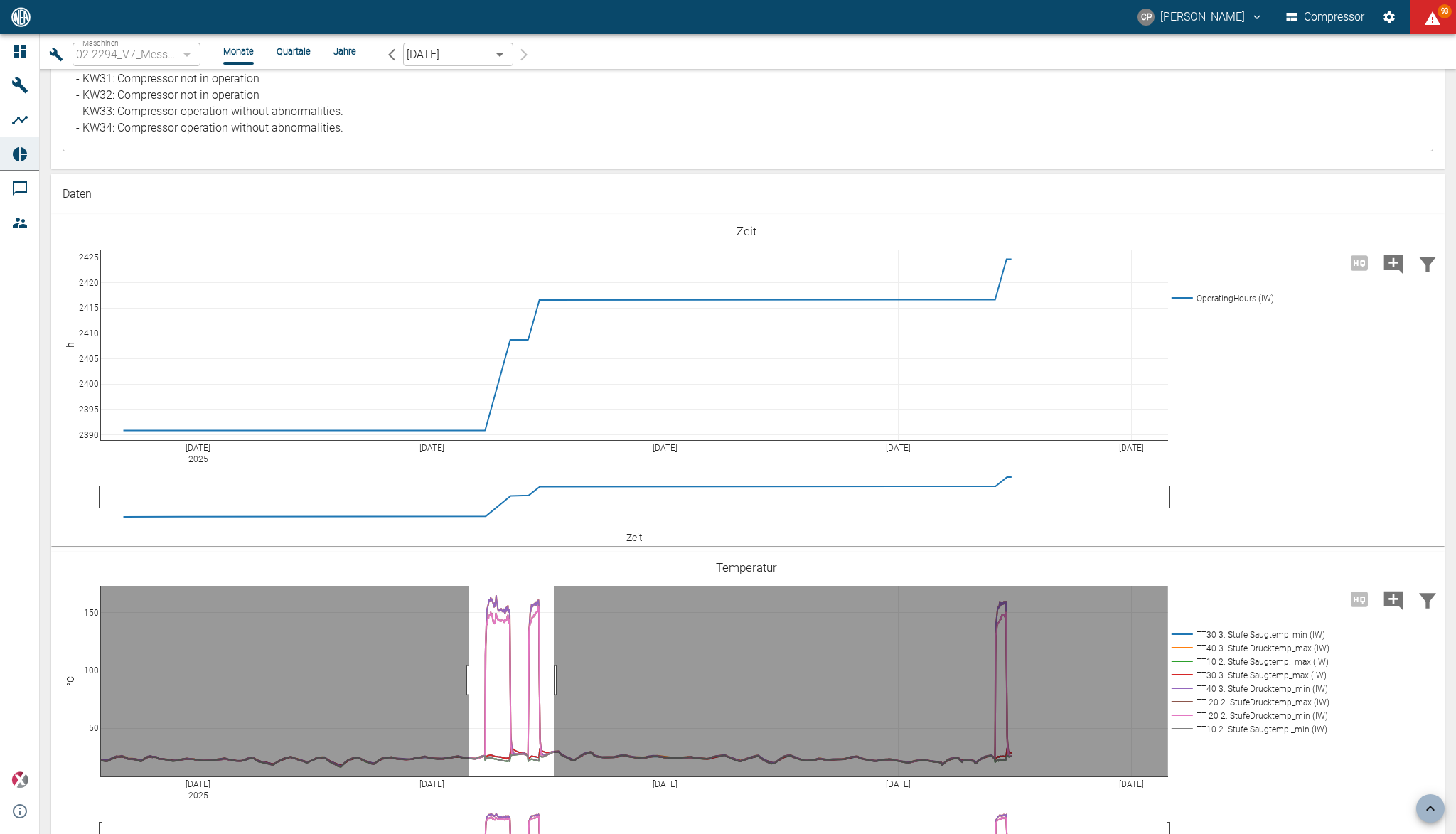
drag, startPoint x: 469, startPoint y: 606, endPoint x: 554, endPoint y: 609, distance: 85.1
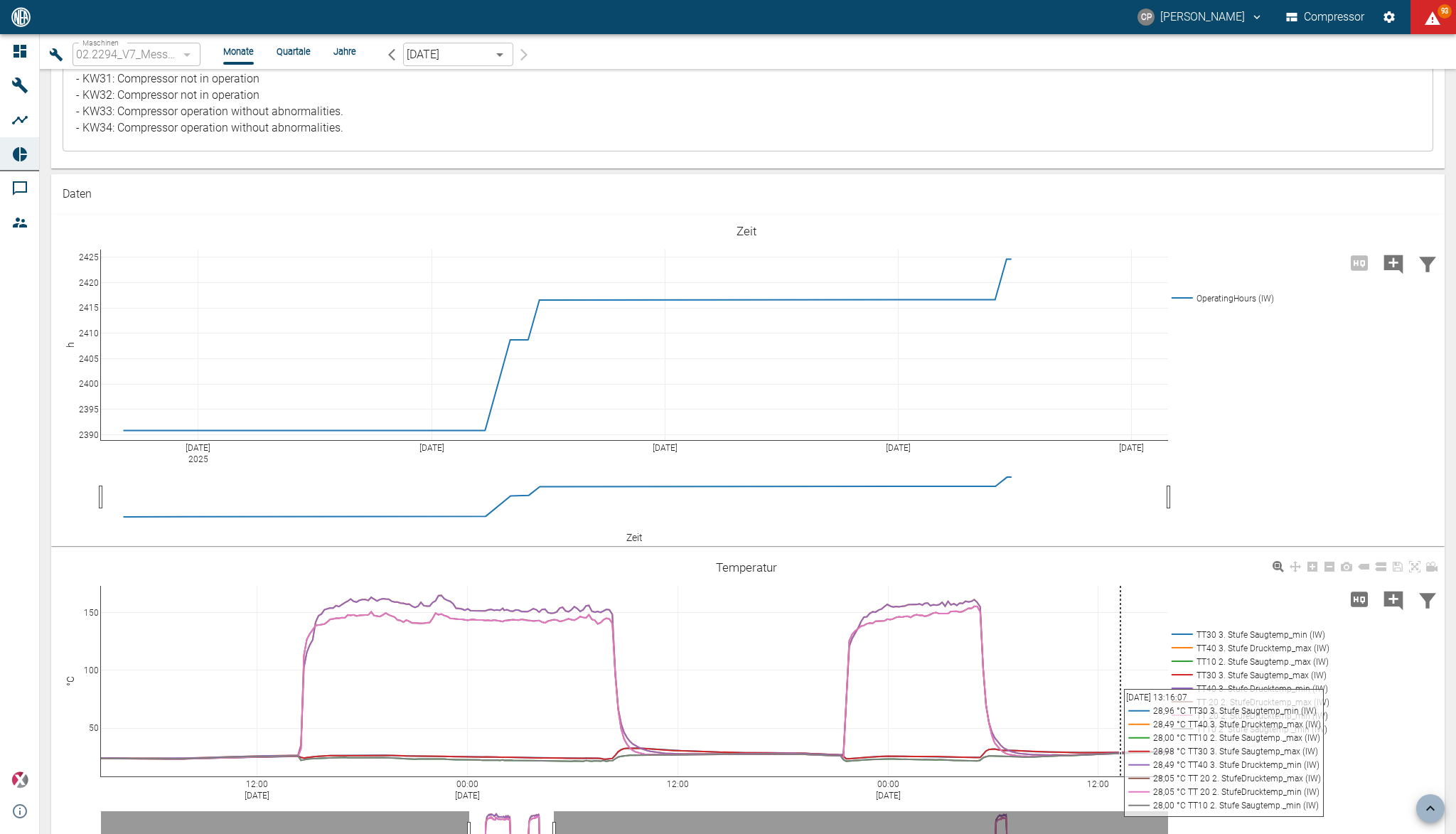
scroll to position [1750, 0]
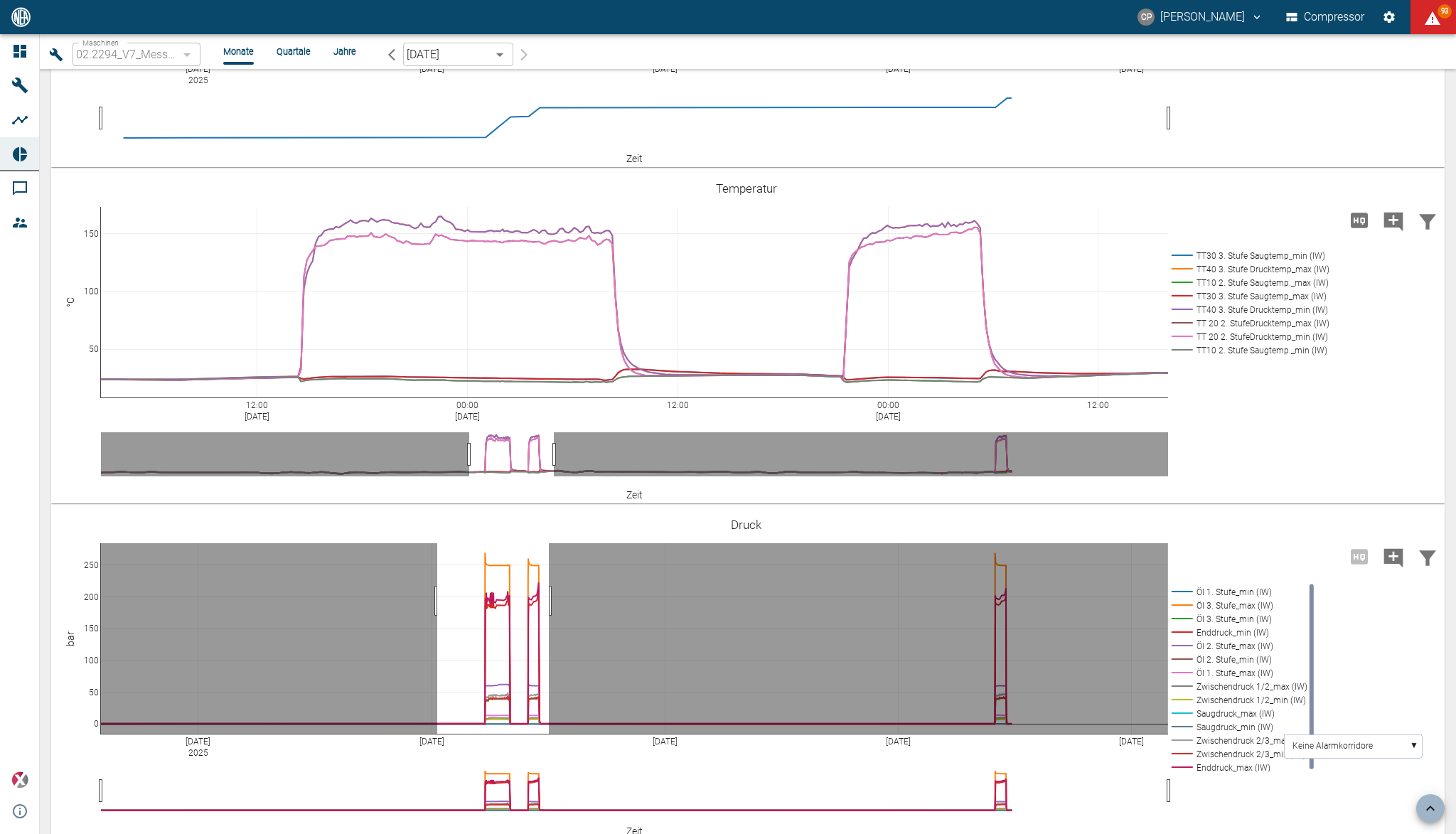
drag, startPoint x: 437, startPoint y: 526, endPoint x: 555, endPoint y: 531, distance: 118.1
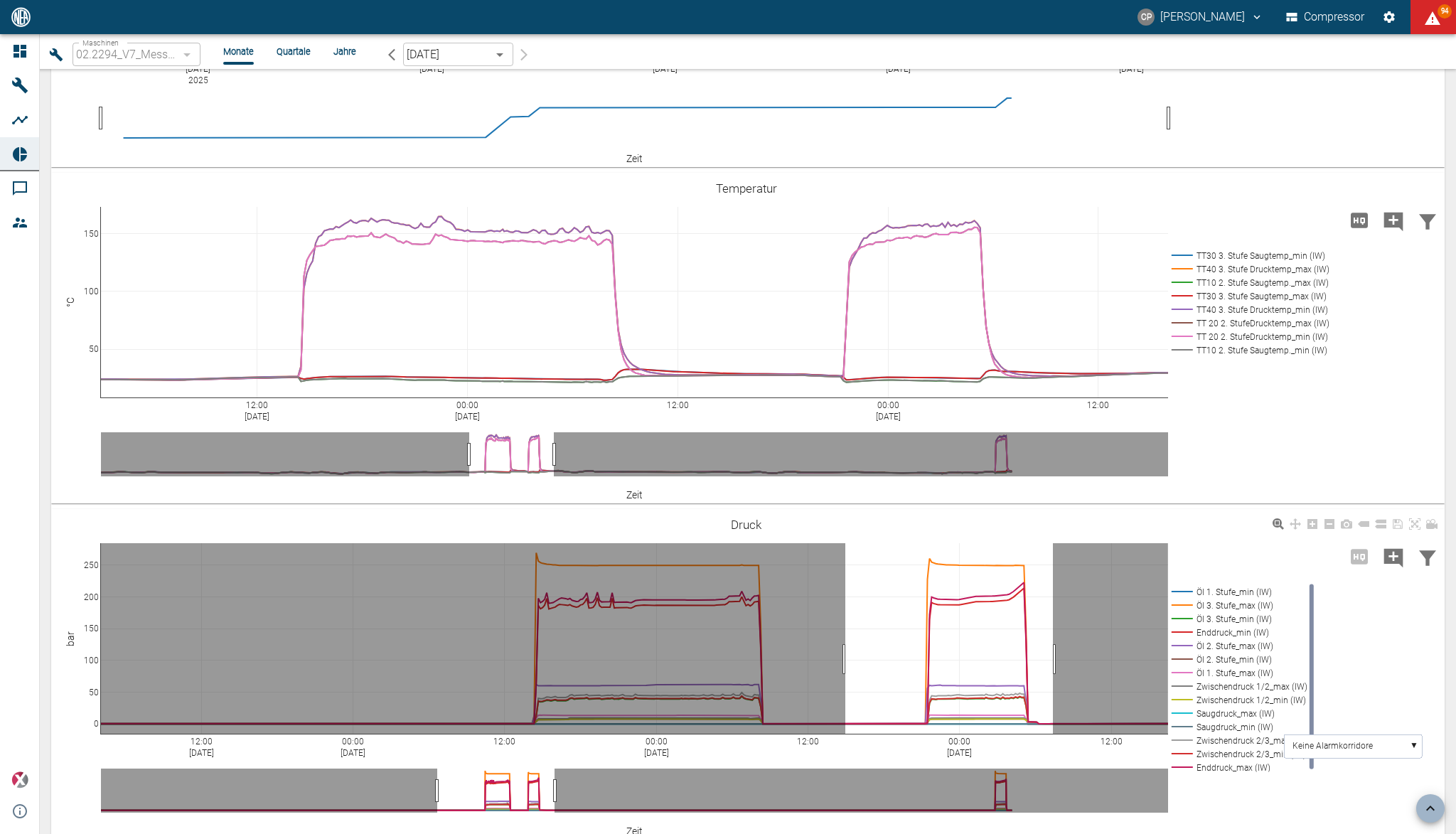
drag, startPoint x: 846, startPoint y: 584, endPoint x: 1057, endPoint y: 588, distance: 211.0
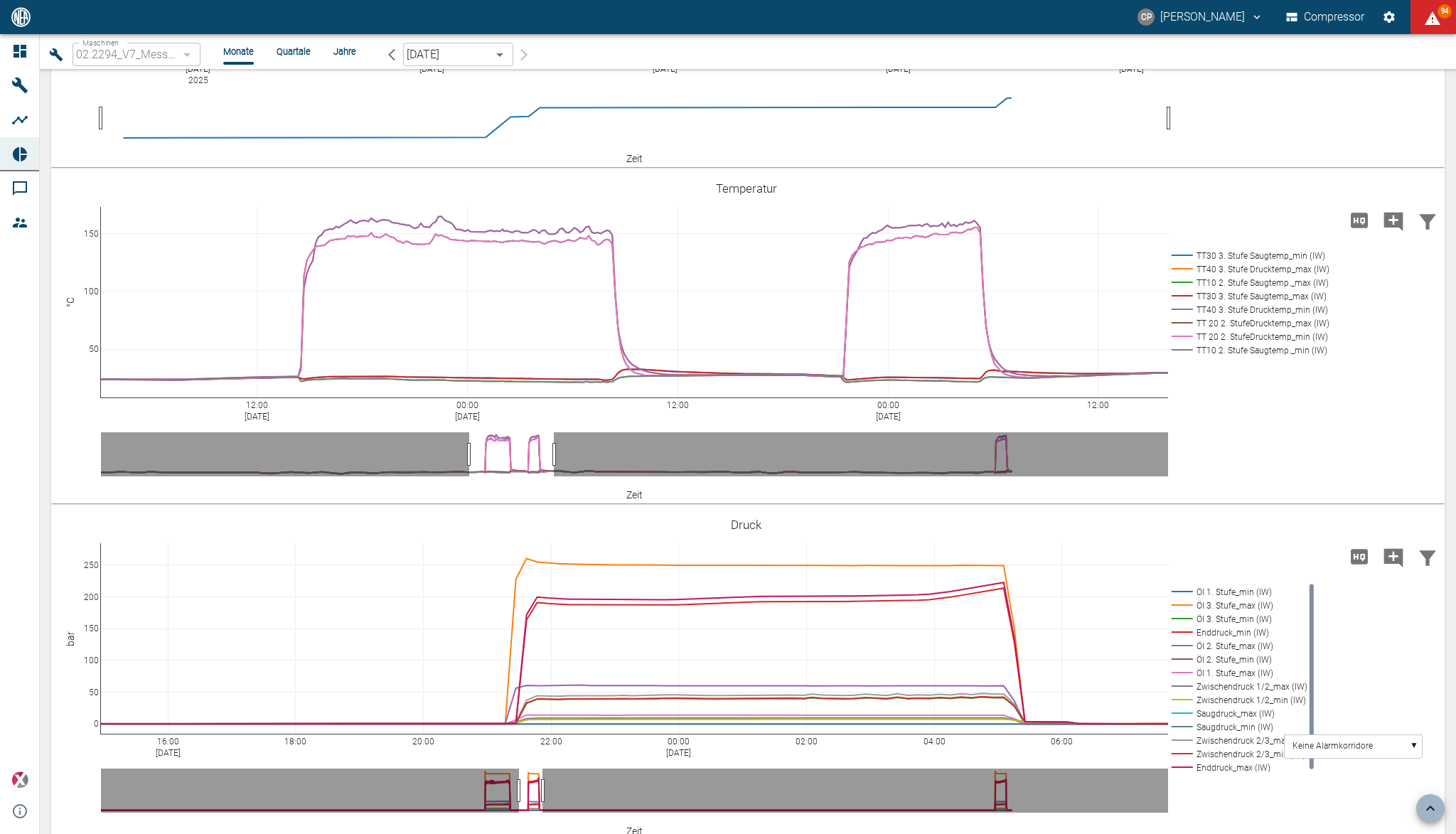
click at [1362, 549] on icon "Hohe Auflösung" at bounding box center [1359, 556] width 17 height 15
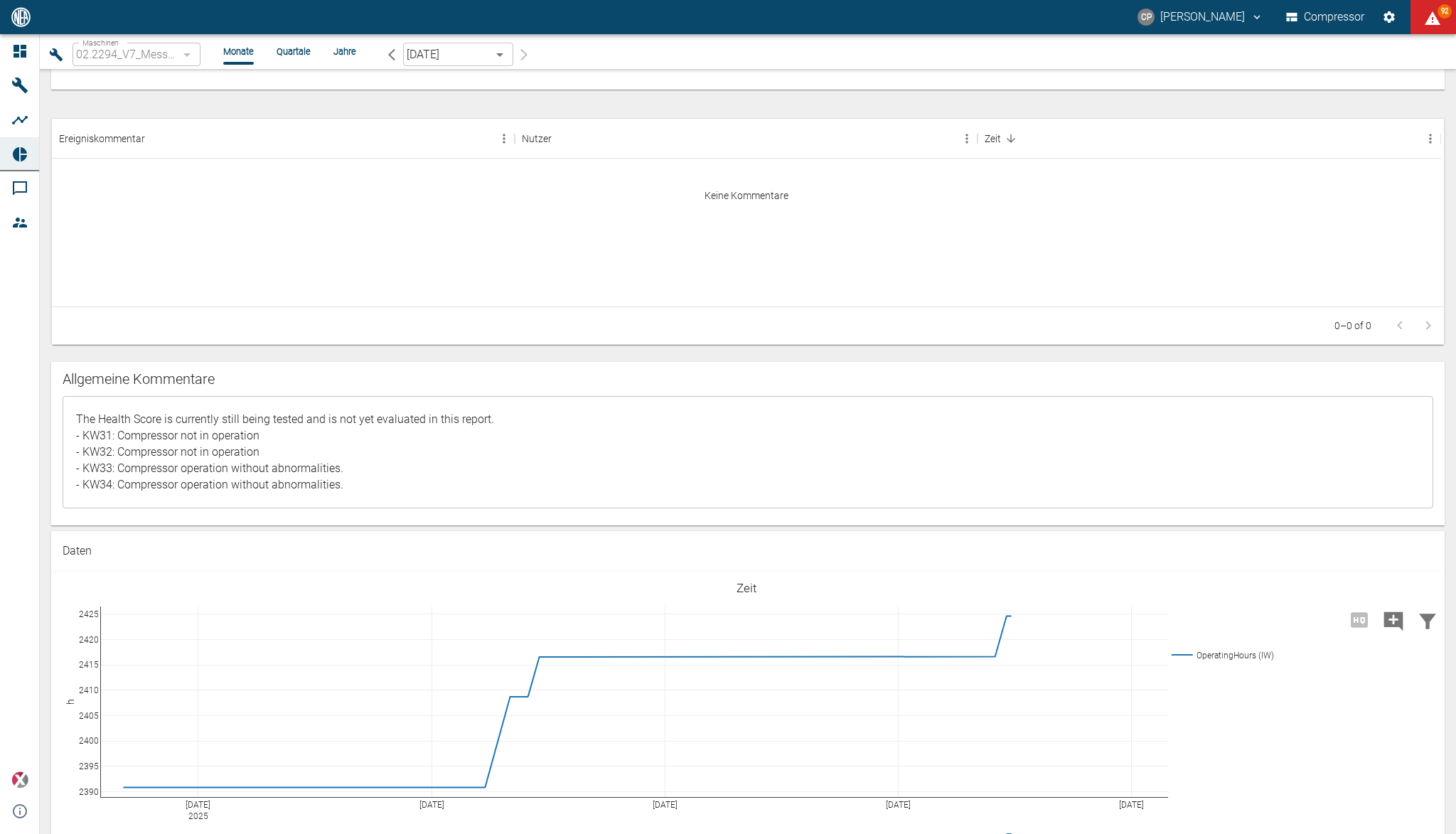
scroll to position [913, 0]
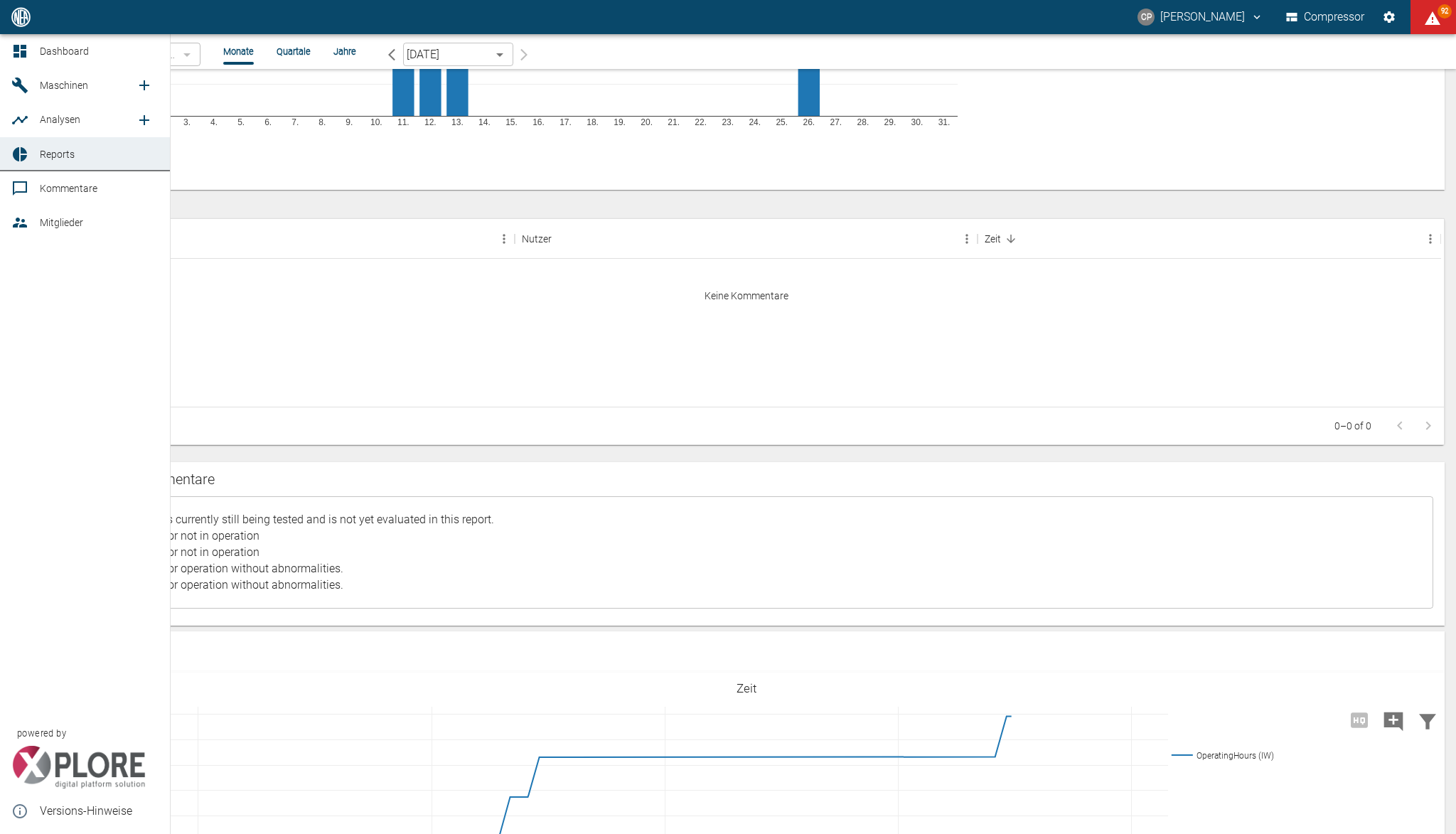
click at [40, 160] on span "Reports" at bounding box center [99, 155] width 118 height 17
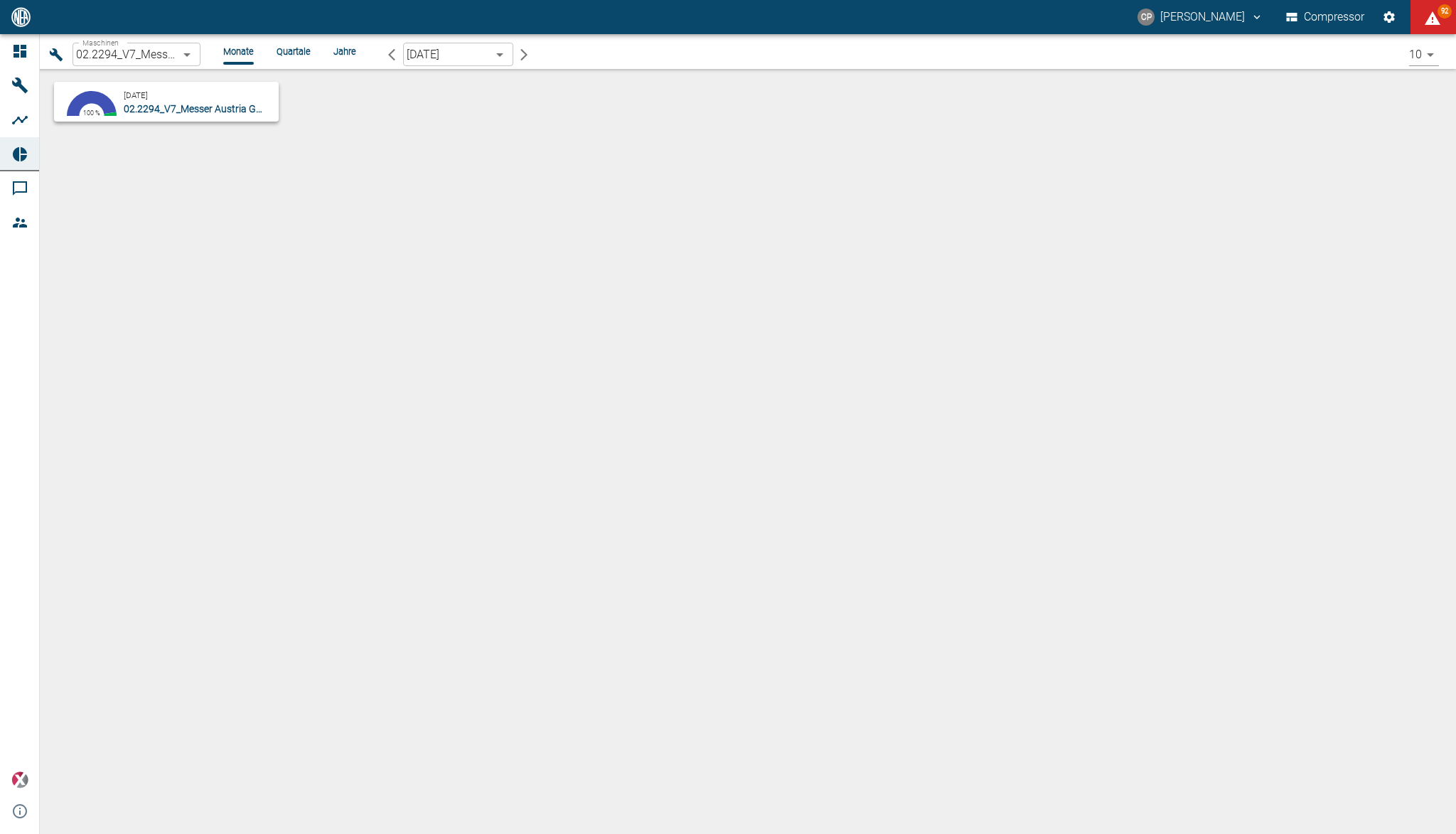
click at [195, 45] on body "CP Christoph Palm Compressor 92 Dashboard Maschinen Analysen Reports Kommentare…" at bounding box center [728, 417] width 1456 height 834
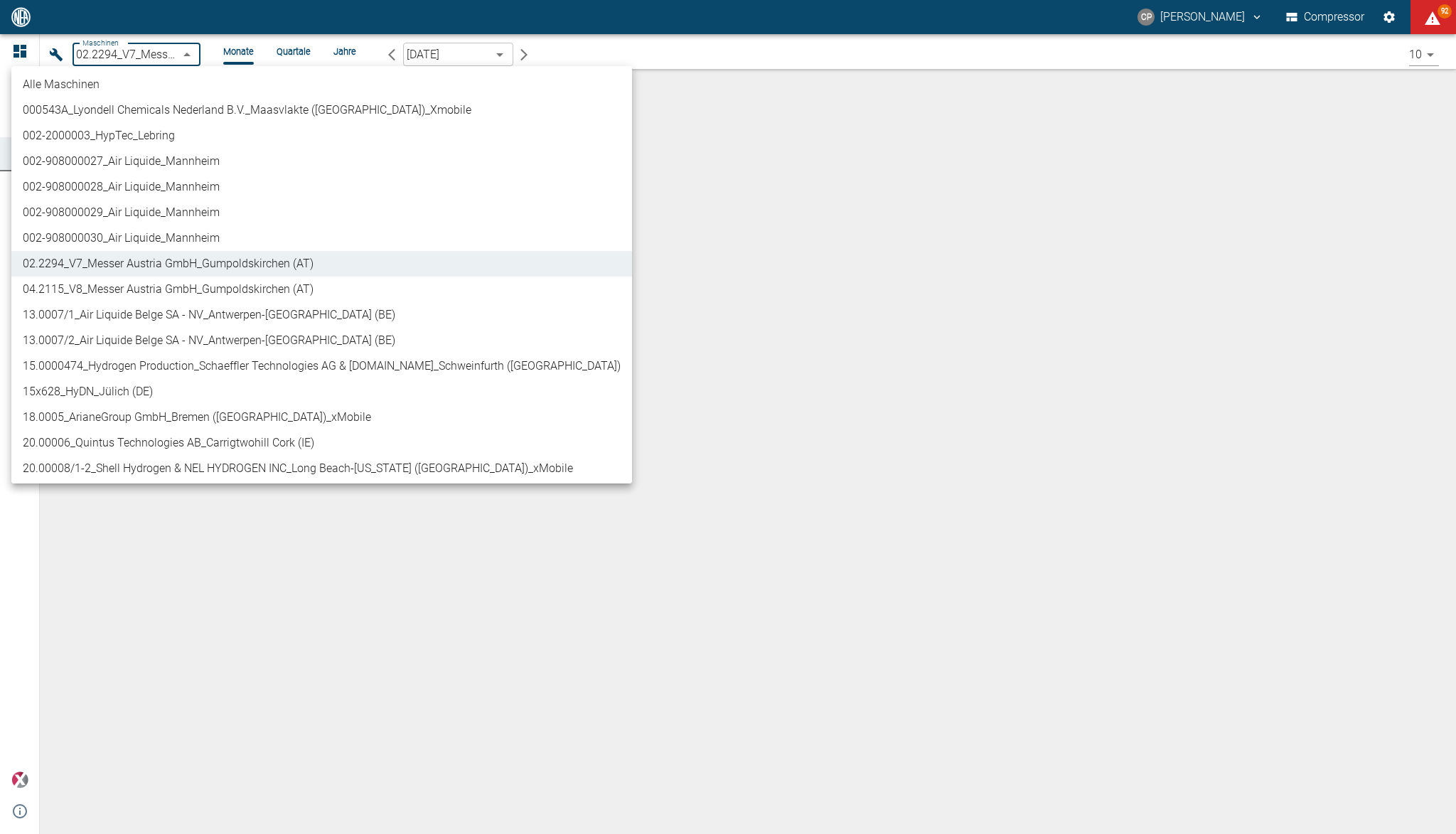
click at [155, 288] on li "04.2115_V8_Messer Austria GmbH_Gumpoldskirchen (AT)" at bounding box center [321, 289] width 620 height 25
type input "62df7942-7815-4ccf-a722-4ba74b721732"
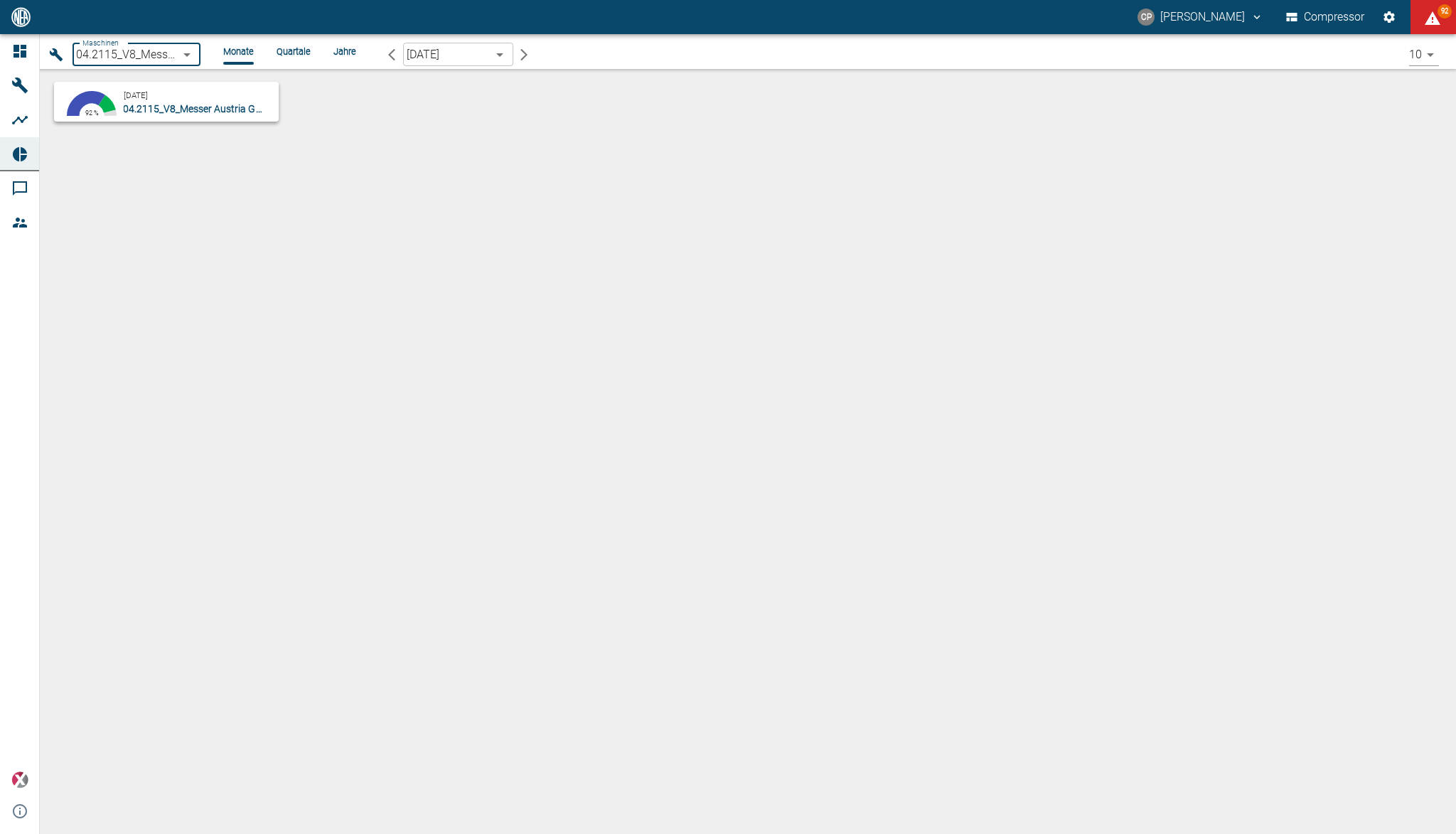
click at [148, 95] on small "[DATE]" at bounding box center [135, 95] width 24 height 10
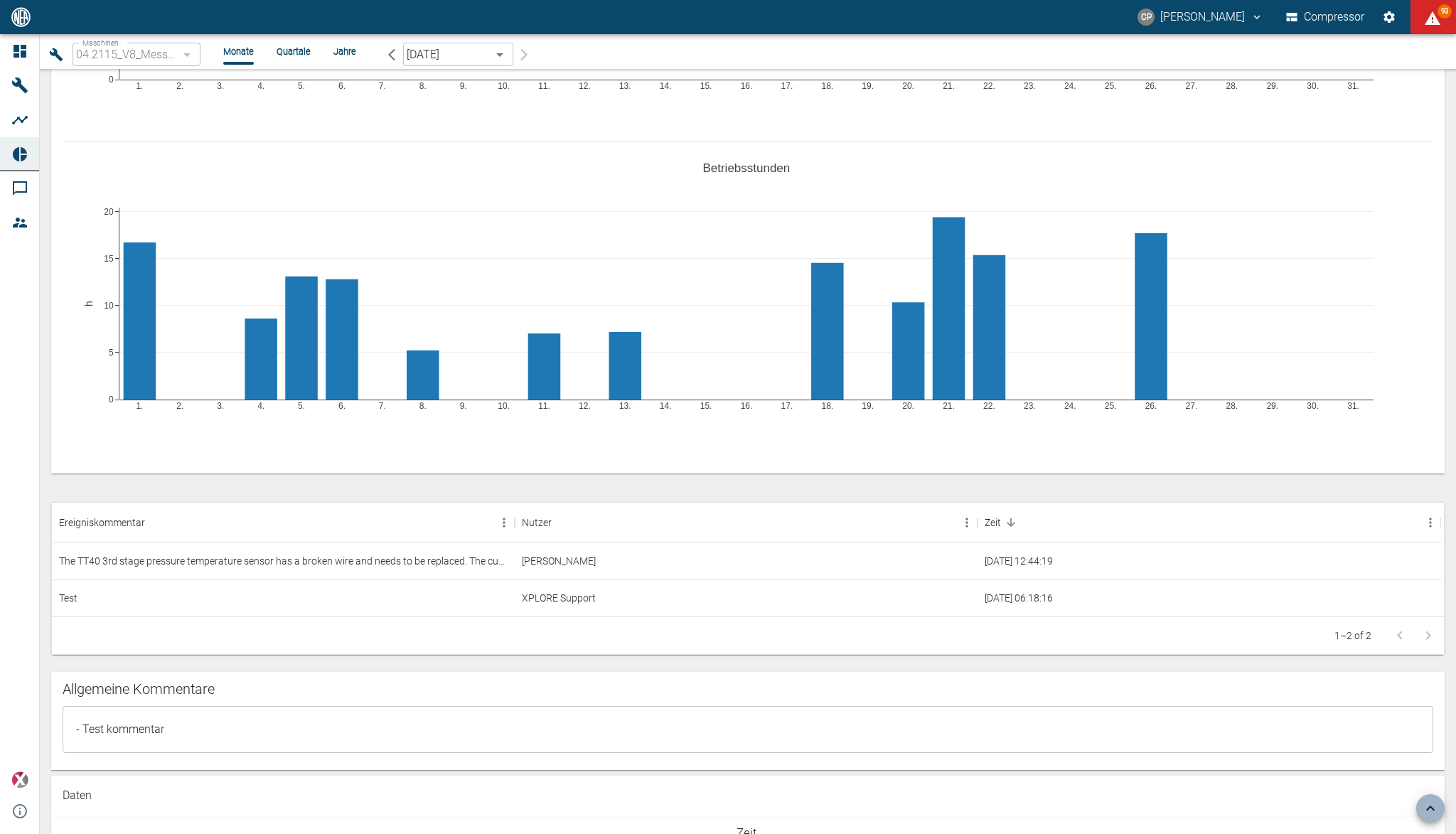
scroll to position [853, 0]
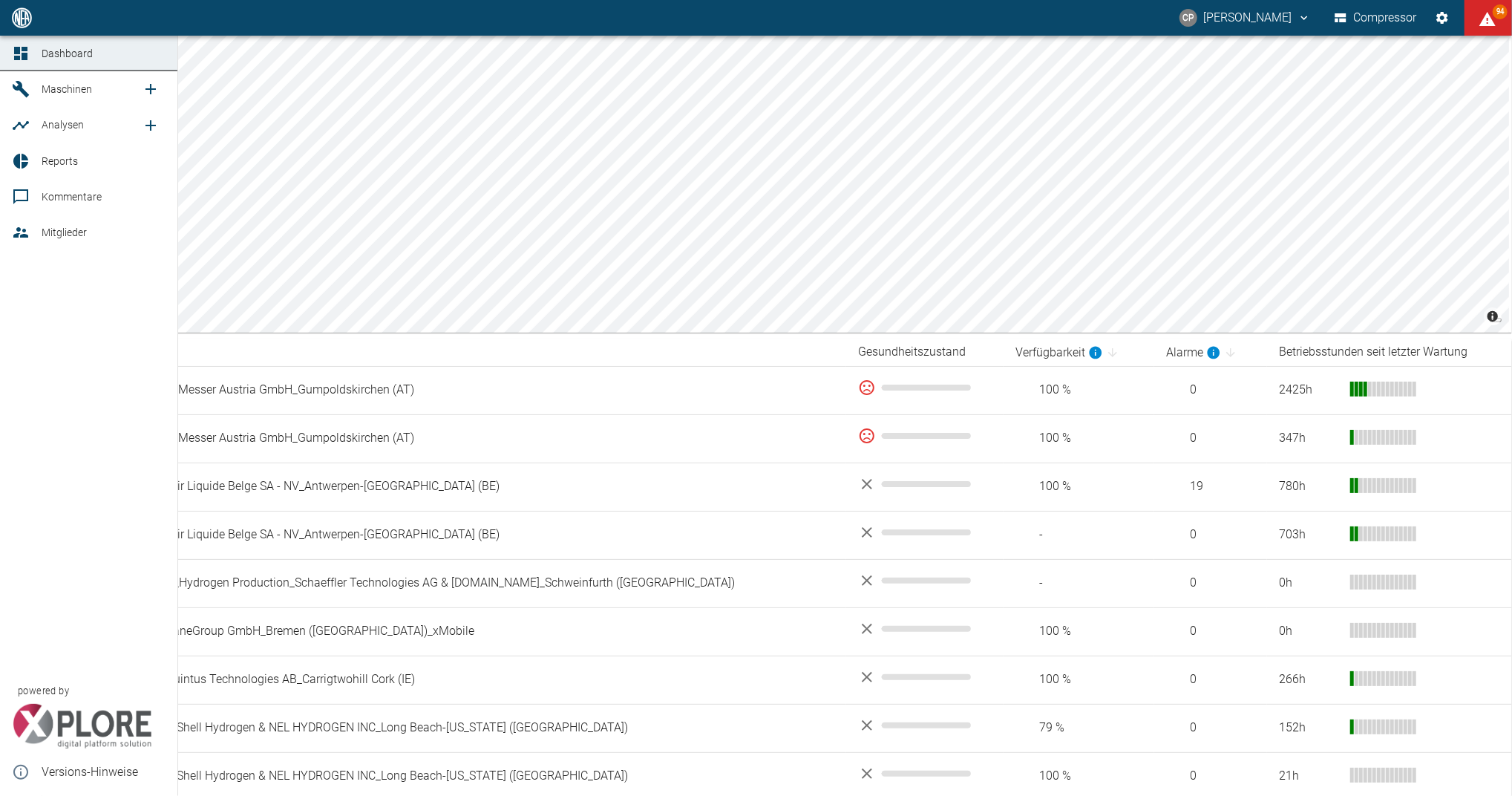
click at [57, 158] on span "Reports" at bounding box center [60, 161] width 36 height 12
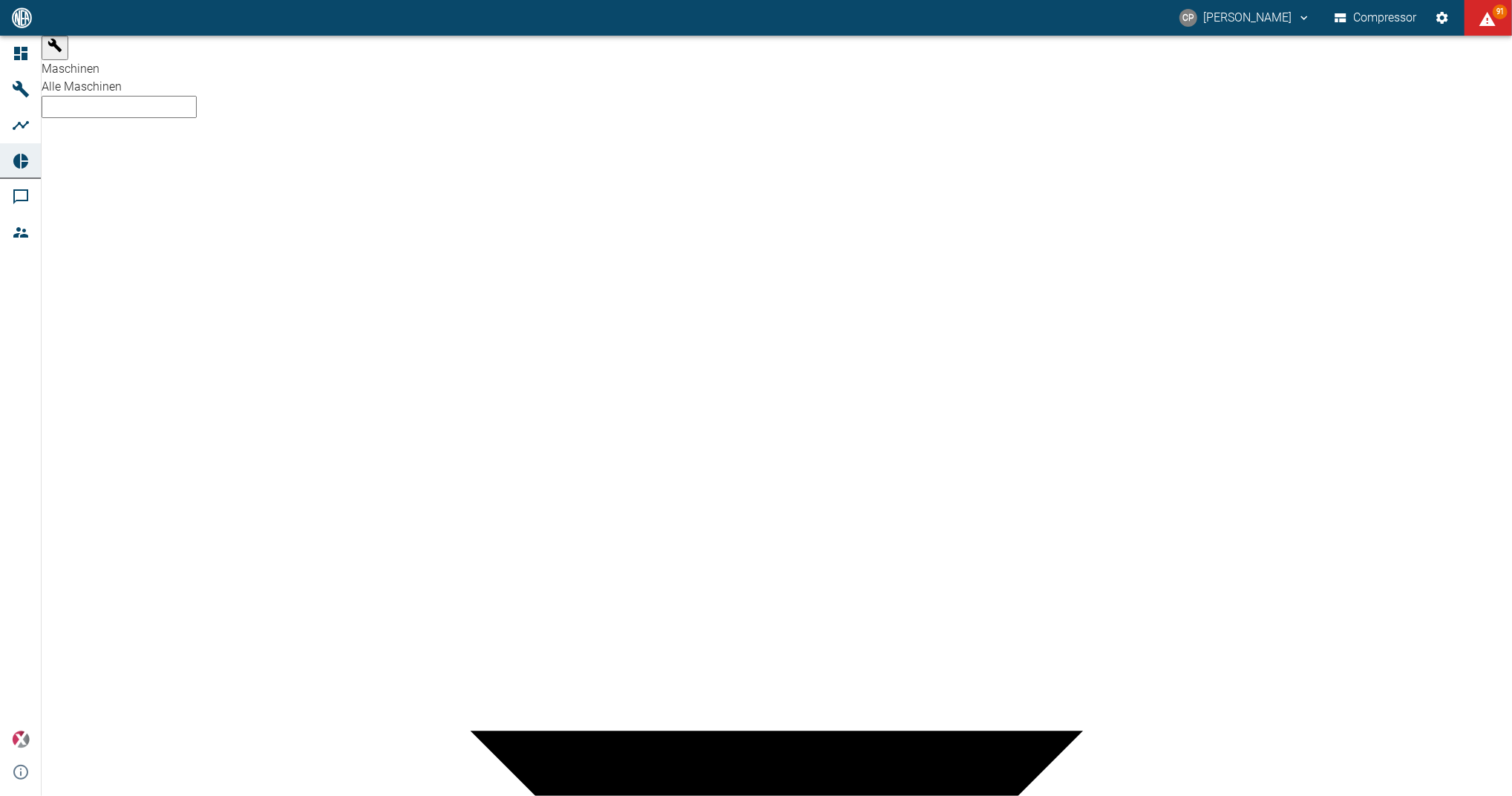
type input "da77c0db-9c4e-4c06-84ca-ff396c36cb84"
click at [167, 78] on div "908000110_GIZ-Compressor_UNIVERSIDADE [GEOGRAPHIC_DATA] (BR)" at bounding box center [777, 87] width 1471 height 18
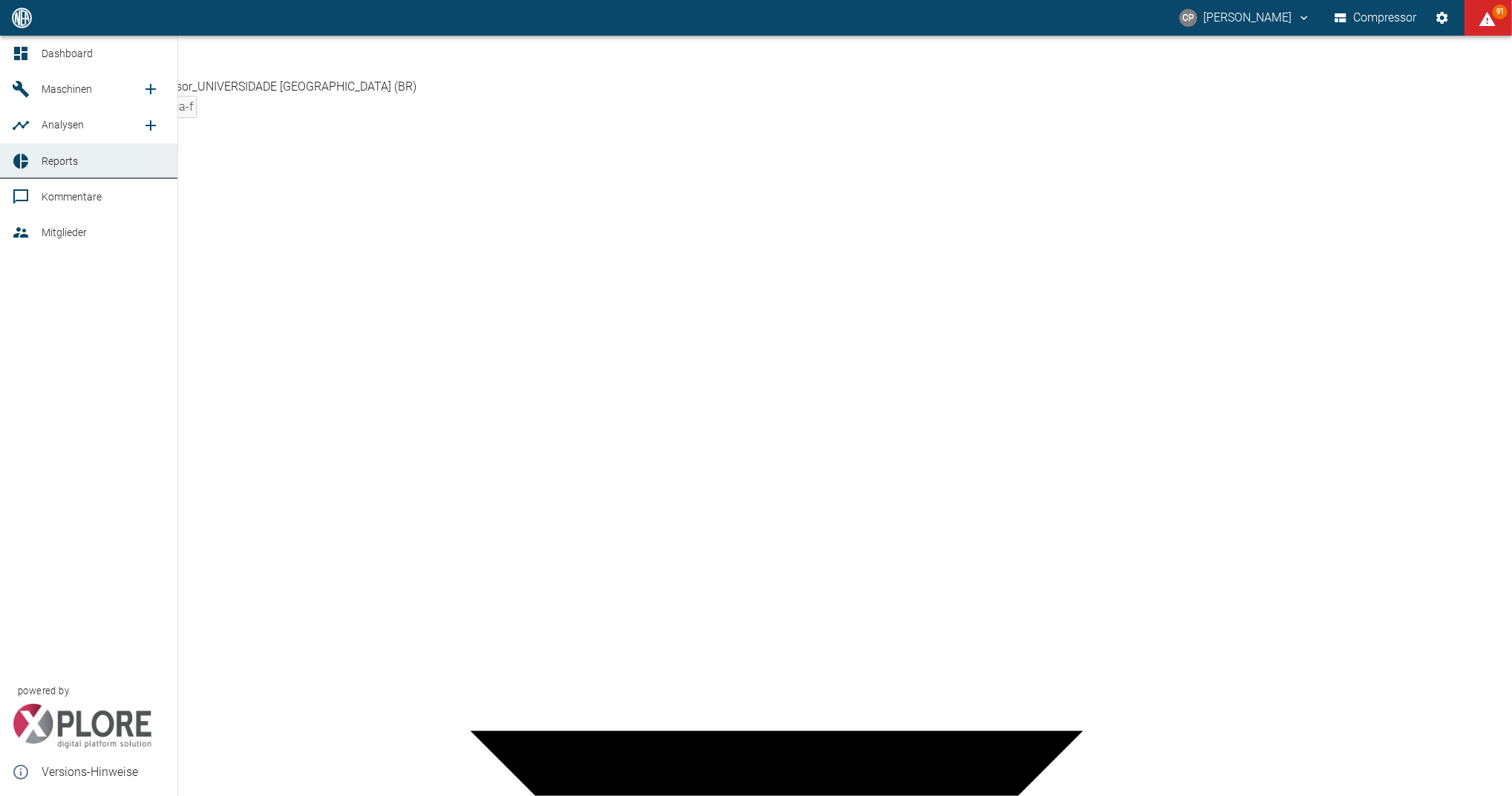
click at [10, 46] on link "Dashboard" at bounding box center [88, 53] width 177 height 35
